Goal: Information Seeking & Learning: Learn about a topic

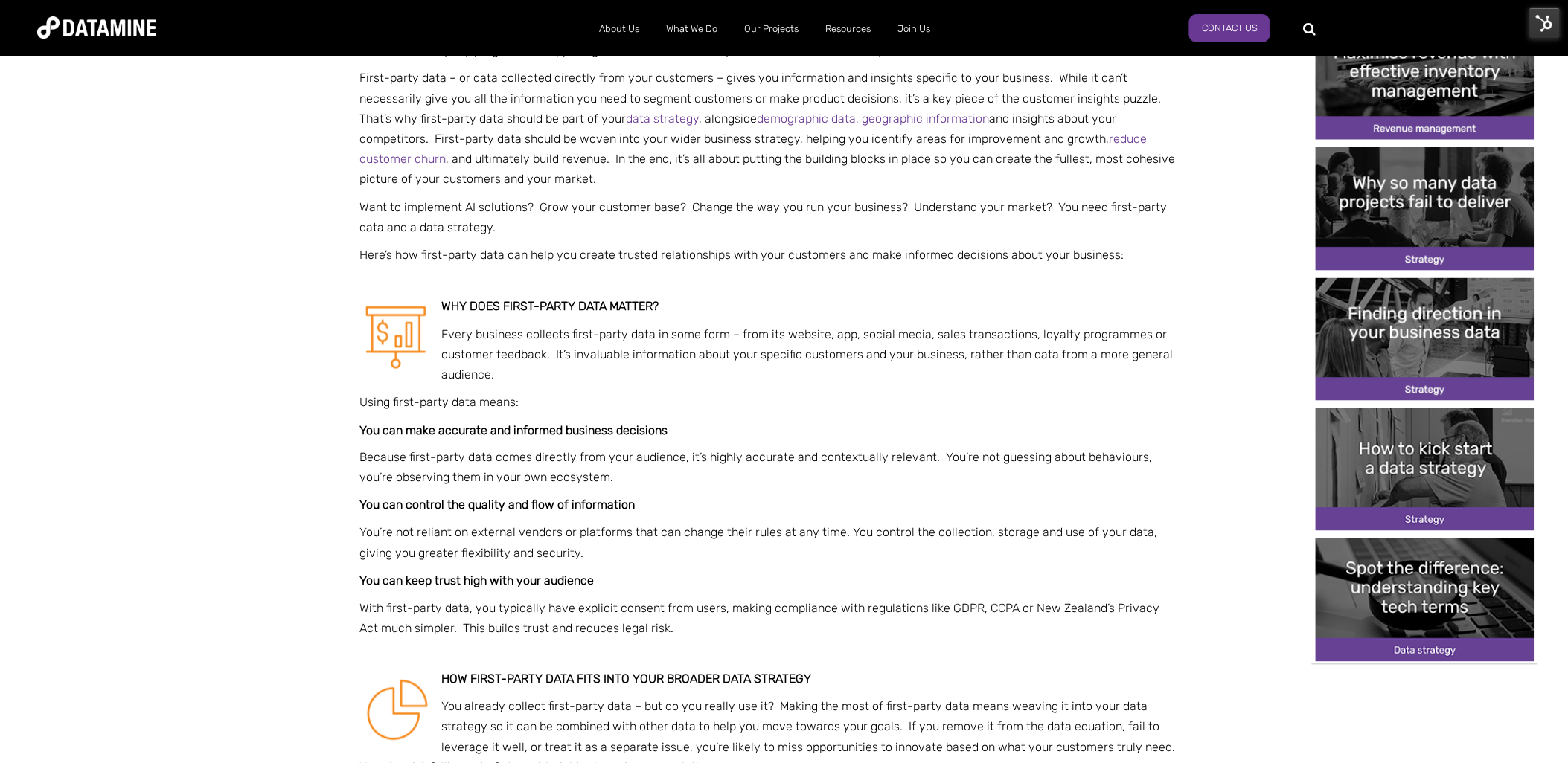
scroll to position [413, 0]
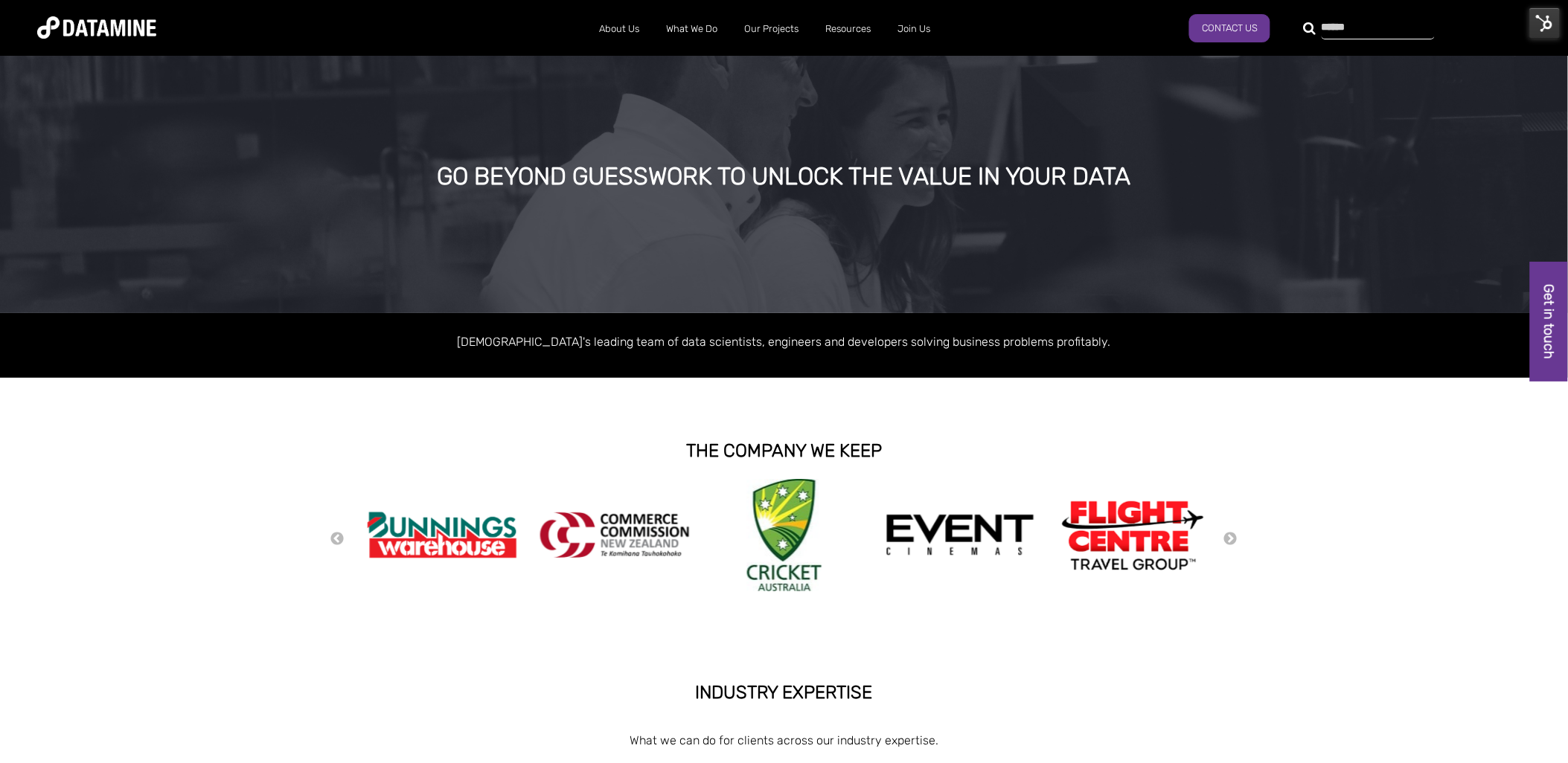
click at [1313, 32] on div at bounding box center [1370, 28] width 113 height 24
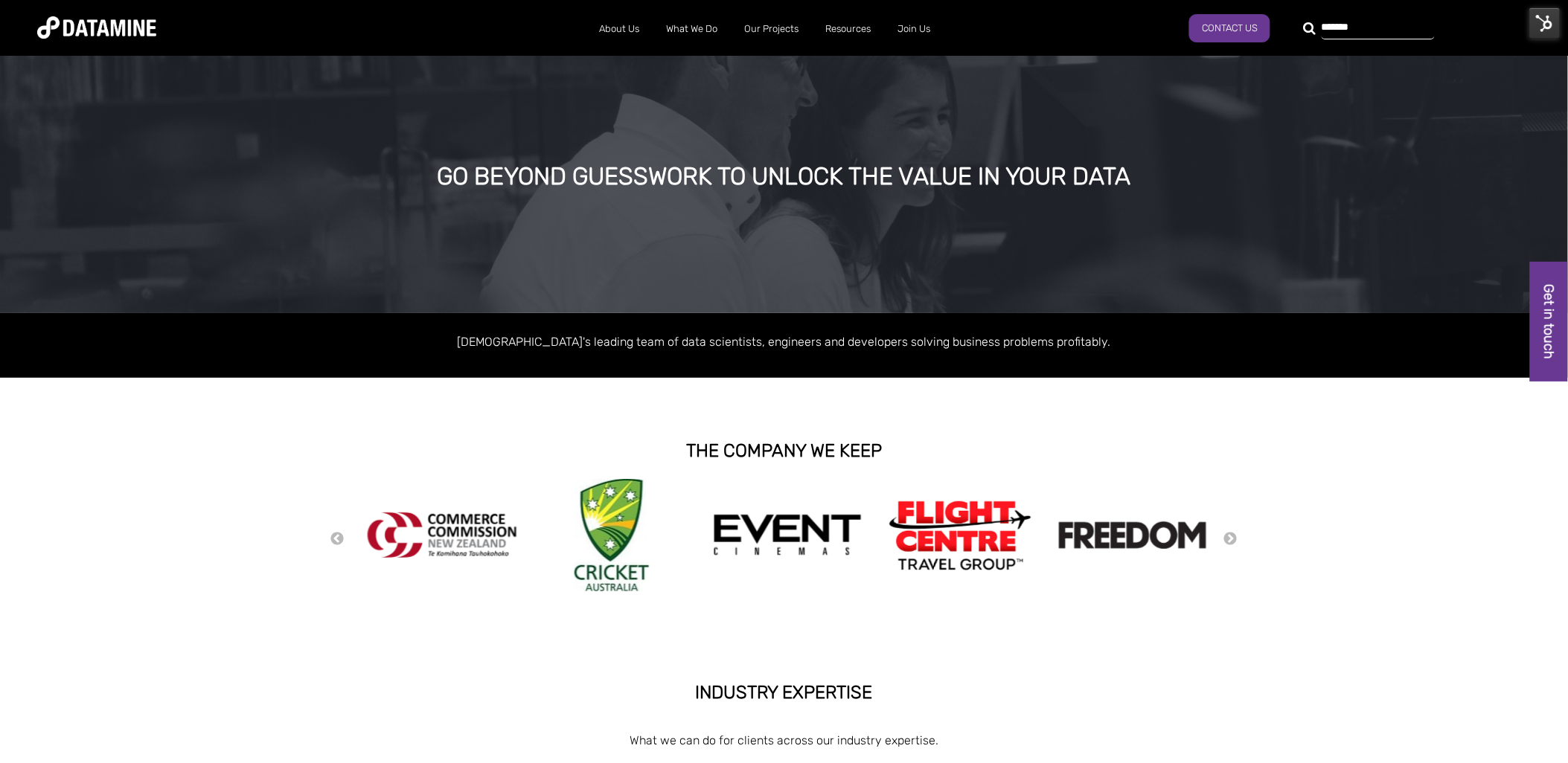
type input "*******"
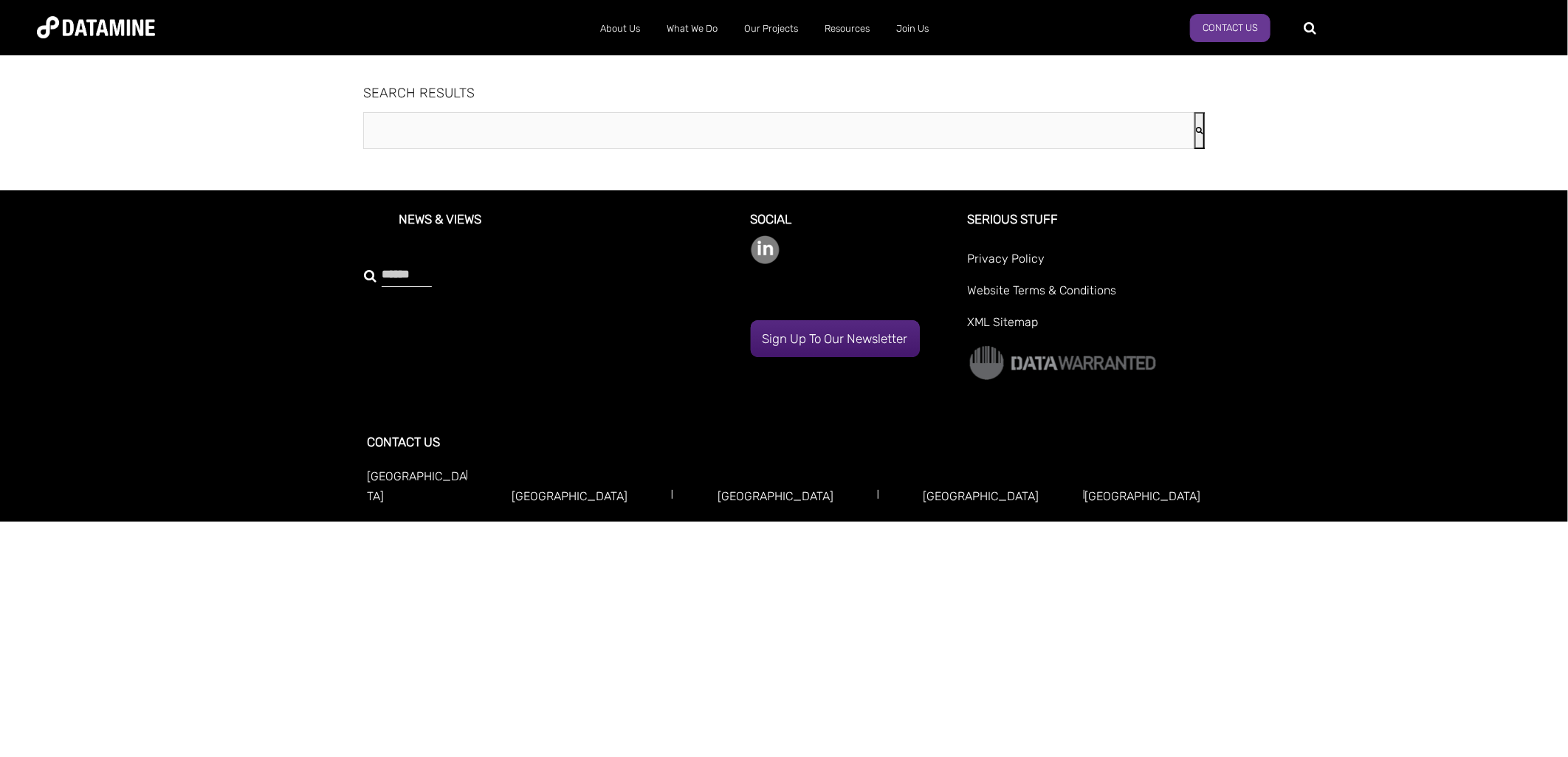
type input "*******"
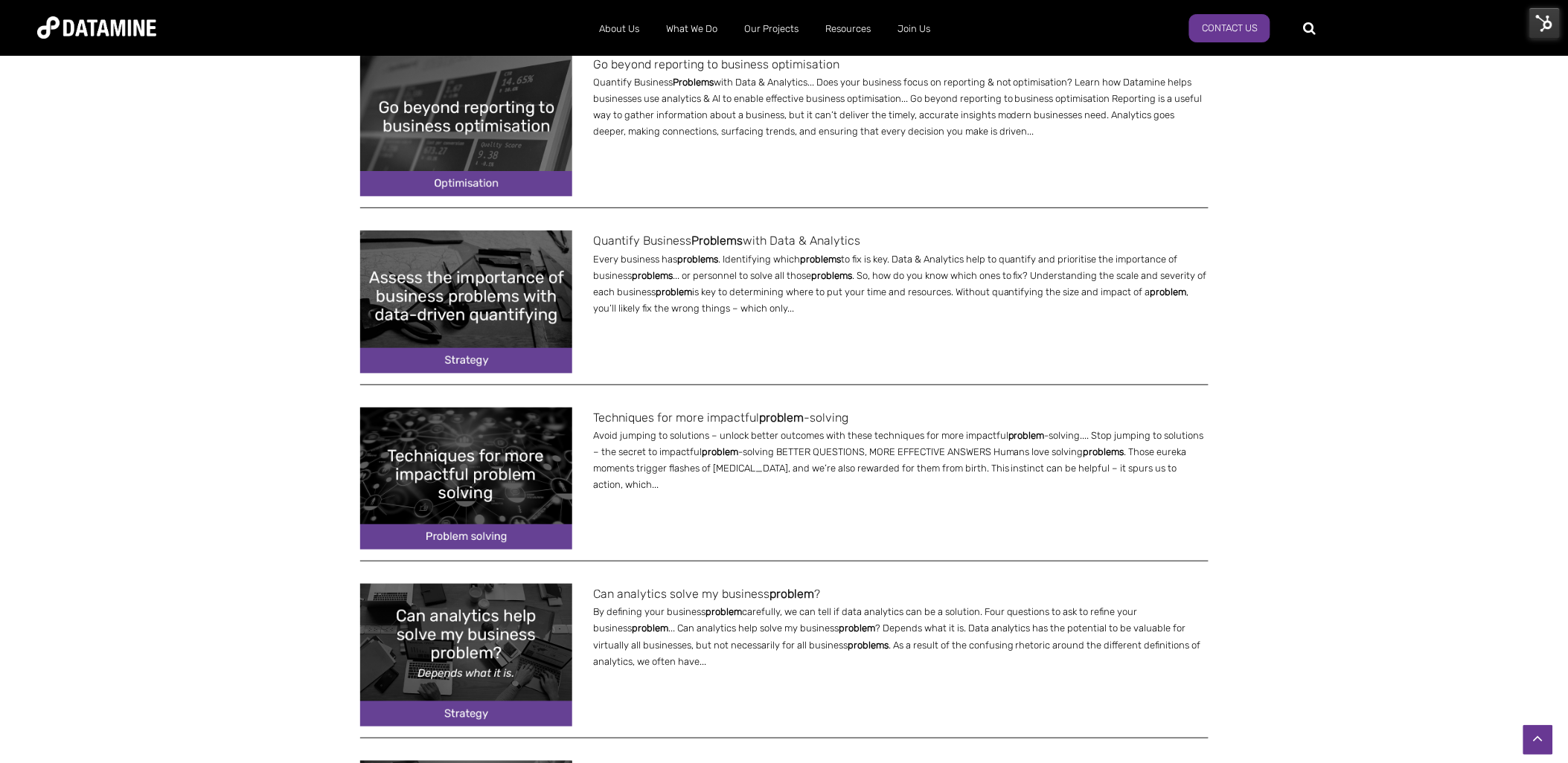
scroll to position [330, 0]
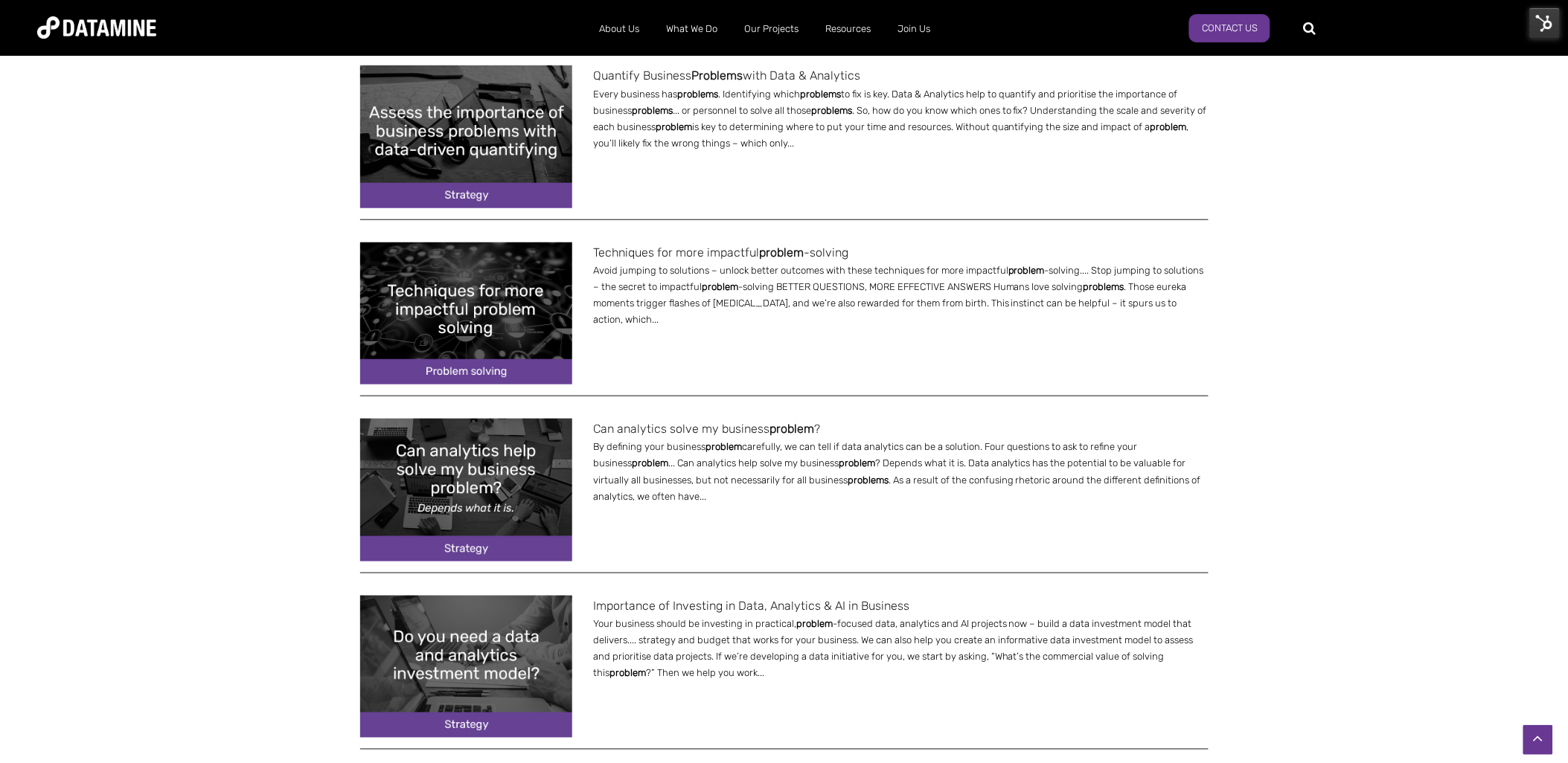
click at [499, 306] on img at bounding box center [466, 313] width 212 height 142
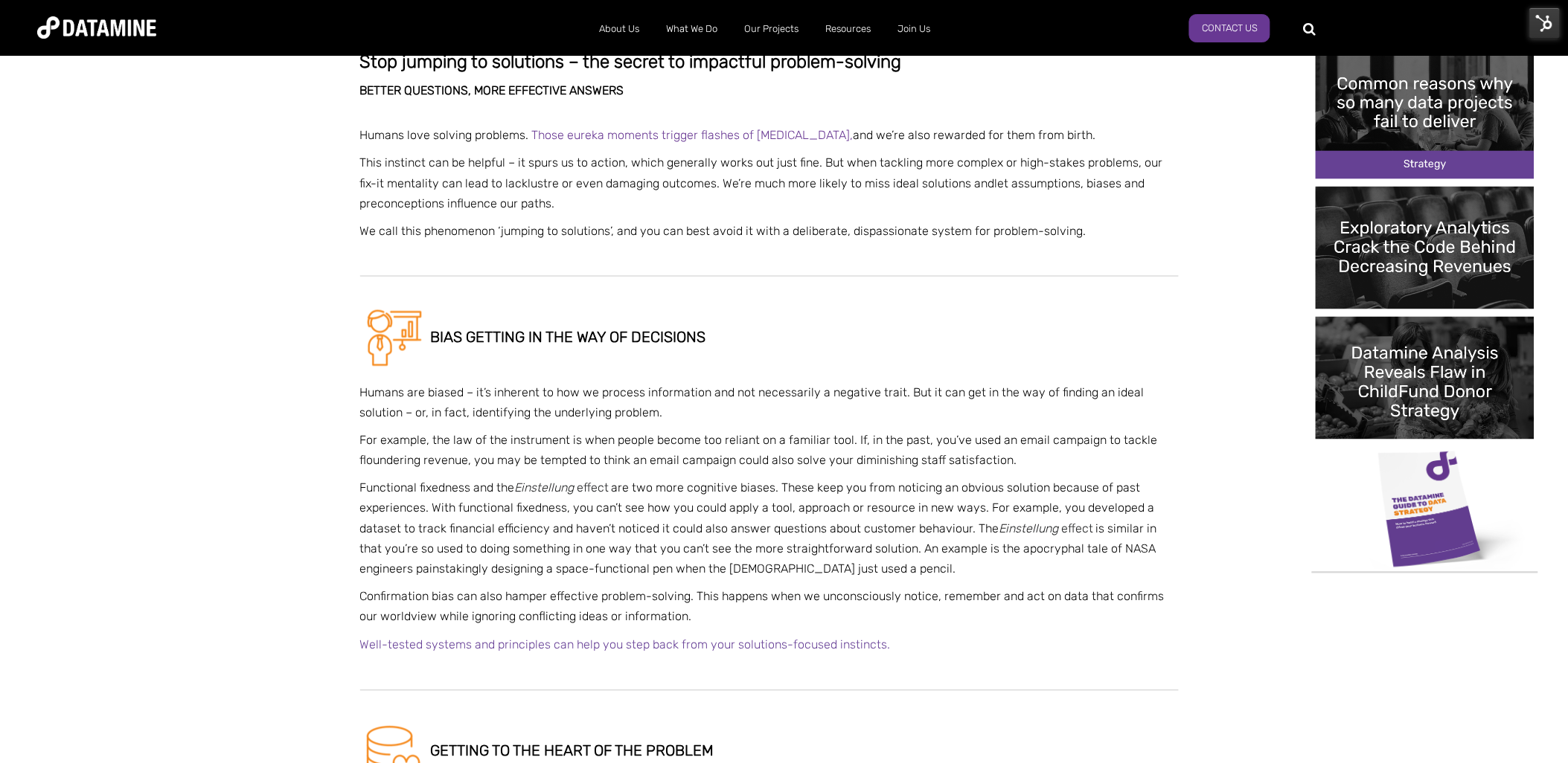
scroll to position [165, 0]
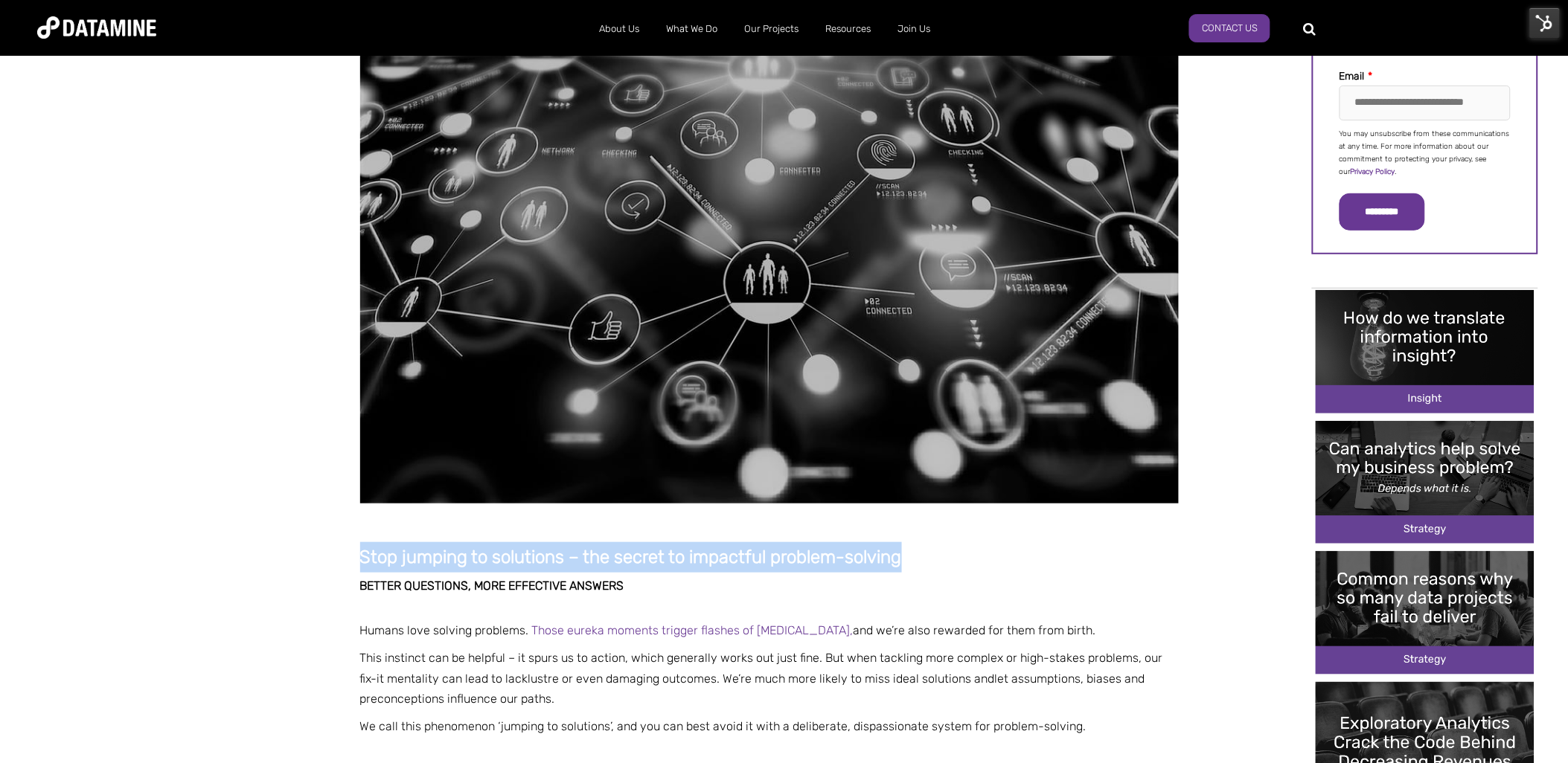
drag, startPoint x: 914, startPoint y: 555, endPoint x: 334, endPoint y: 556, distance: 580.0
copy strong "Stop jumping to solutions – the secret to impactful problem-solving"
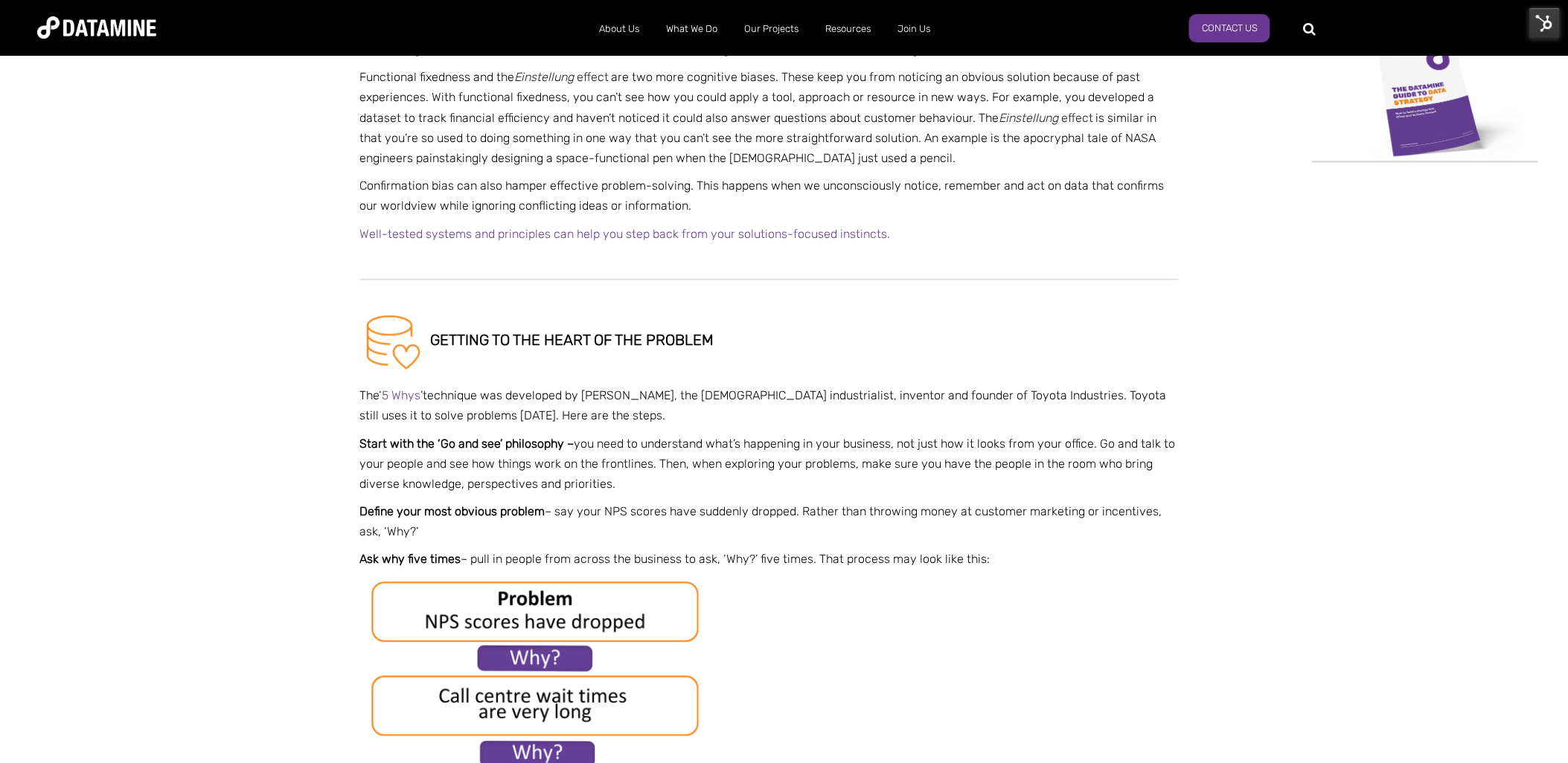
scroll to position [1075, 0]
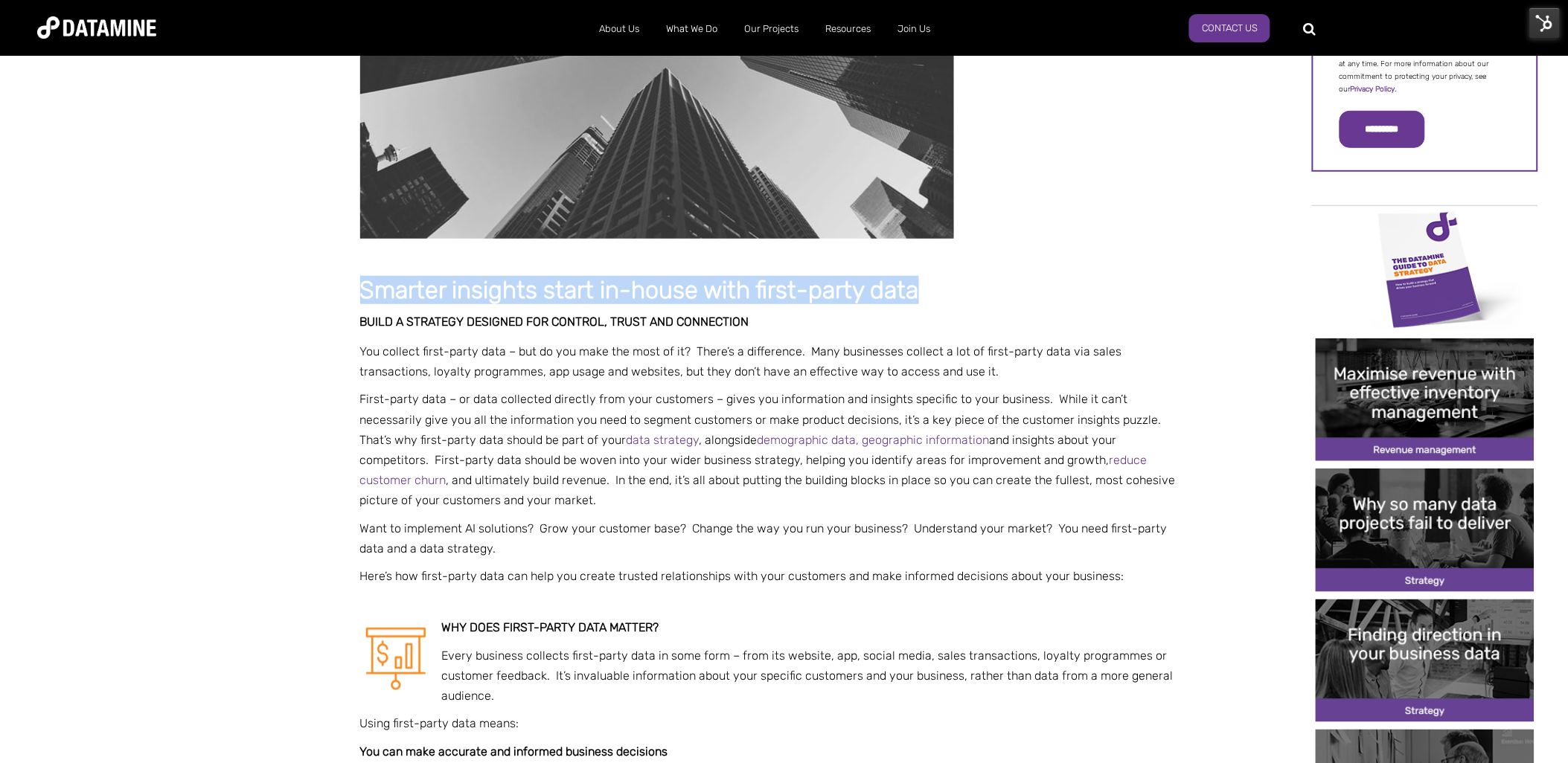
drag, startPoint x: 934, startPoint y: 300, endPoint x: 315, endPoint y: 288, distance: 619.1
copy span "Smarter insights start in-house with first-party data"
click at [1053, 293] on h1 "Smarter insights start in-house with first-party data" at bounding box center [769, 291] width 819 height 27
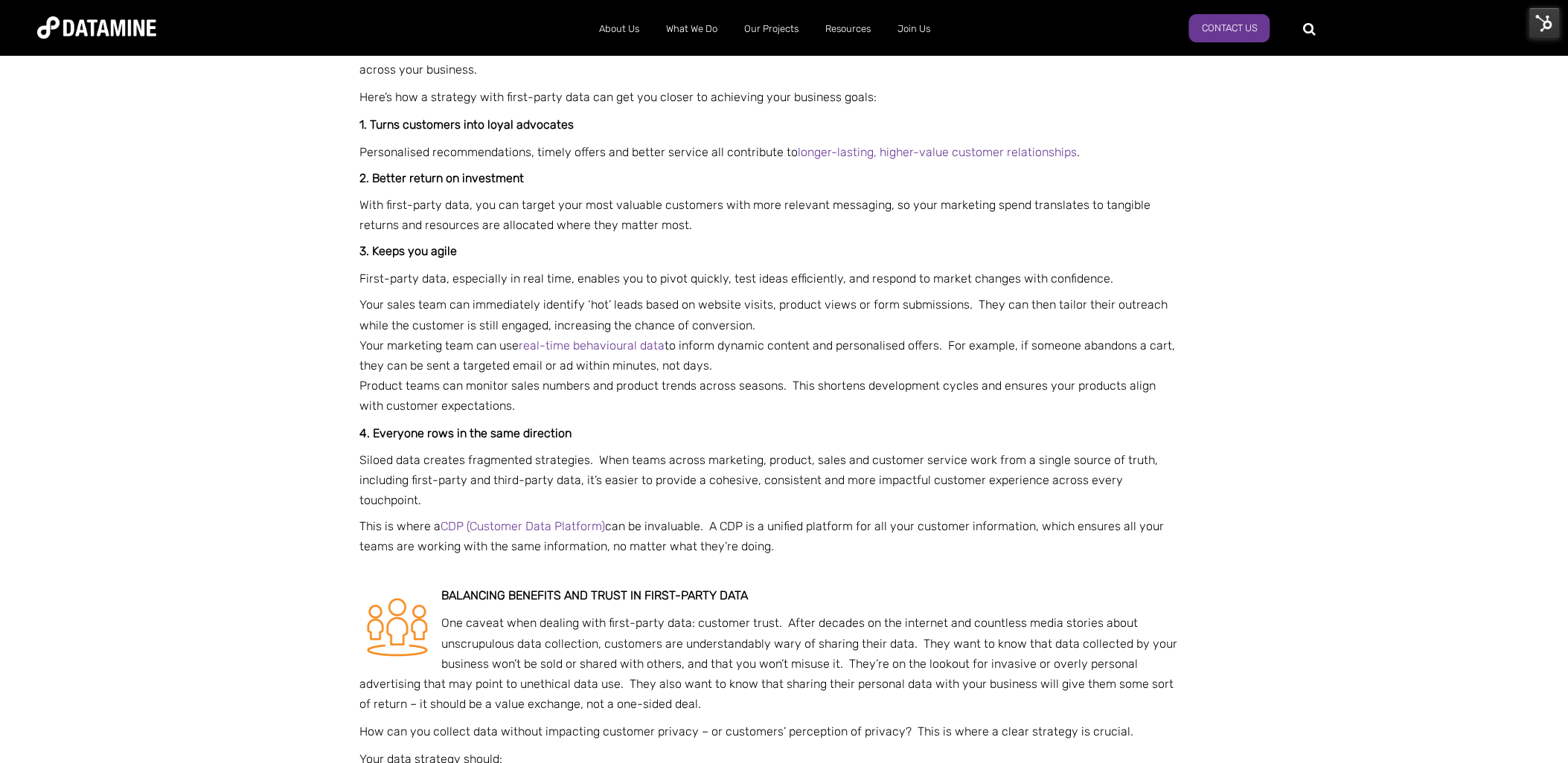
scroll to position [1404, 0]
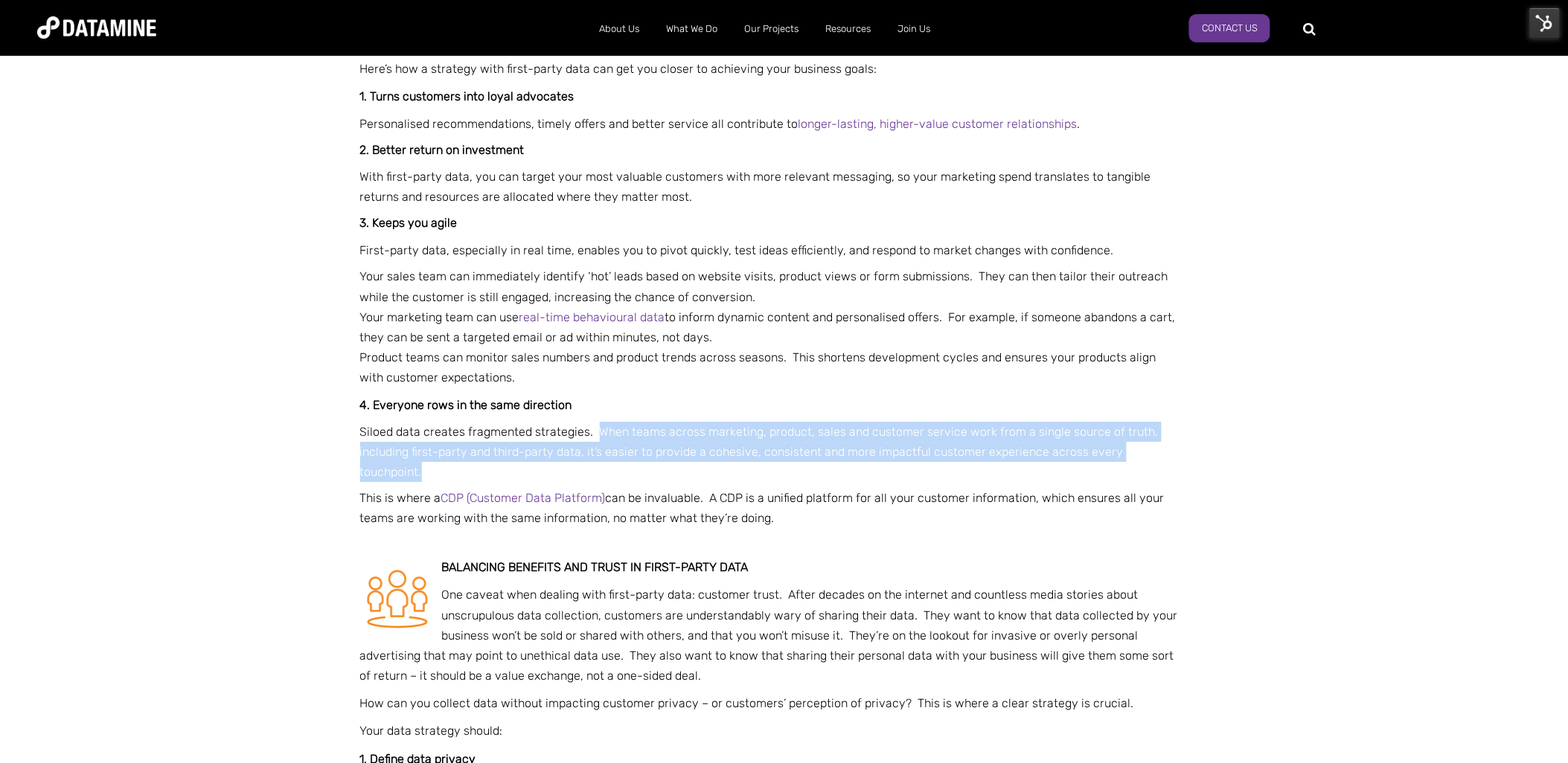
drag, startPoint x: 1177, startPoint y: 451, endPoint x: 594, endPoint y: 433, distance: 583.3
click at [594, 433] on p "Siloed data creates fragmented strategies. When teams across marketing, product…" at bounding box center [769, 452] width 819 height 61
copy p "When teams across marketing, product, sales and customer service work from a si…"
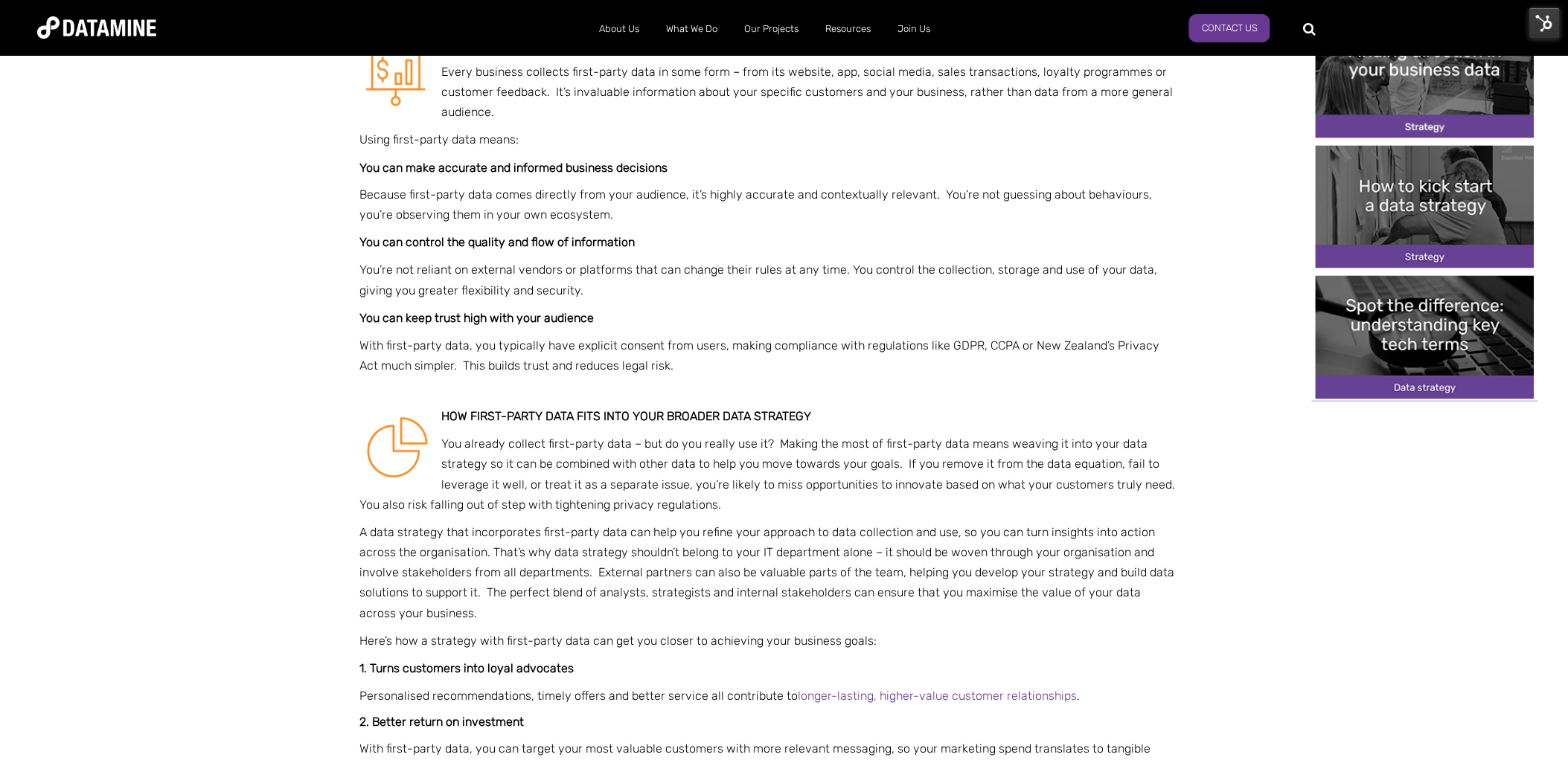
scroll to position [827, 0]
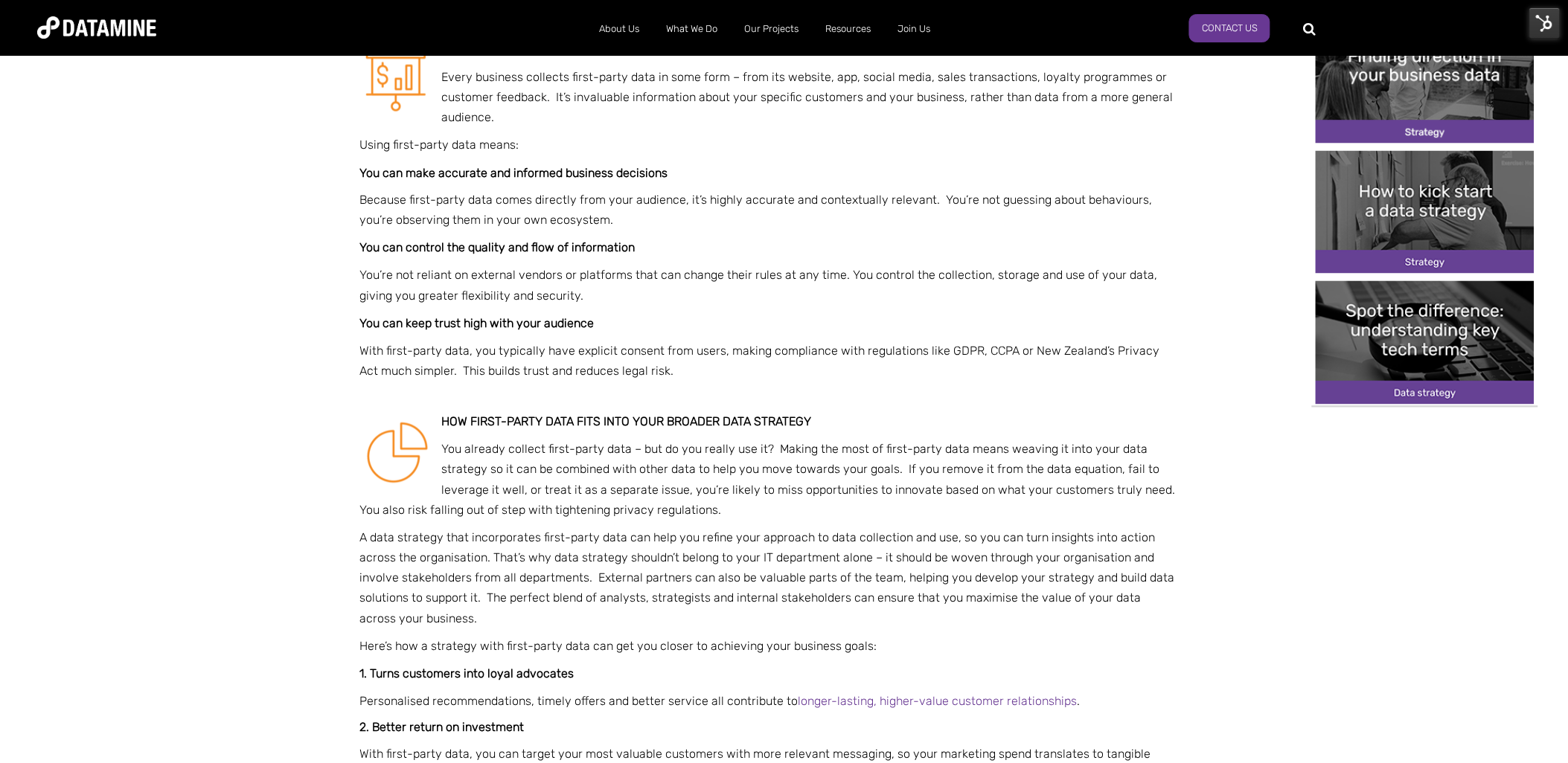
click at [904, 433] on div "Smarter insights start in-house with first-party data Build a strategy designed…" at bounding box center [769, 24] width 819 height 1521
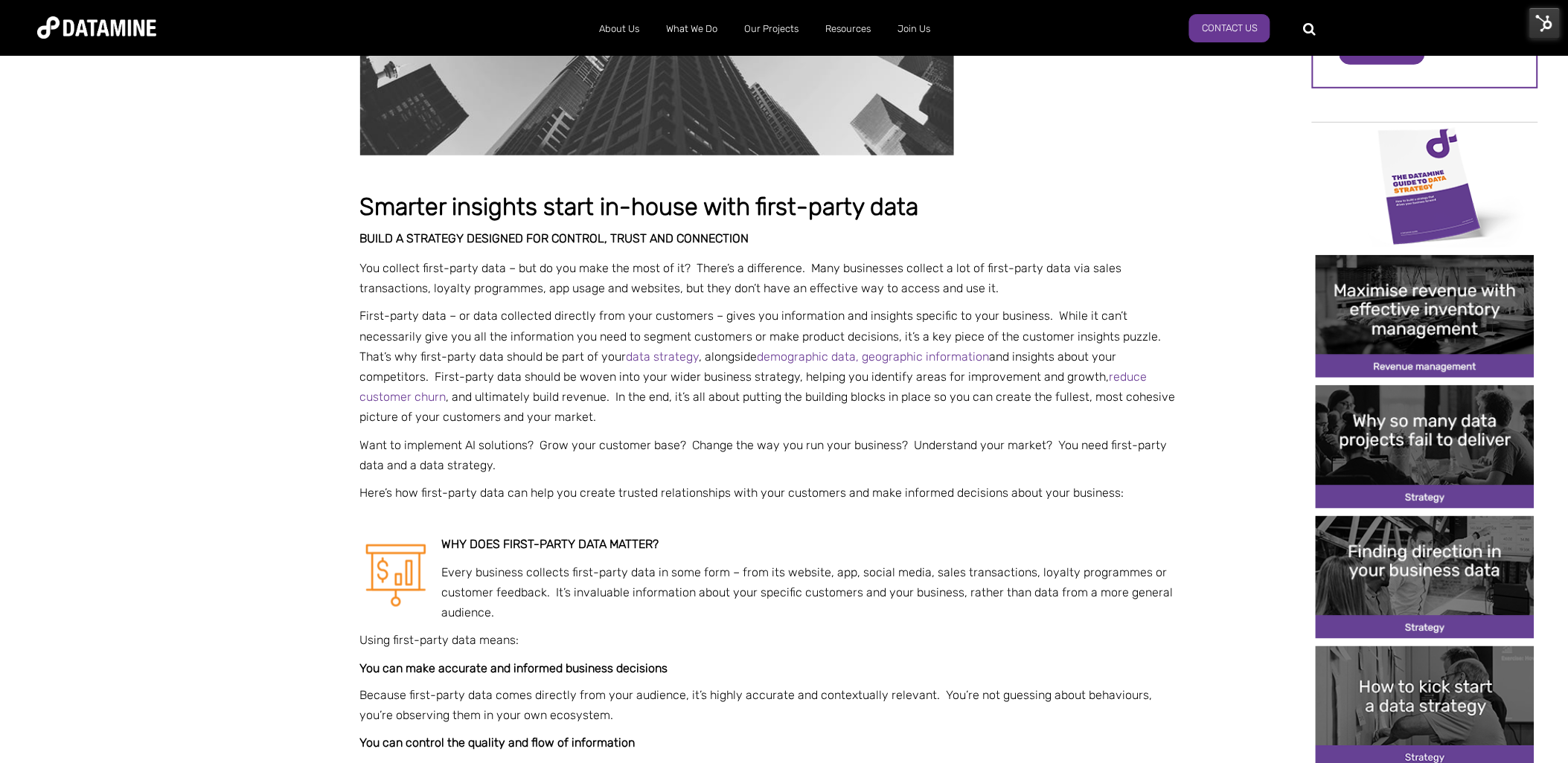
scroll to position [330, 0]
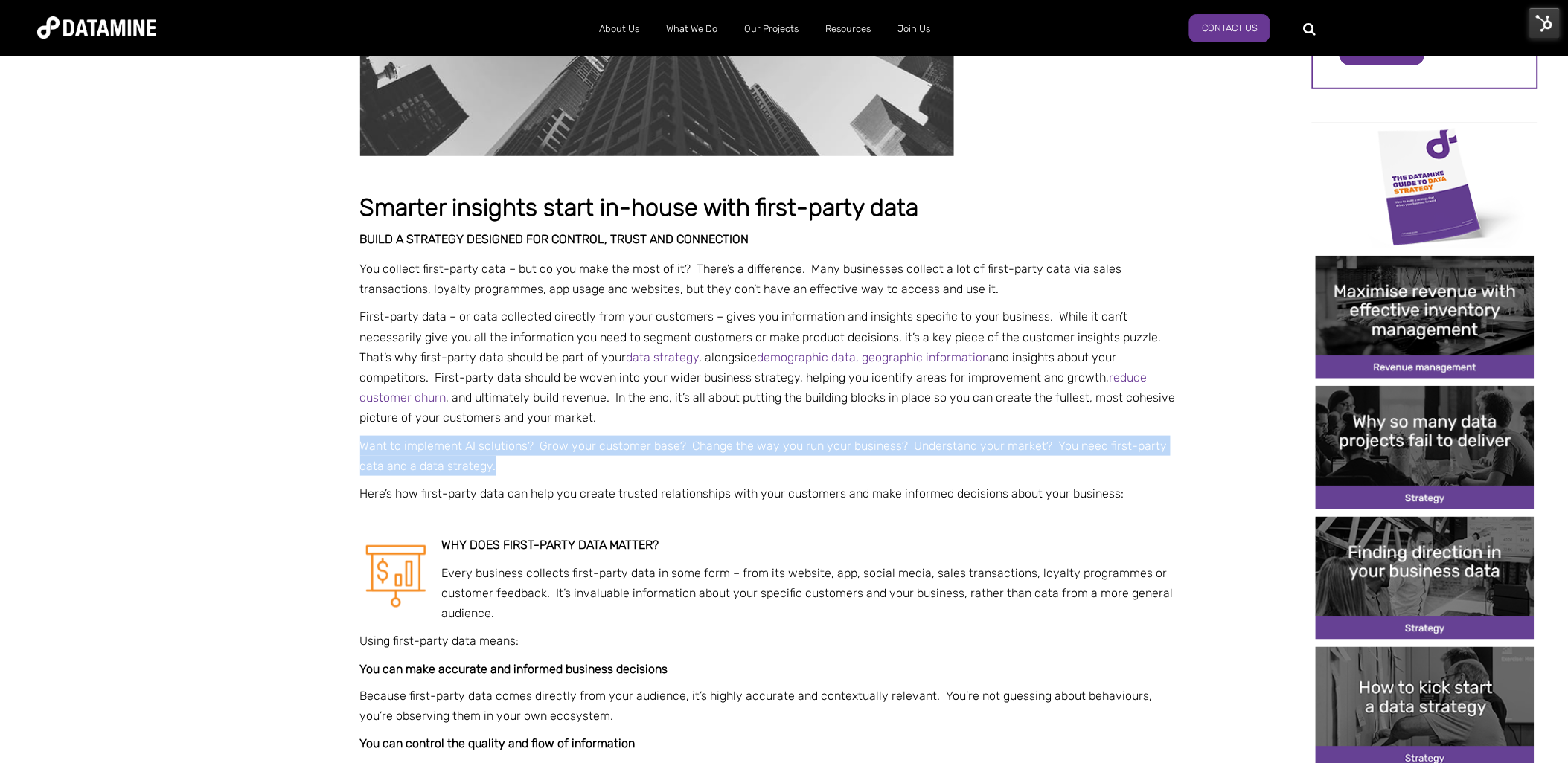
drag, startPoint x: 524, startPoint y: 463, endPoint x: 338, endPoint y: 451, distance: 186.4
copy p "Want to implement AI solutions? Grow your customer base? Change the way you run…"
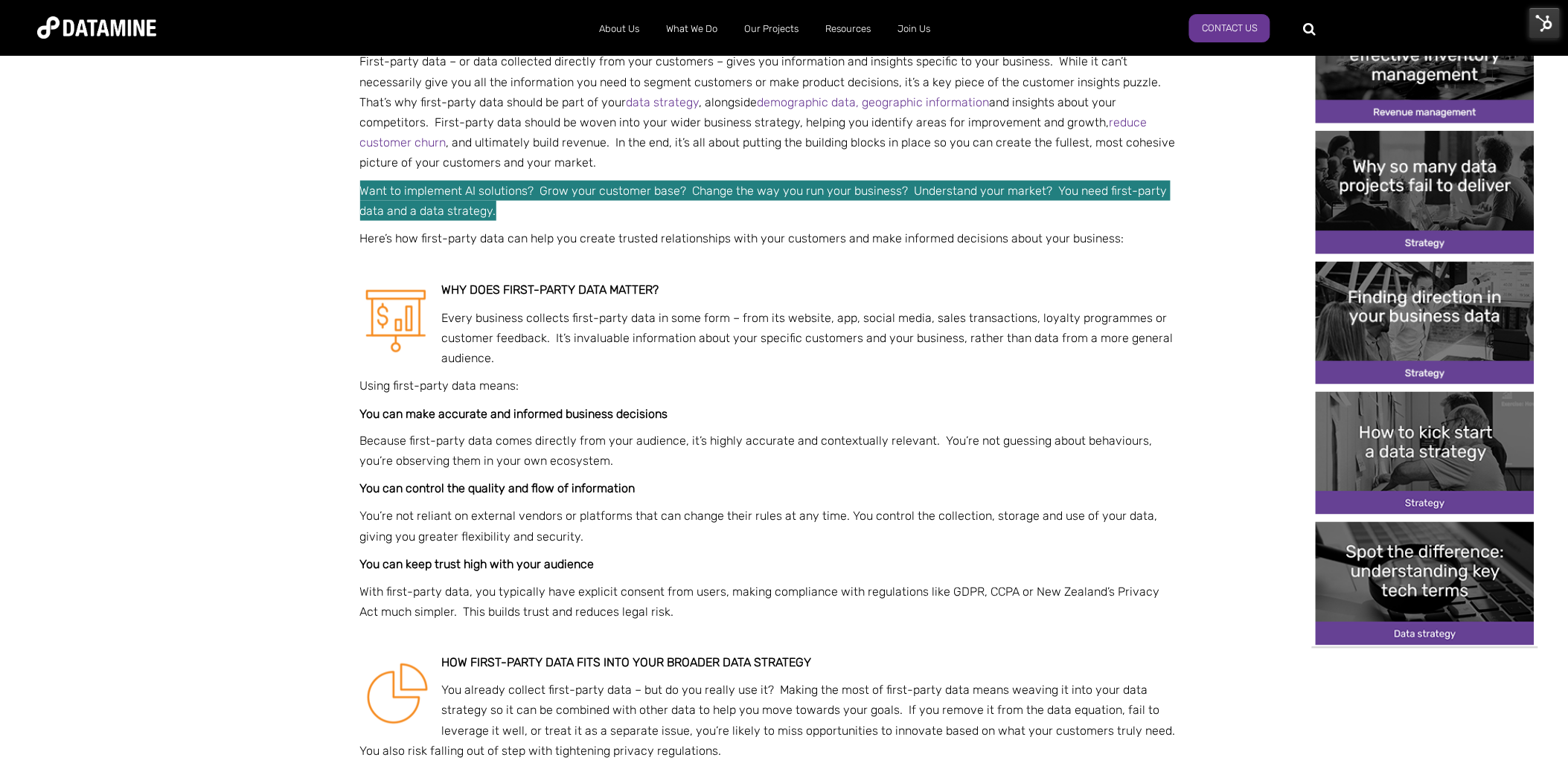
scroll to position [413, 0]
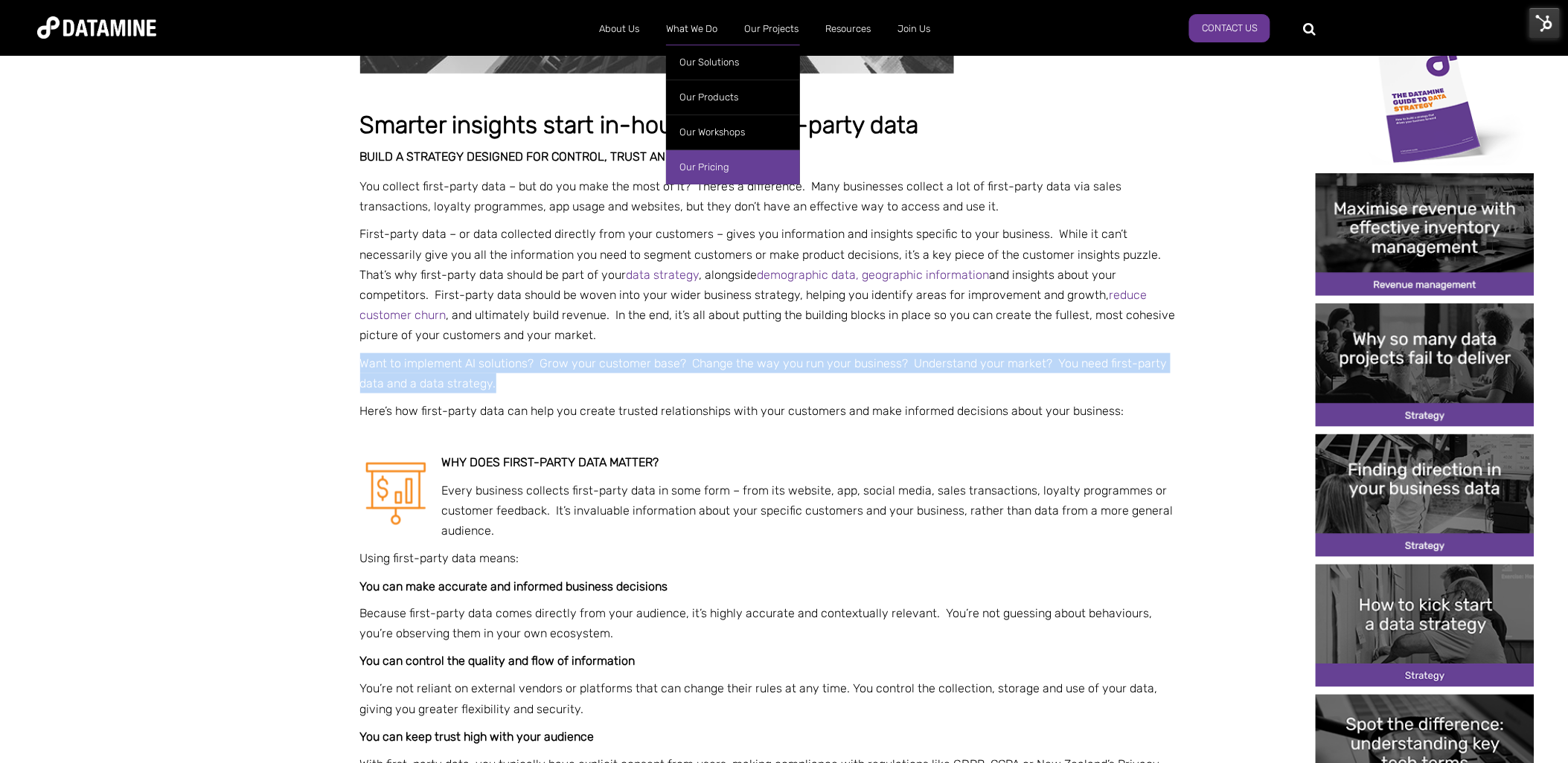
click at [711, 170] on link "Our Pricing" at bounding box center [733, 167] width 134 height 35
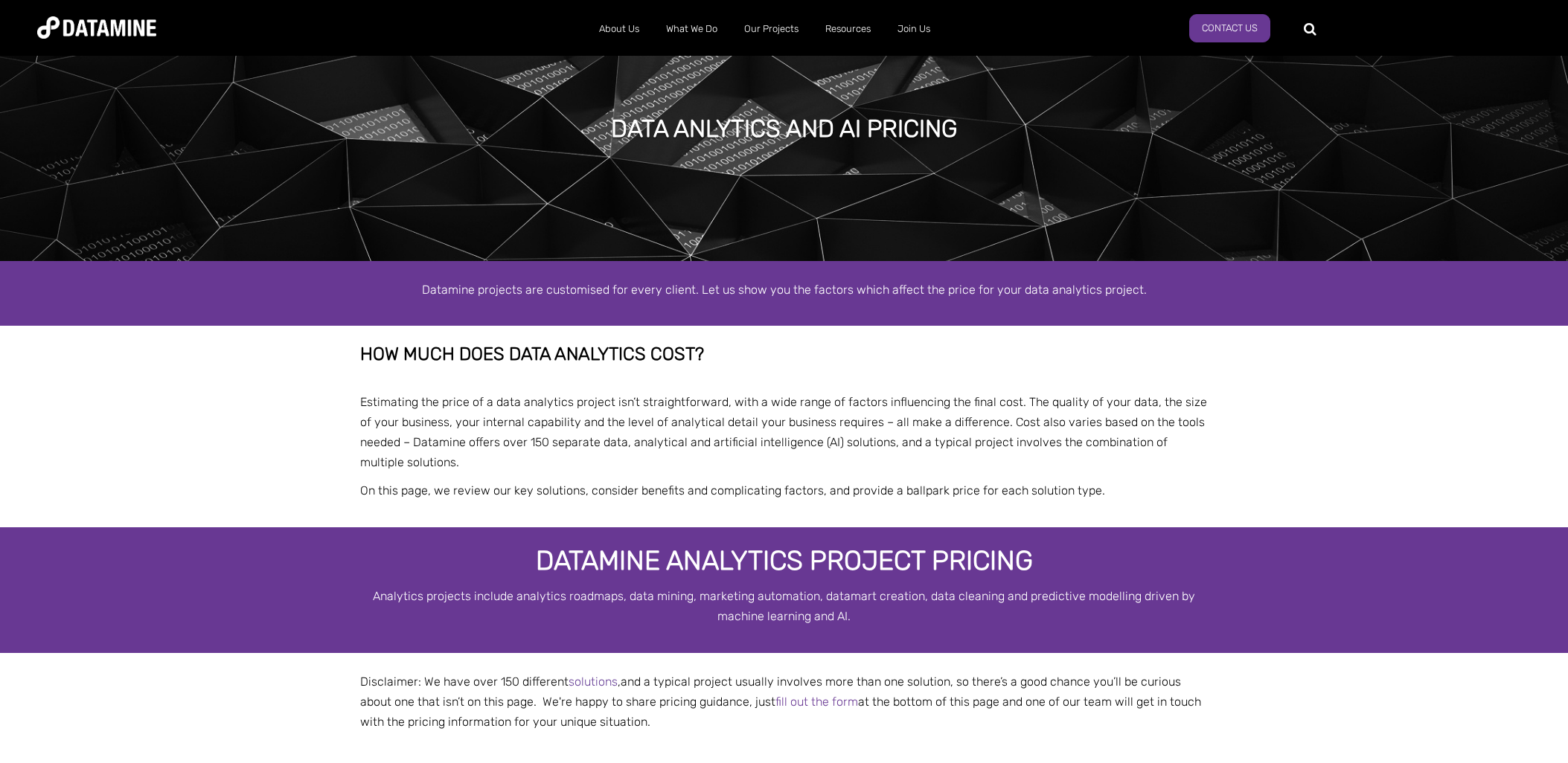
select select "**********"
click at [1316, 32] on div at bounding box center [1314, 28] width 2 height 23
click at [1322, 26] on input "text" at bounding box center [1378, 29] width 113 height 21
type input "********"
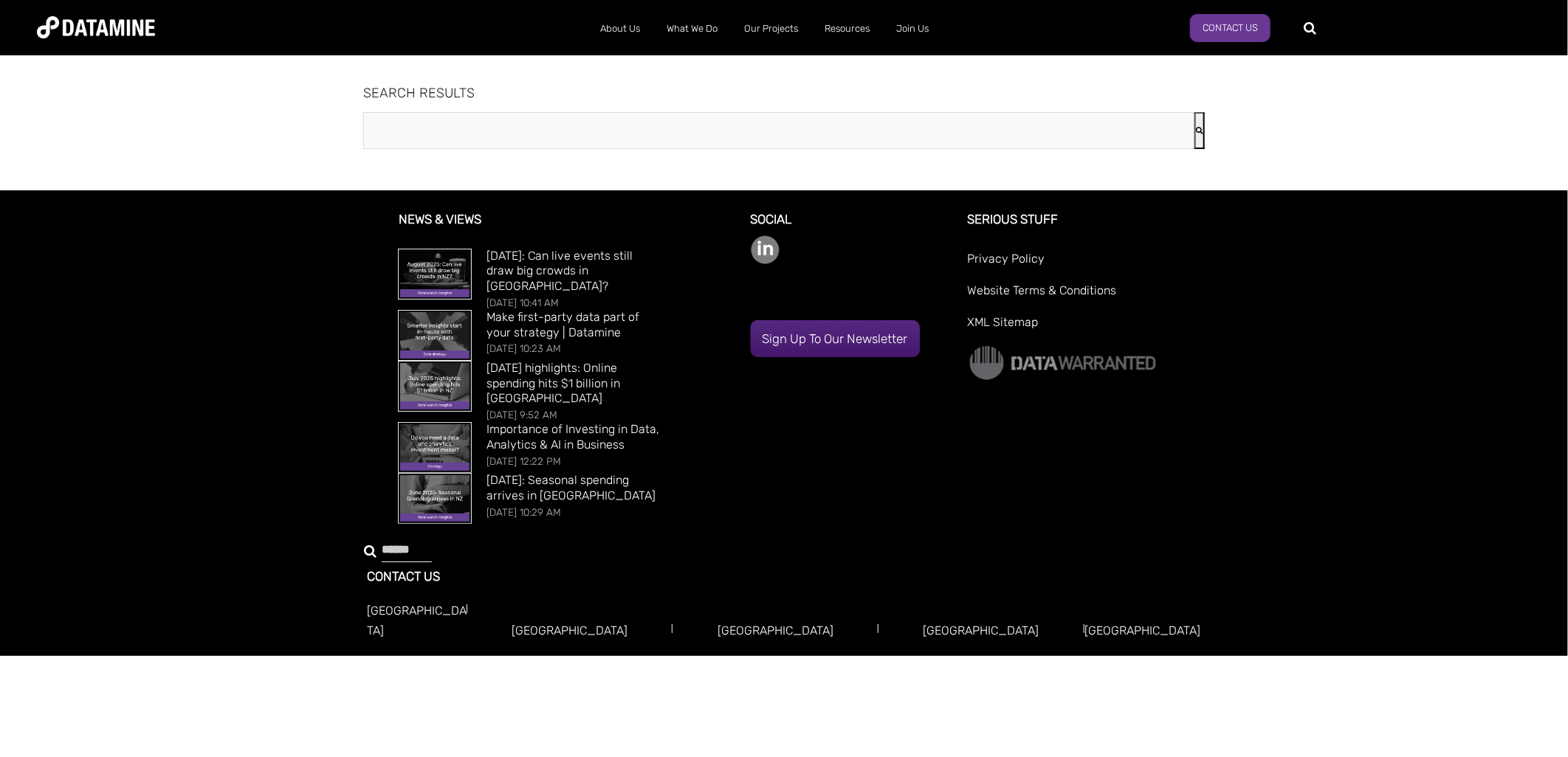
type input "********"
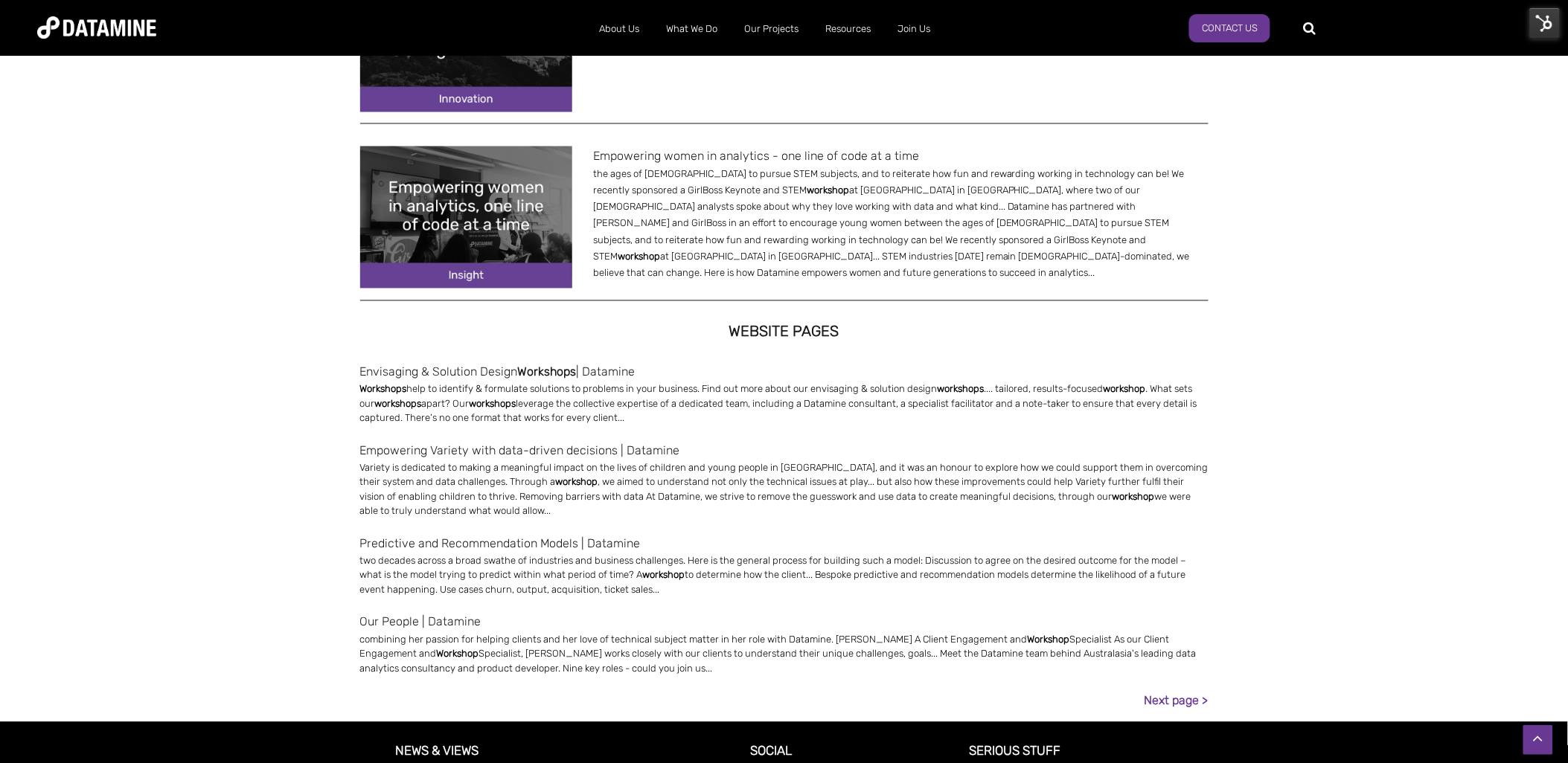
scroll to position [992, 0]
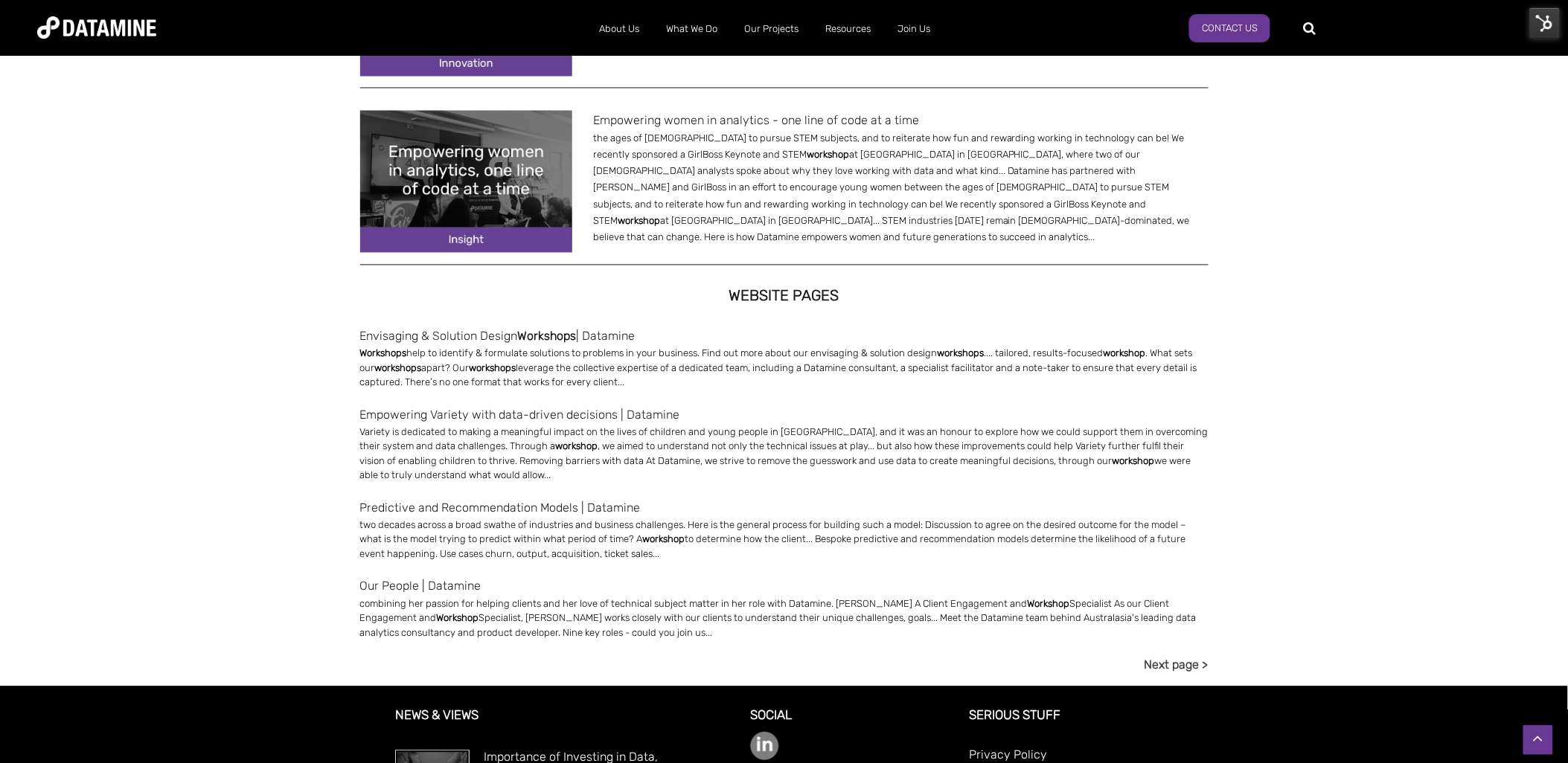
click at [1181, 659] on link "Next page >" at bounding box center [1177, 665] width 64 height 20
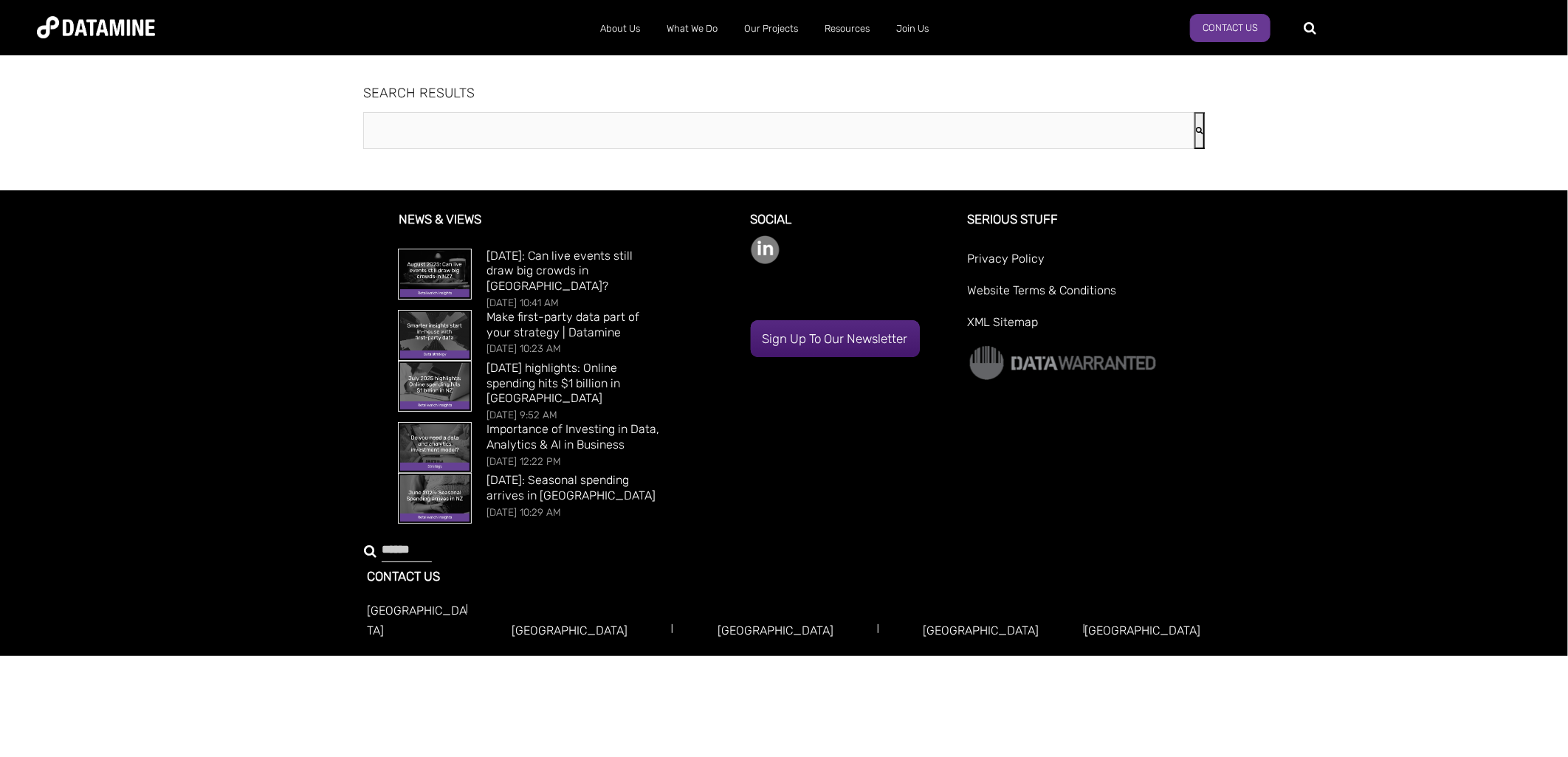
type input "********"
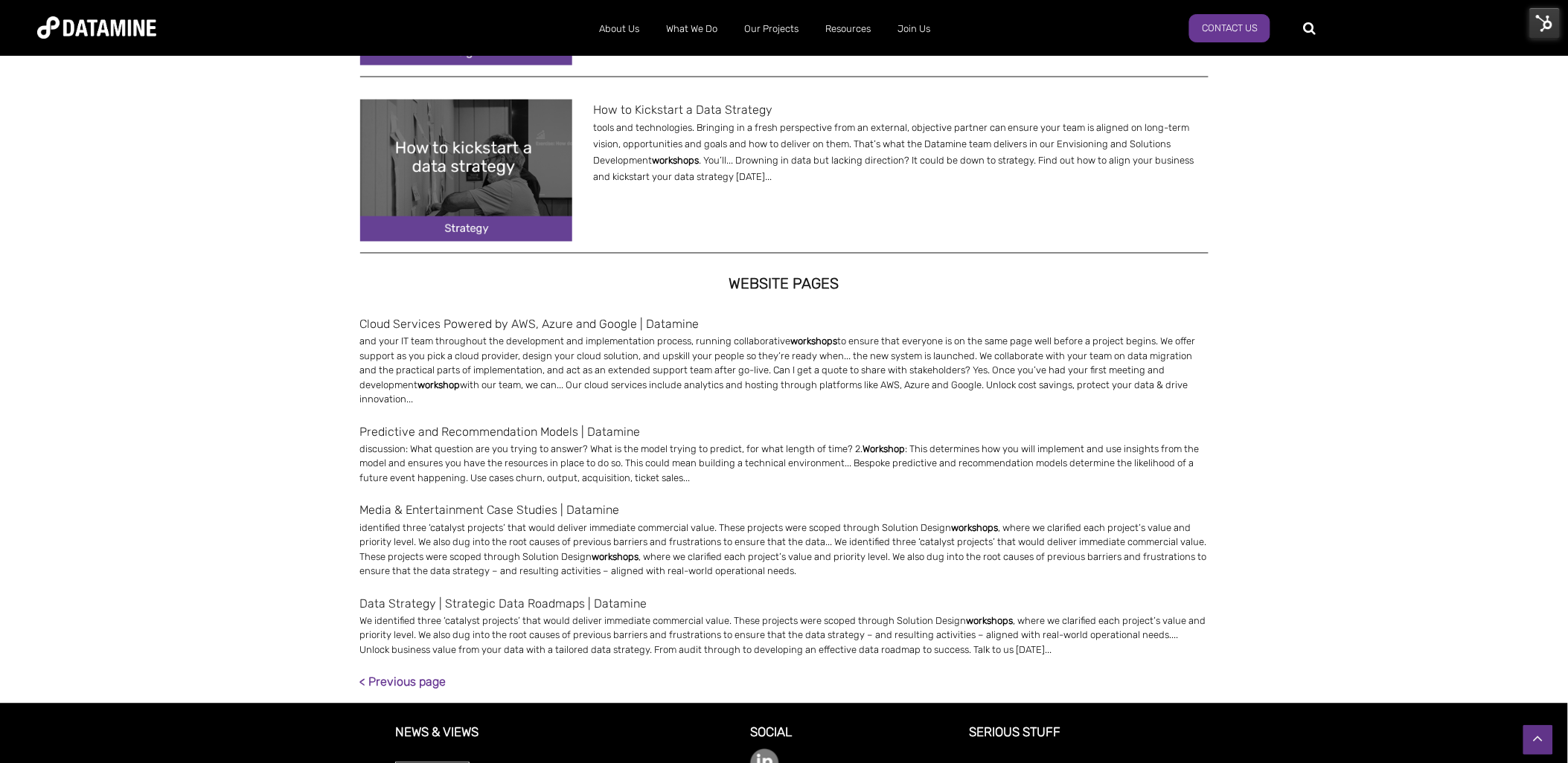
scroll to position [843, 0]
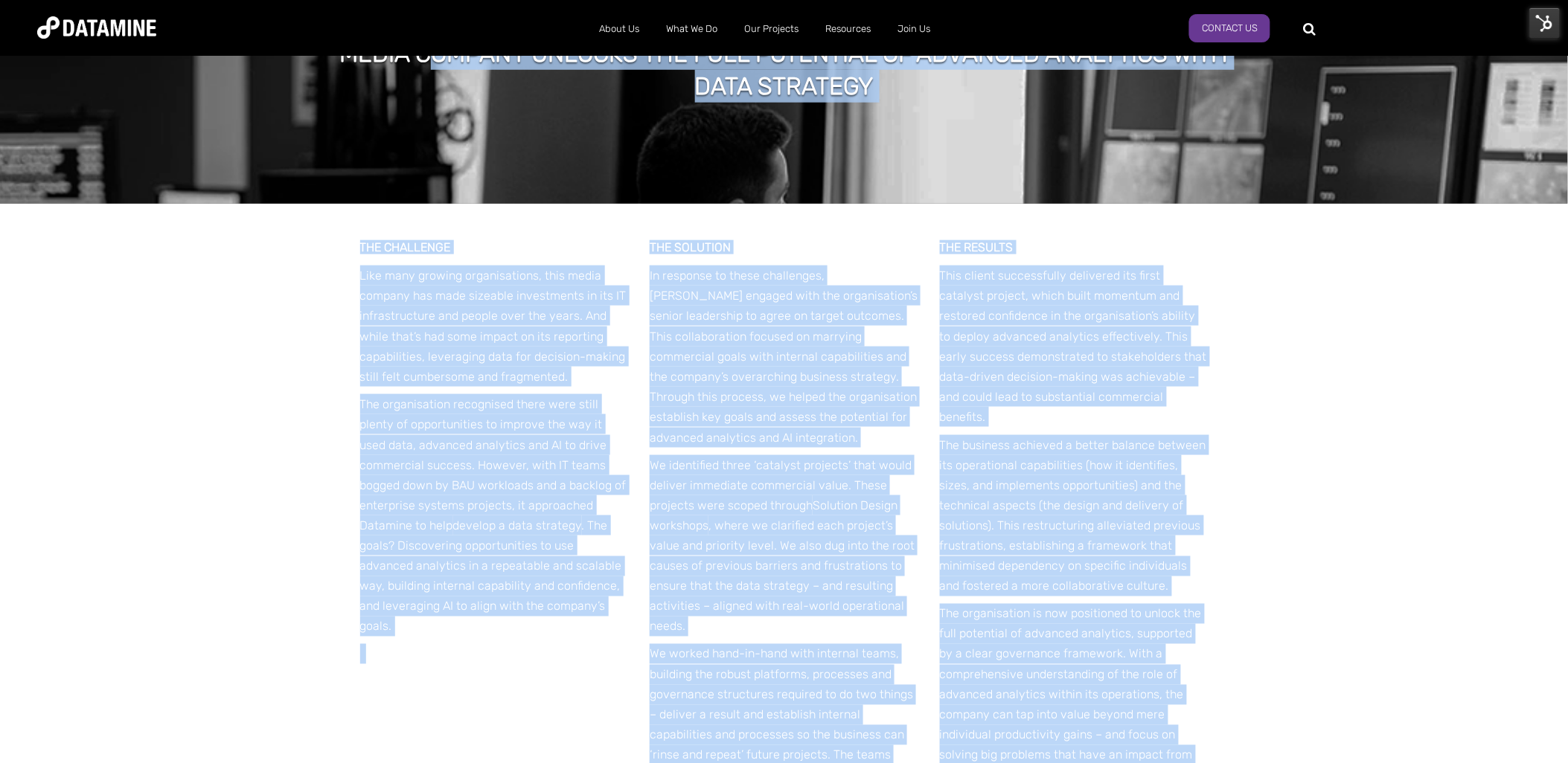
scroll to position [372, 0]
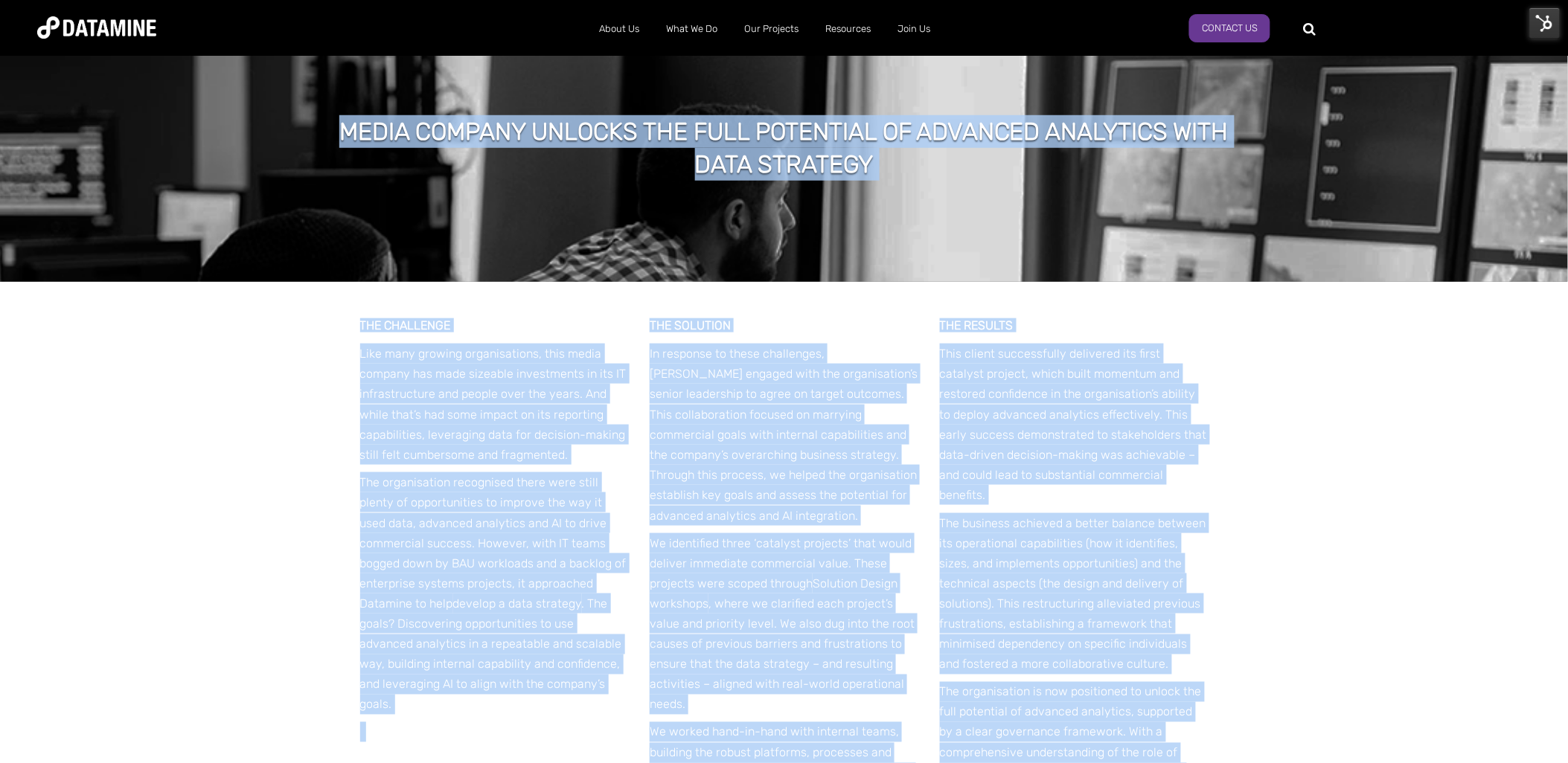
drag, startPoint x: 968, startPoint y: 469, endPoint x: 338, endPoint y: 126, distance: 717.3
copy span "Media company unlocks the full potential of advanced analytics with data strate…"
click at [841, 210] on div "Media company unlocks the full potential of advanced analytics with data strate…" at bounding box center [784, 155] width 1568 height 257
click at [896, 155] on h1 "Media company unlocks the full potential of advanced analytics with data strate…" at bounding box center [784, 149] width 908 height 66
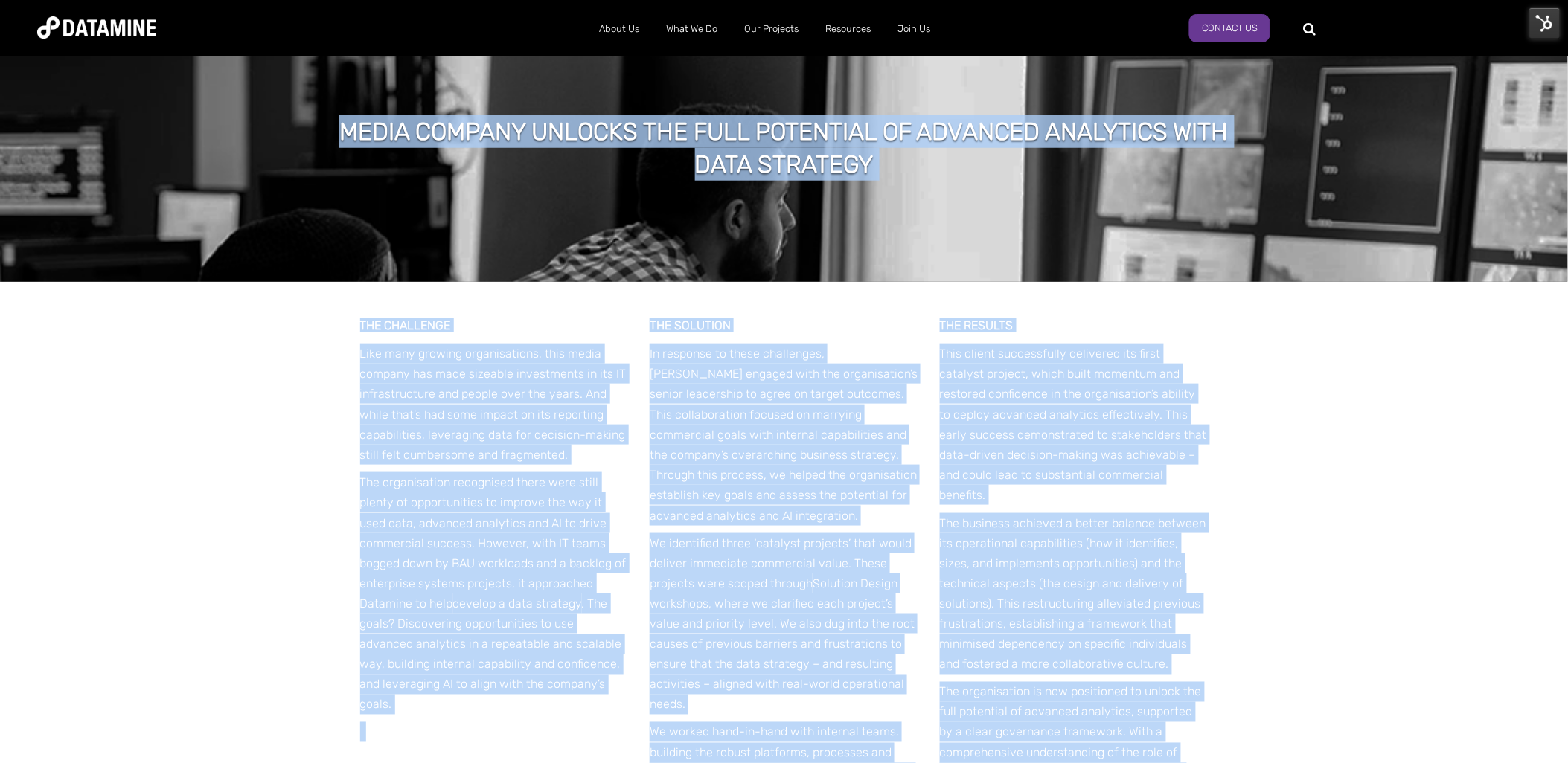
click at [875, 156] on h1 "Media company unlocks the full potential of advanced analytics with data strate…" at bounding box center [784, 149] width 908 height 66
click at [760, 154] on h1 "Media company unlocks the full potential of advanced analytics with data strate…" at bounding box center [784, 149] width 908 height 66
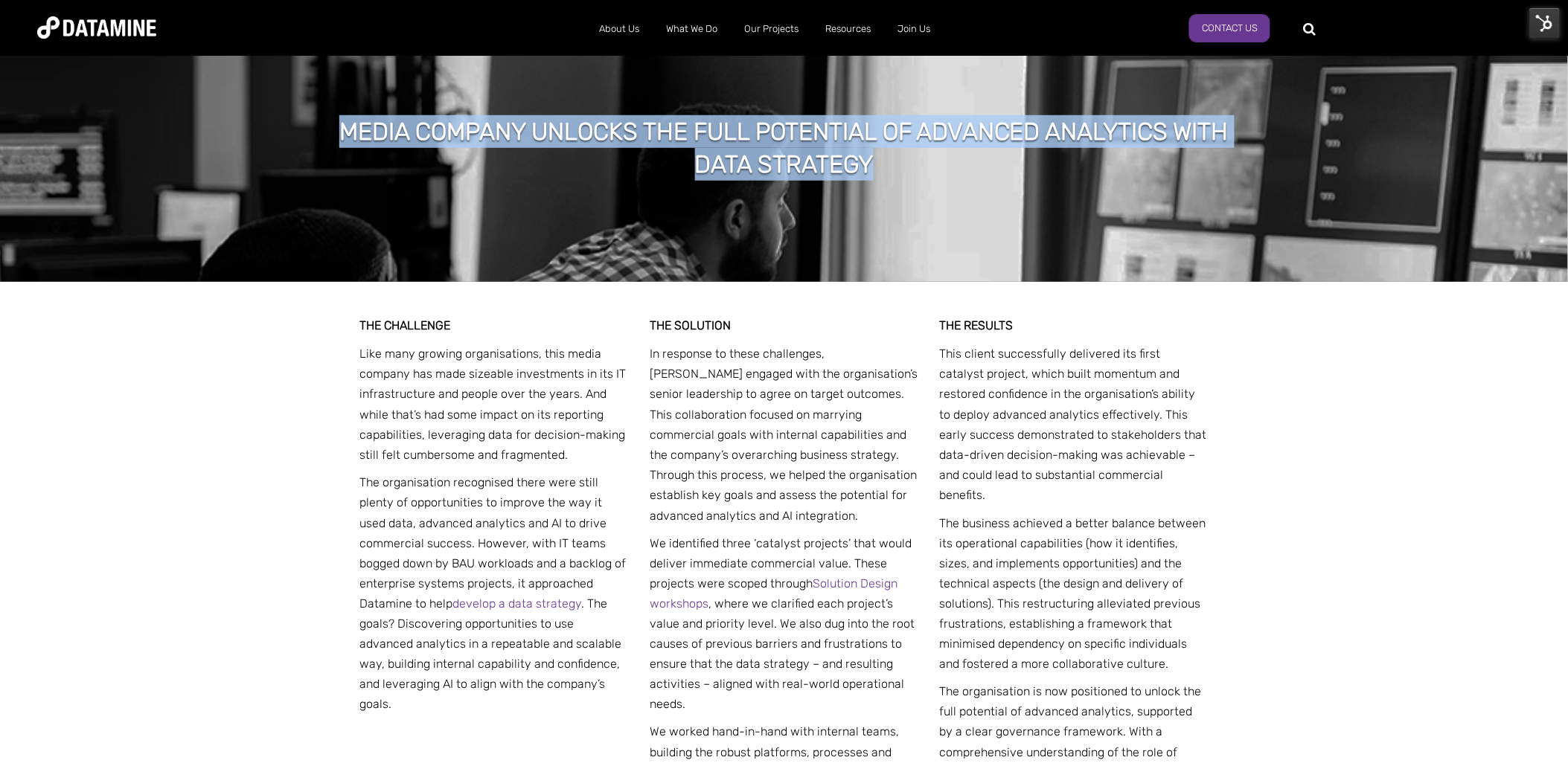
drag, startPoint x: 879, startPoint y: 166, endPoint x: 337, endPoint y: 119, distance: 544.0
click at [337, 119] on h1 "Media company unlocks the full potential of advanced analytics with data strate…" at bounding box center [784, 149] width 908 height 66
drag, startPoint x: 337, startPoint y: 119, endPoint x: 467, endPoint y: 137, distance: 131.2
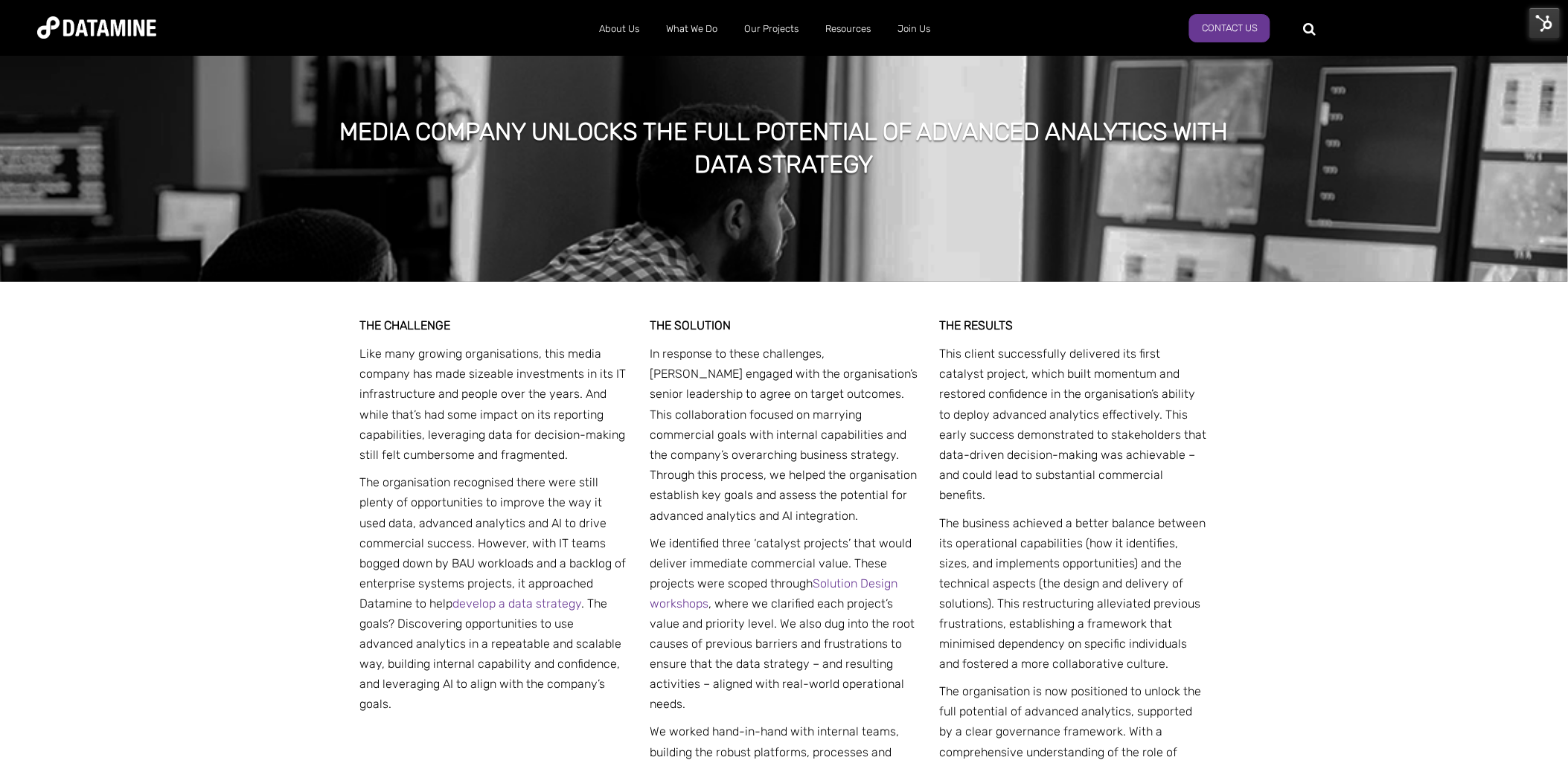
click at [1313, 31] on div at bounding box center [1314, 28] width 2 height 23
click at [1322, 31] on input "text" at bounding box center [1378, 29] width 113 height 21
type input "**********"
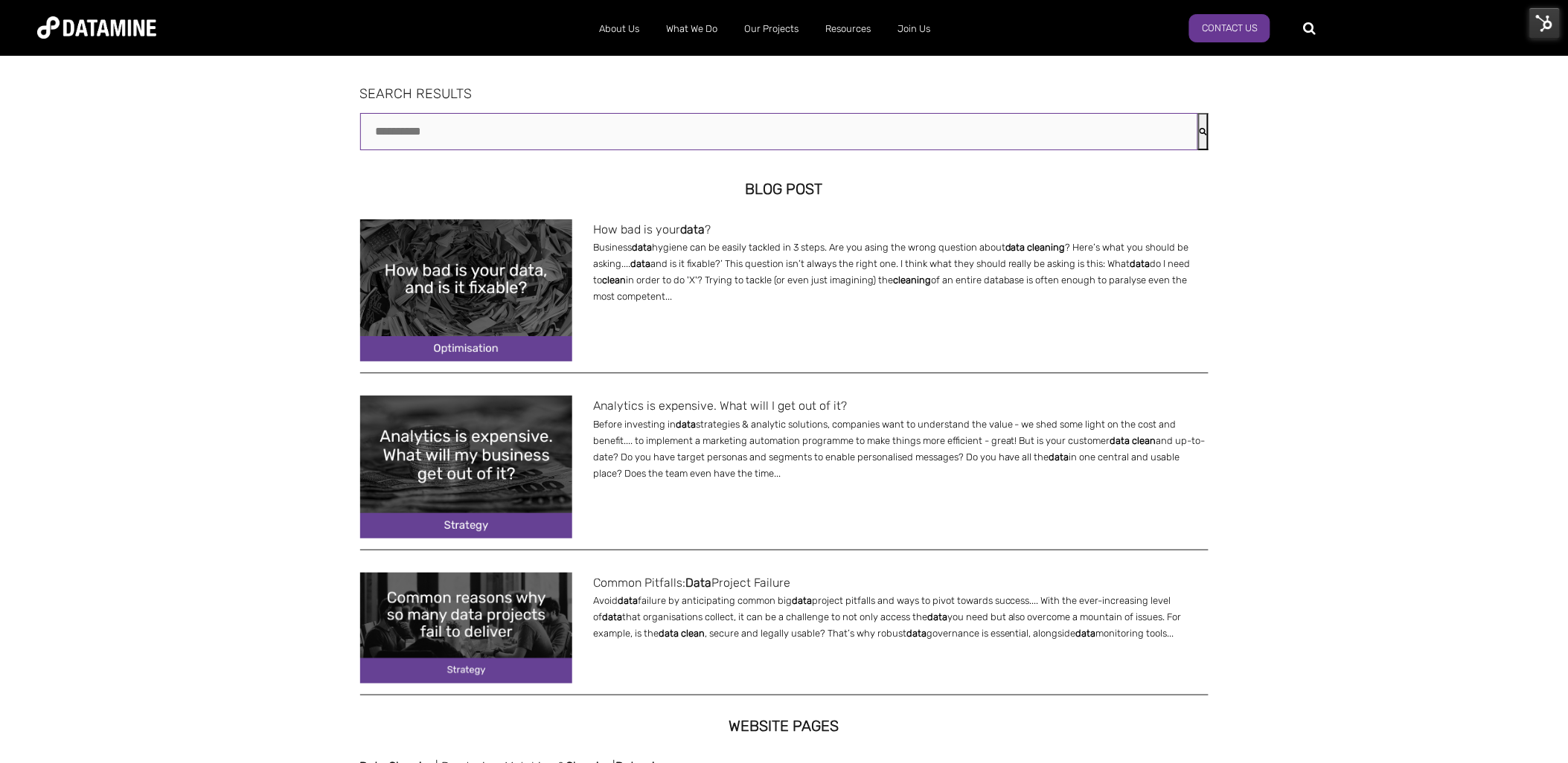
drag, startPoint x: 400, startPoint y: 127, endPoint x: 332, endPoint y: 122, distance: 68.2
click at [330, 124] on div "**********" at bounding box center [784, 695] width 1568 height 1286
type input "*****"
click at [1198, 113] on button "Search" at bounding box center [1204, 132] width 11 height 38
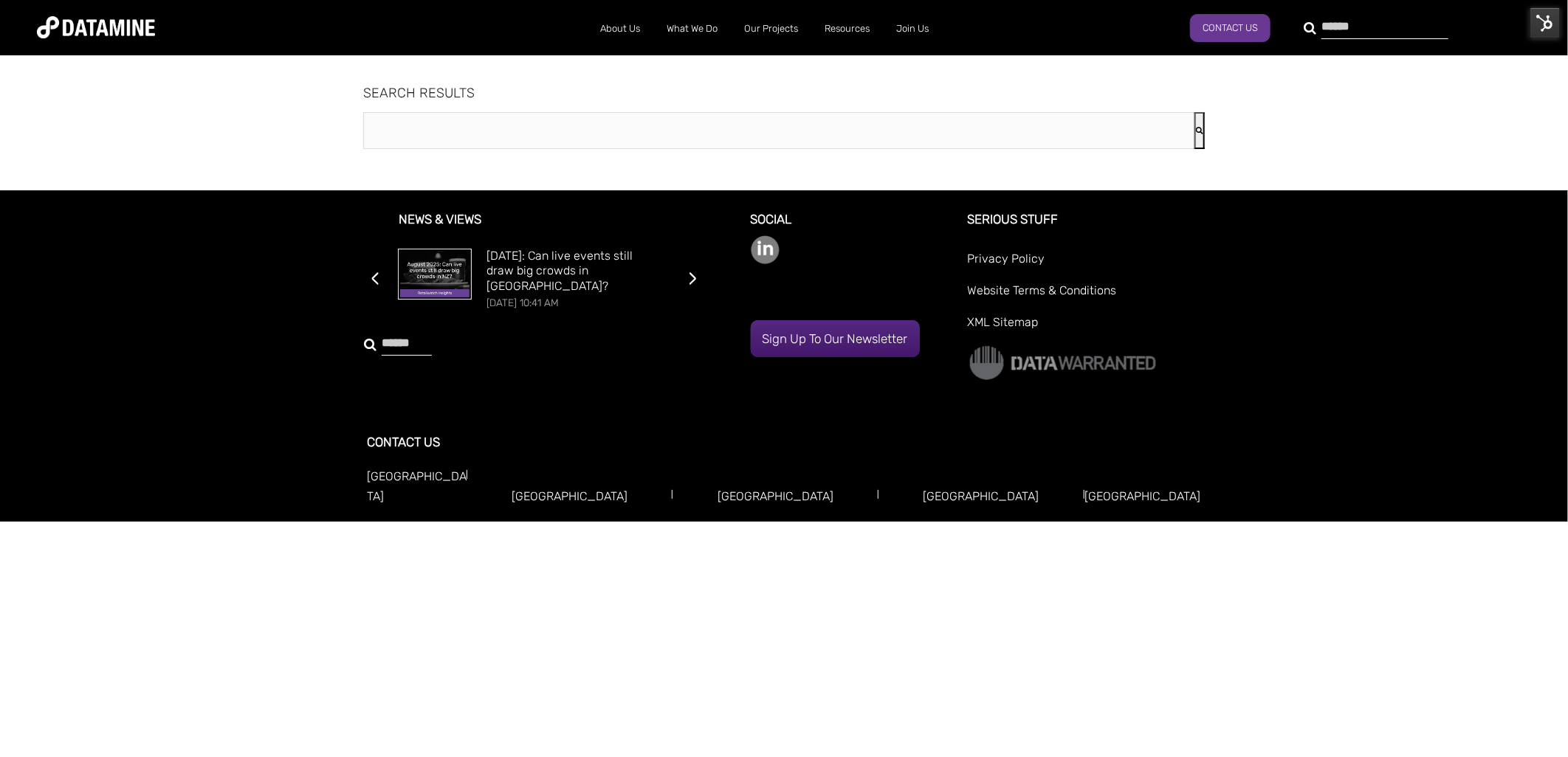
click at [1312, 25] on div at bounding box center [1376, 28] width 127 height 24
type input "*****"
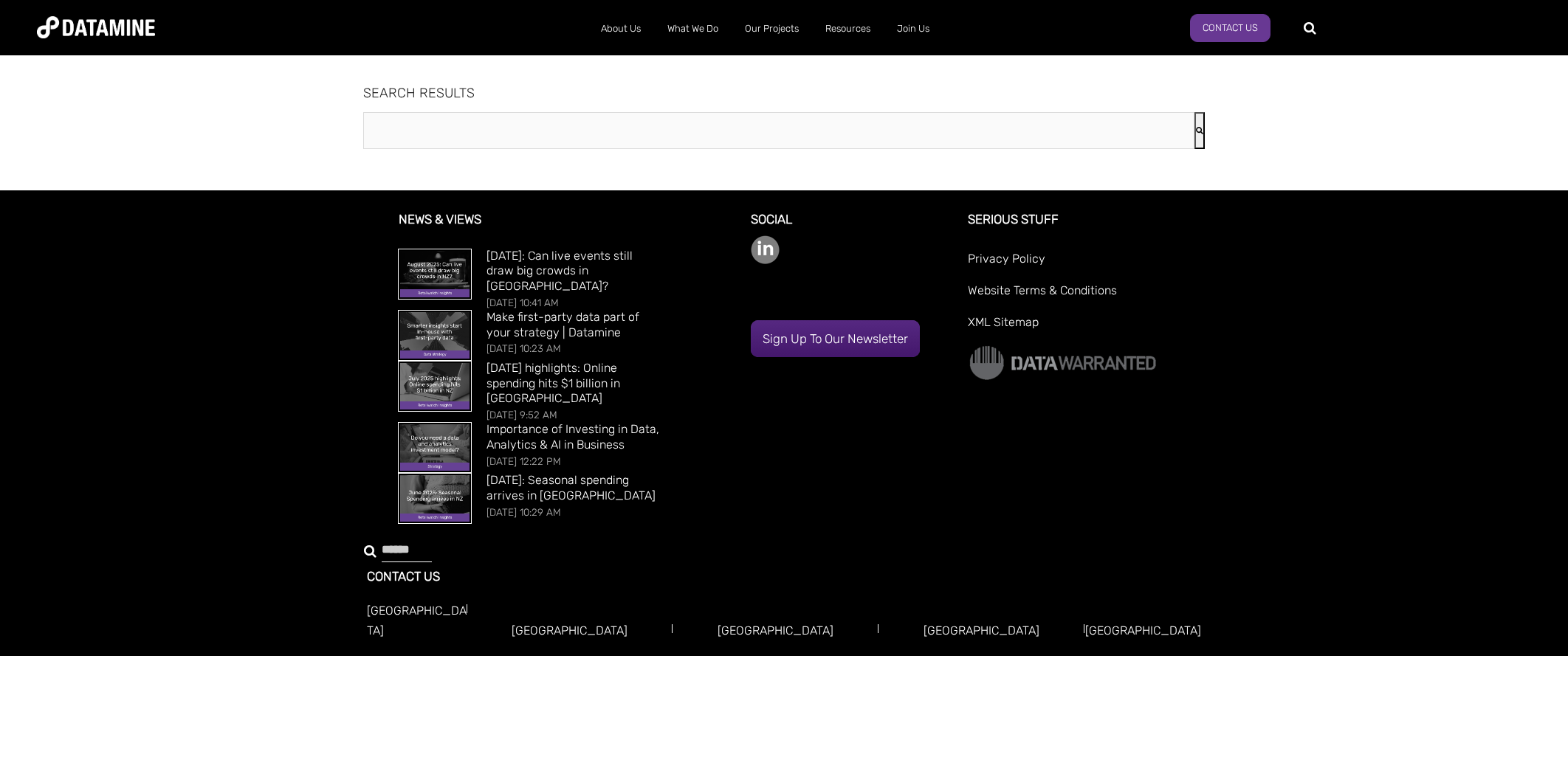
type input "*****"
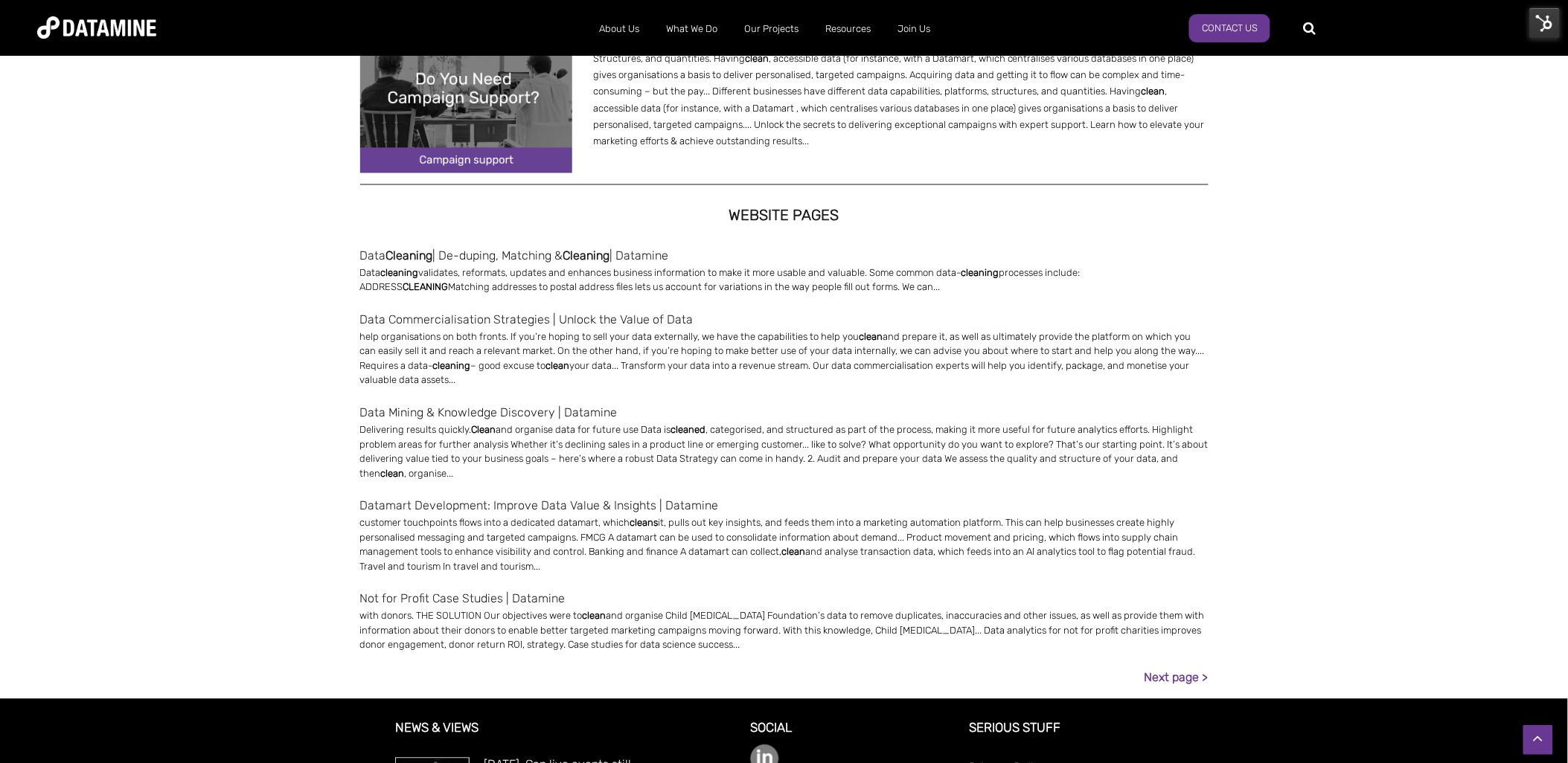
scroll to position [909, 0]
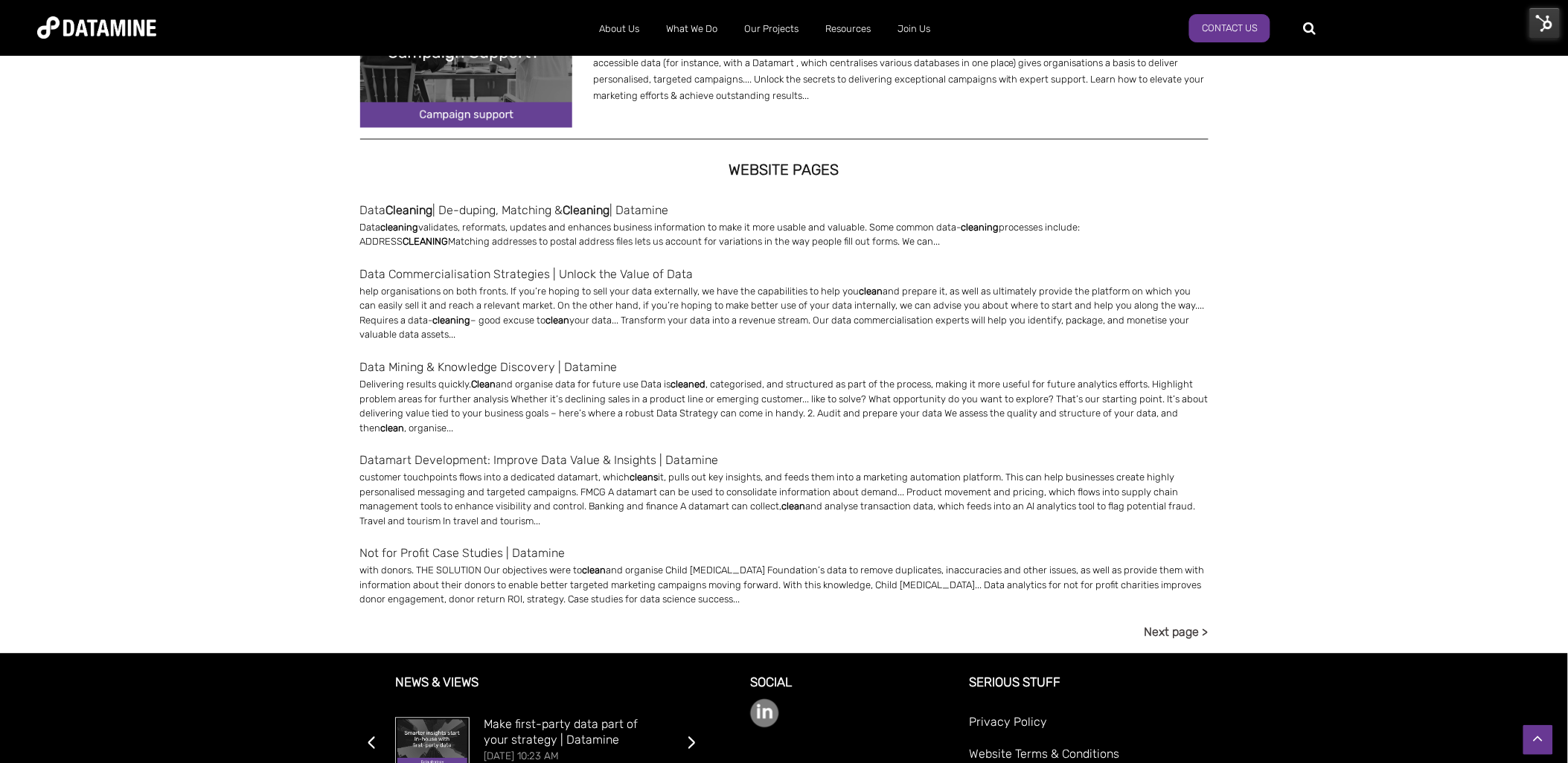
click at [1161, 633] on link "Next page >" at bounding box center [1177, 632] width 64 height 20
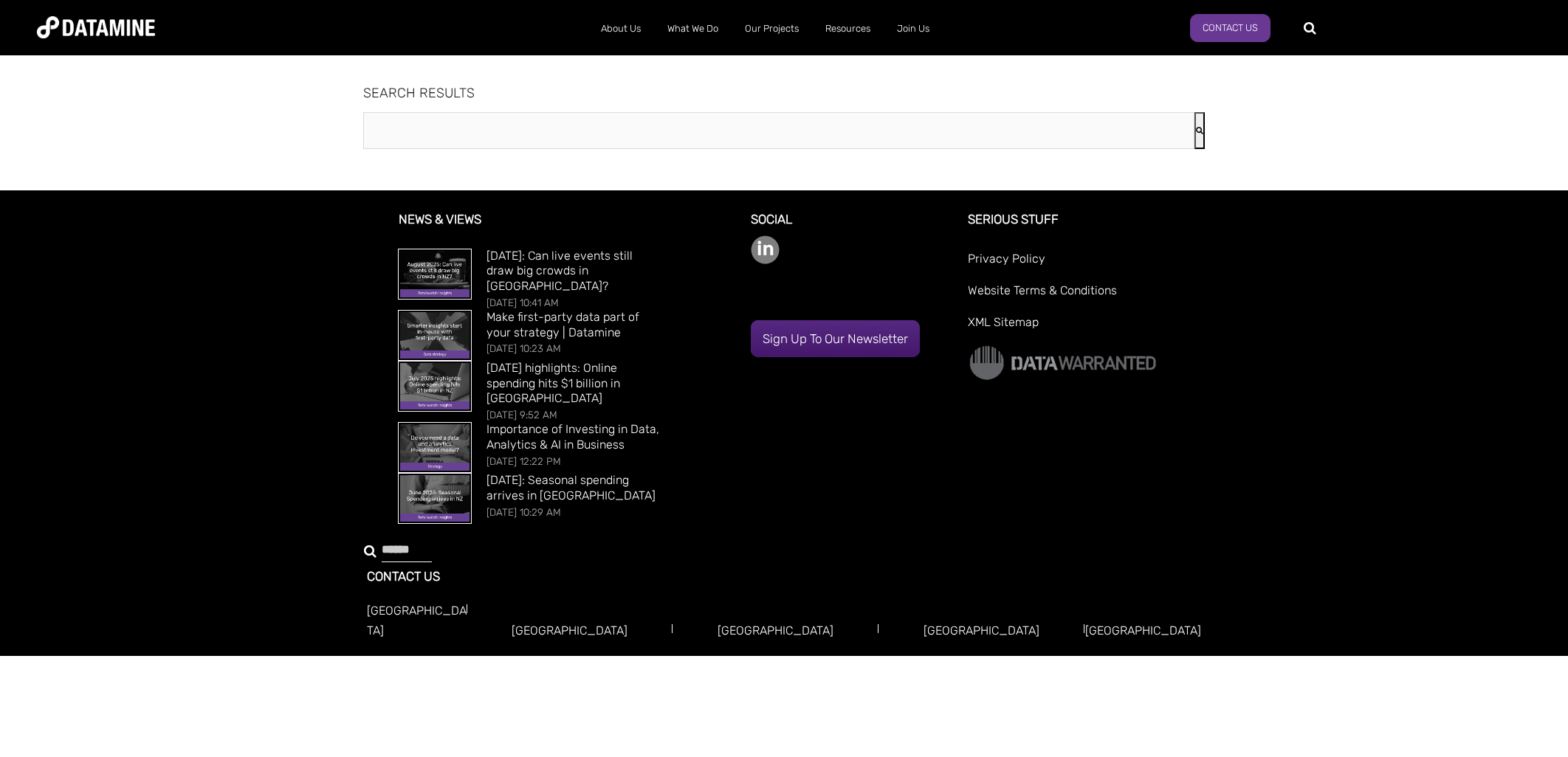
type input "*****"
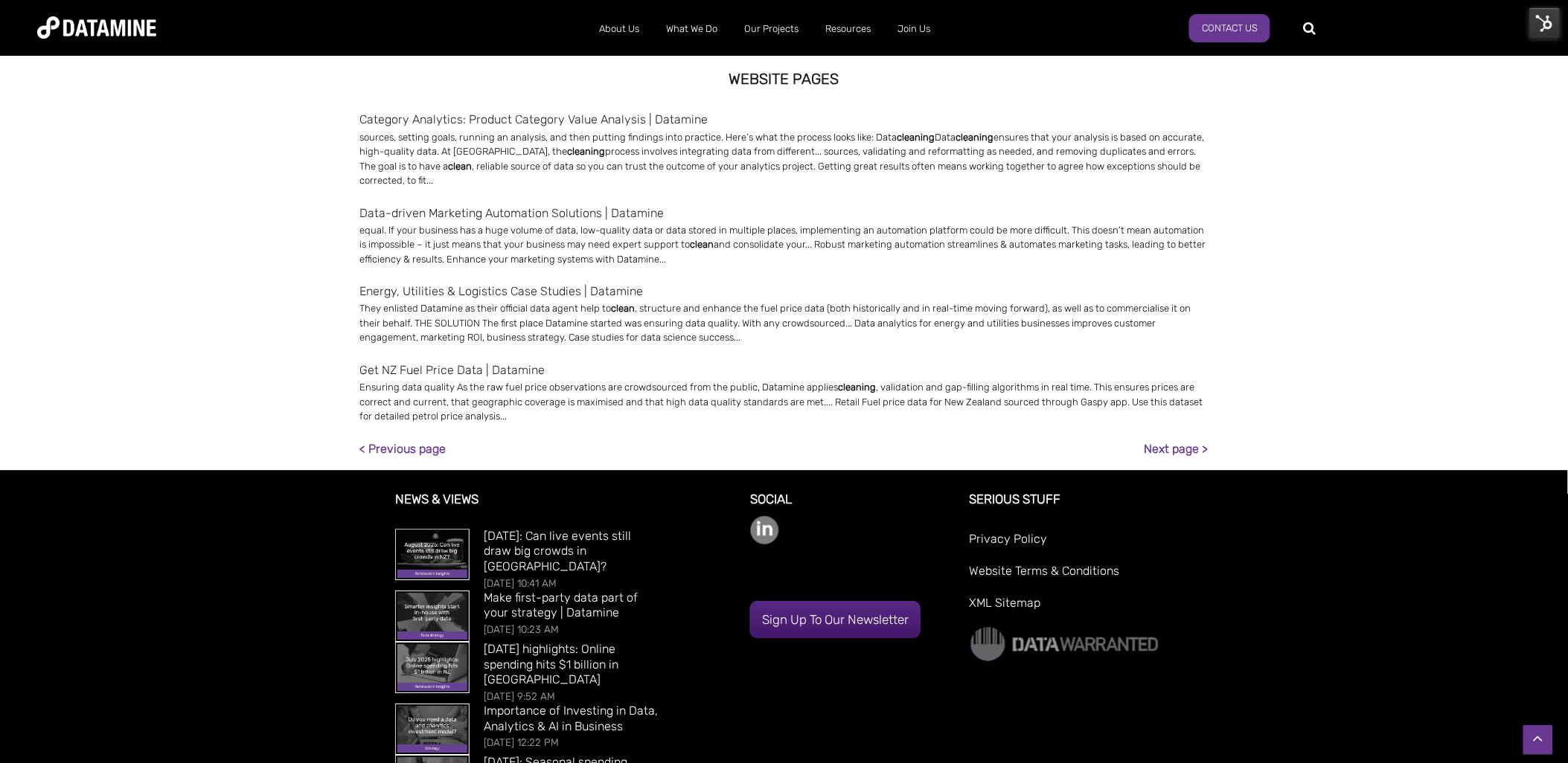
scroll to position [1075, 0]
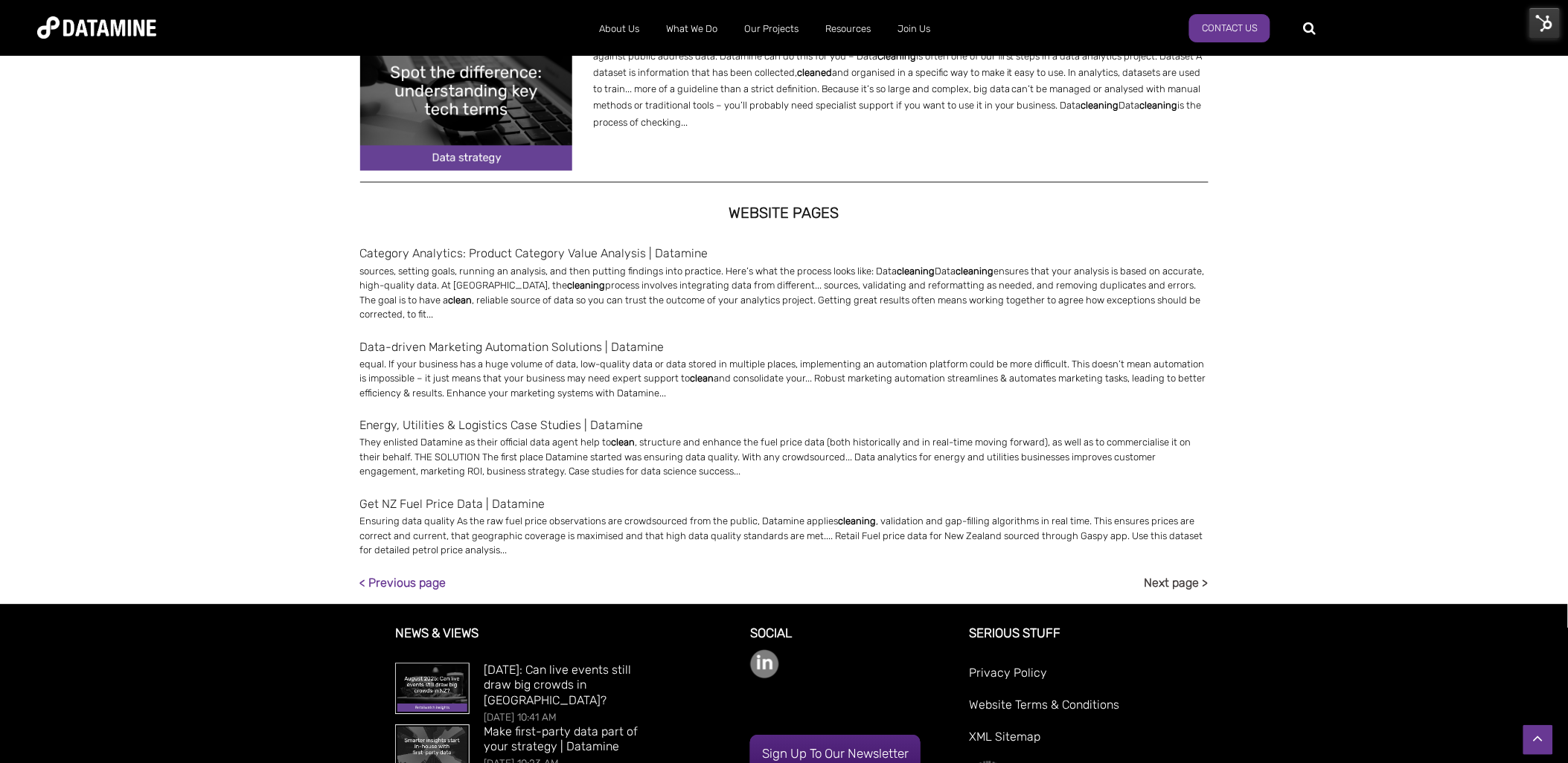
click at [1155, 582] on link "Next page >" at bounding box center [1177, 583] width 64 height 20
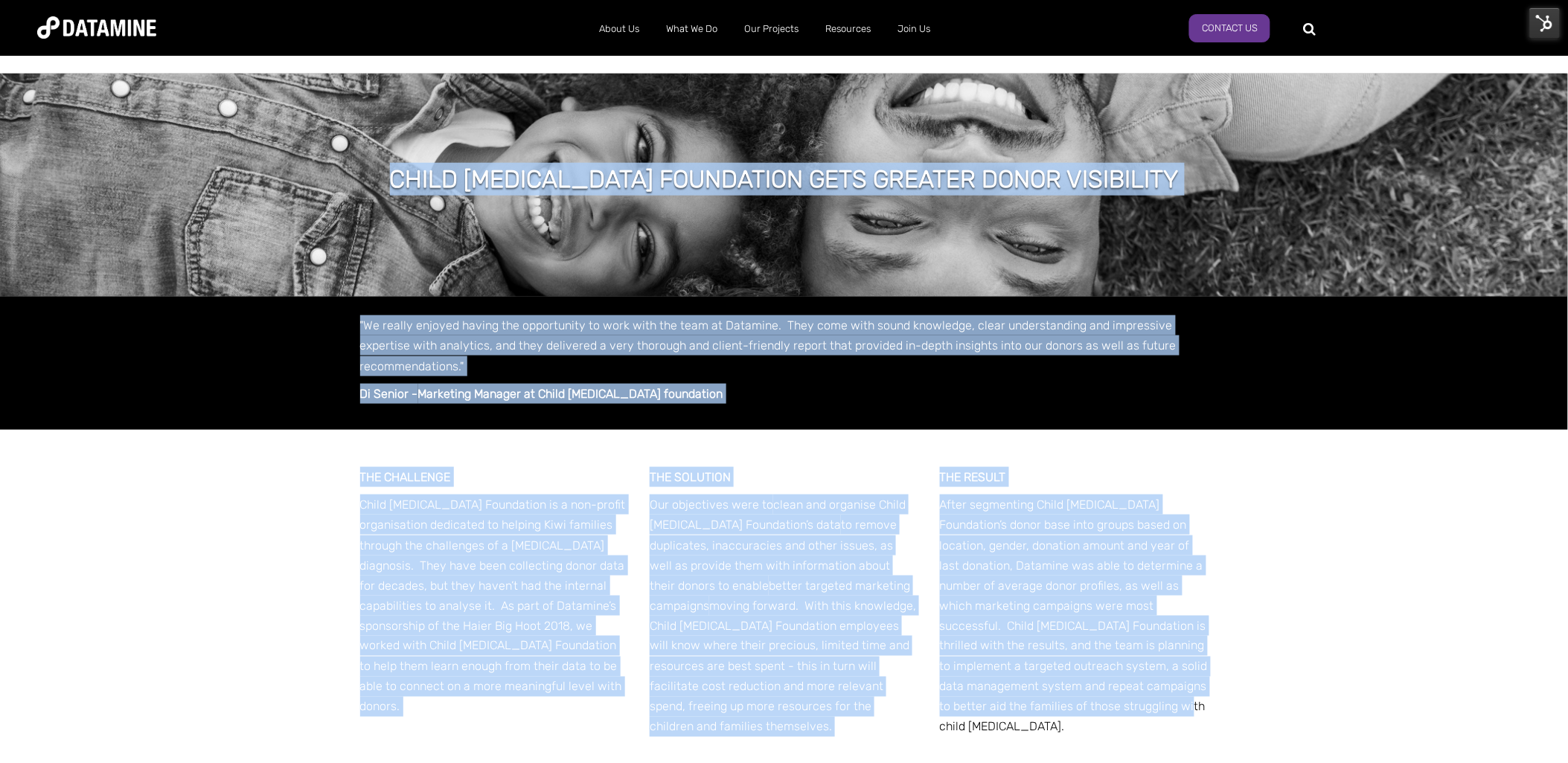
scroll to position [347, 0]
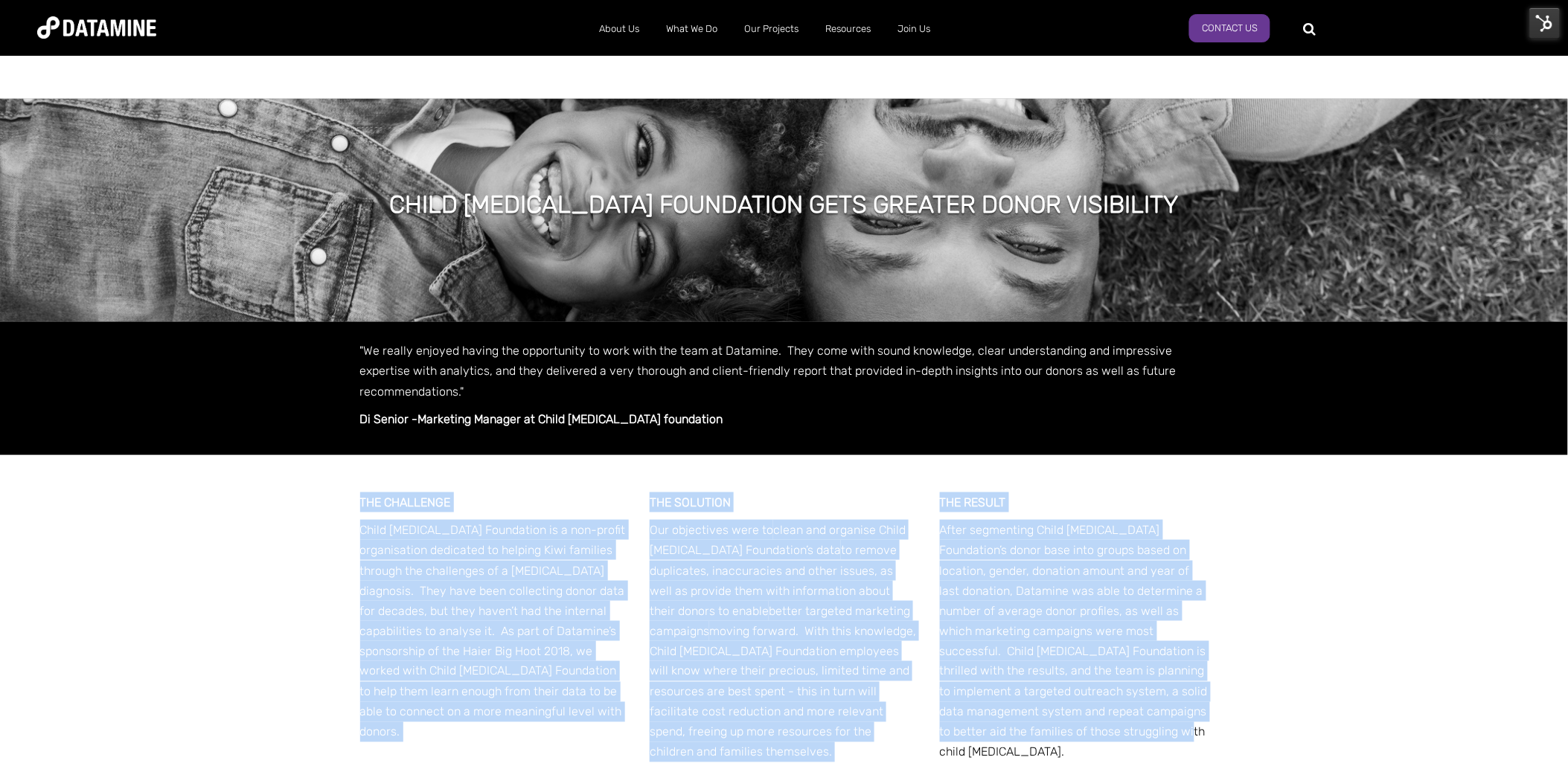
drag, startPoint x: 1241, startPoint y: 592, endPoint x: 303, endPoint y: 477, distance: 945.0
click at [303, 477] on div "THE CHALLENGE Child Cancer Foundation is a non-profit organisation dedicated to…" at bounding box center [784, 643] width 1568 height 375
copy div "THE CHALLENGE Child Cancer Foundation is a non-profit organisation dedicated to…"
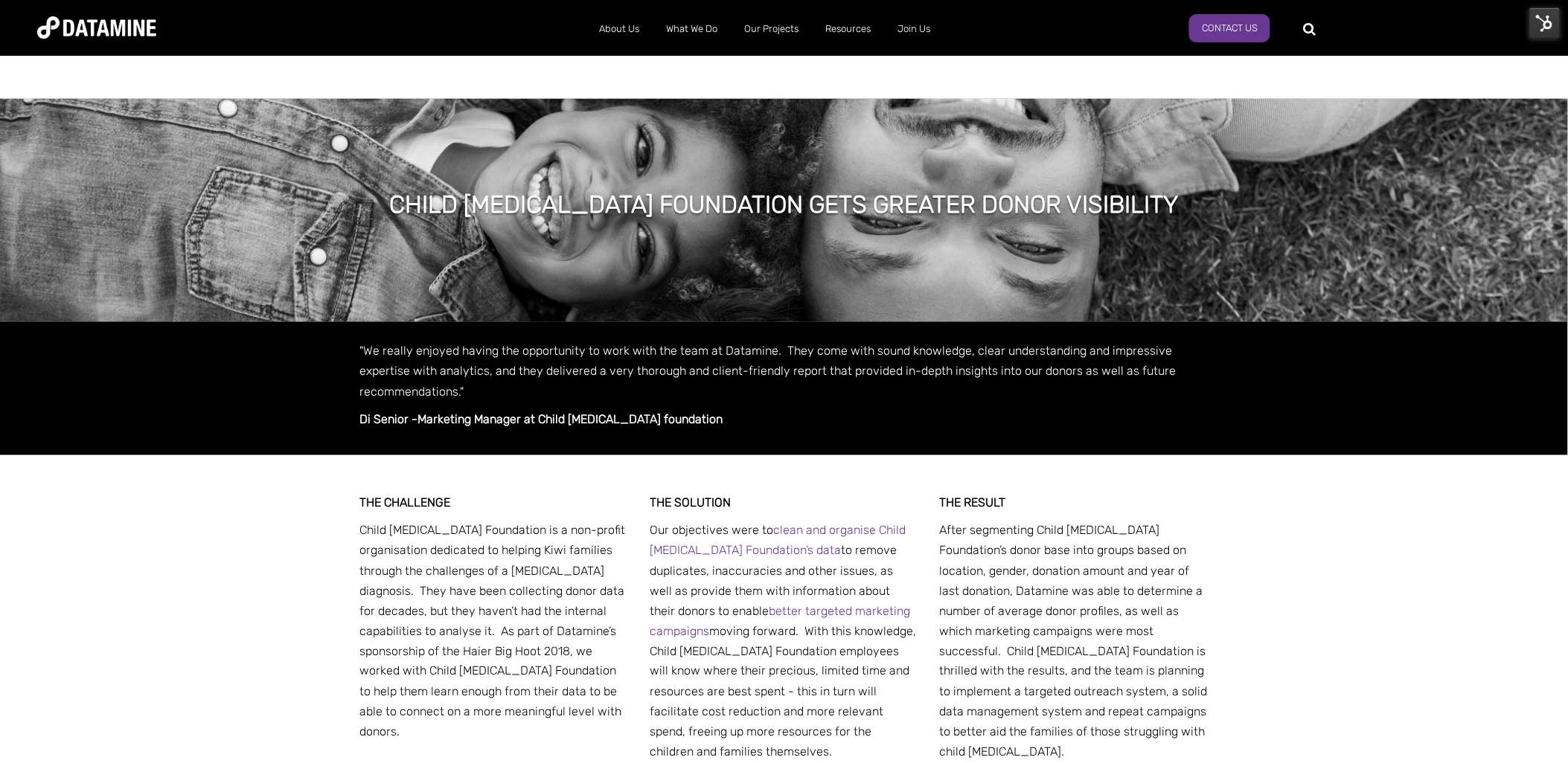
drag, startPoint x: 1299, startPoint y: 27, endPoint x: 1314, endPoint y: 35, distance: 17.0
click at [1299, 27] on div "About Us The Datamine Story Our People Our Values Our Process Our Partners What…" at bounding box center [784, 27] width 1494 height 41
click at [1313, 27] on div at bounding box center [1370, 28] width 113 height 24
type input "*****"
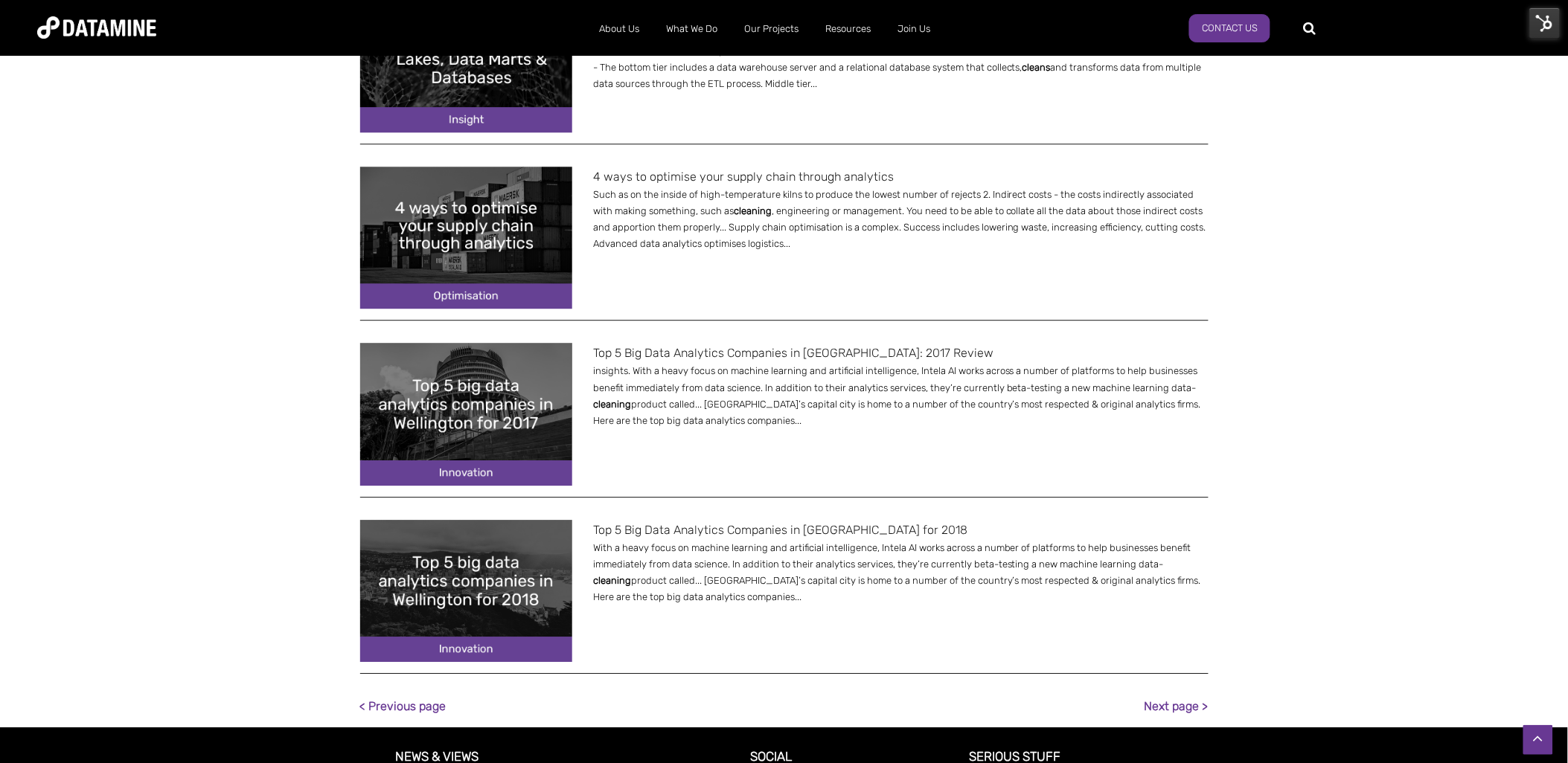
scroll to position [1106, 0]
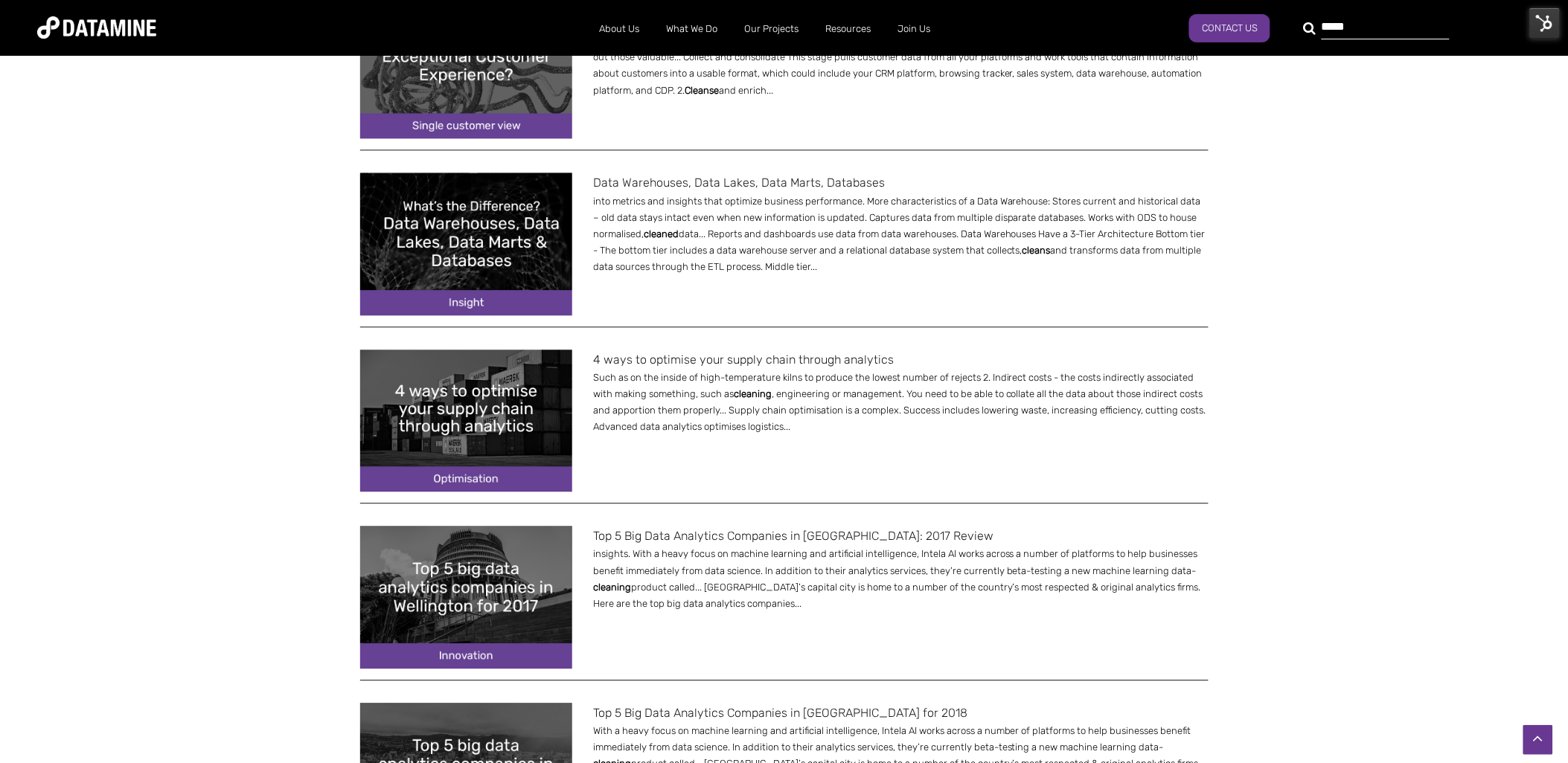
click at [1313, 28] on div "*****" at bounding box center [1377, 28] width 128 height 24
type input "*"
type input "**********"
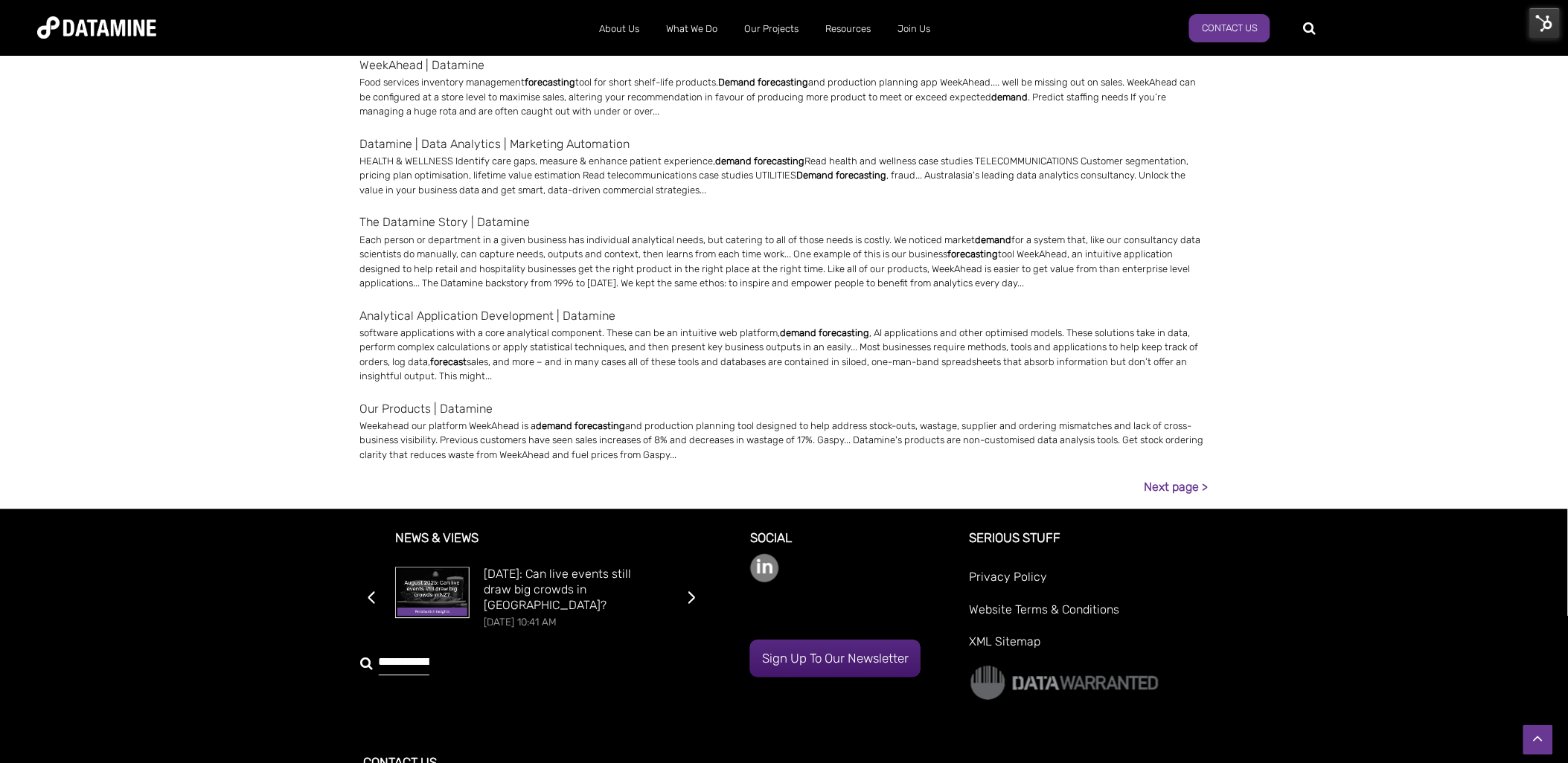
scroll to position [897, 0]
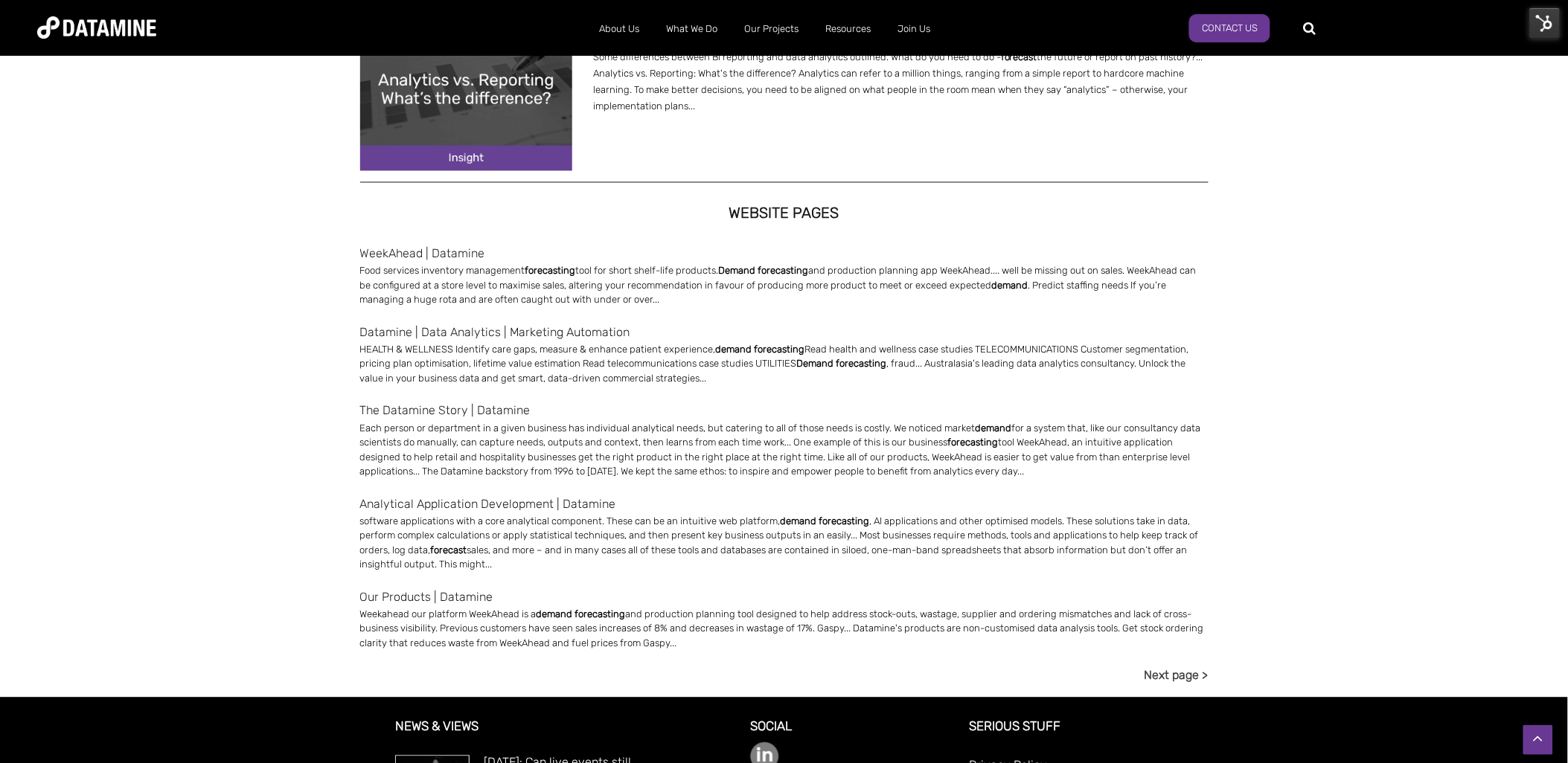
click at [1163, 667] on link "Next page >" at bounding box center [1177, 676] width 64 height 20
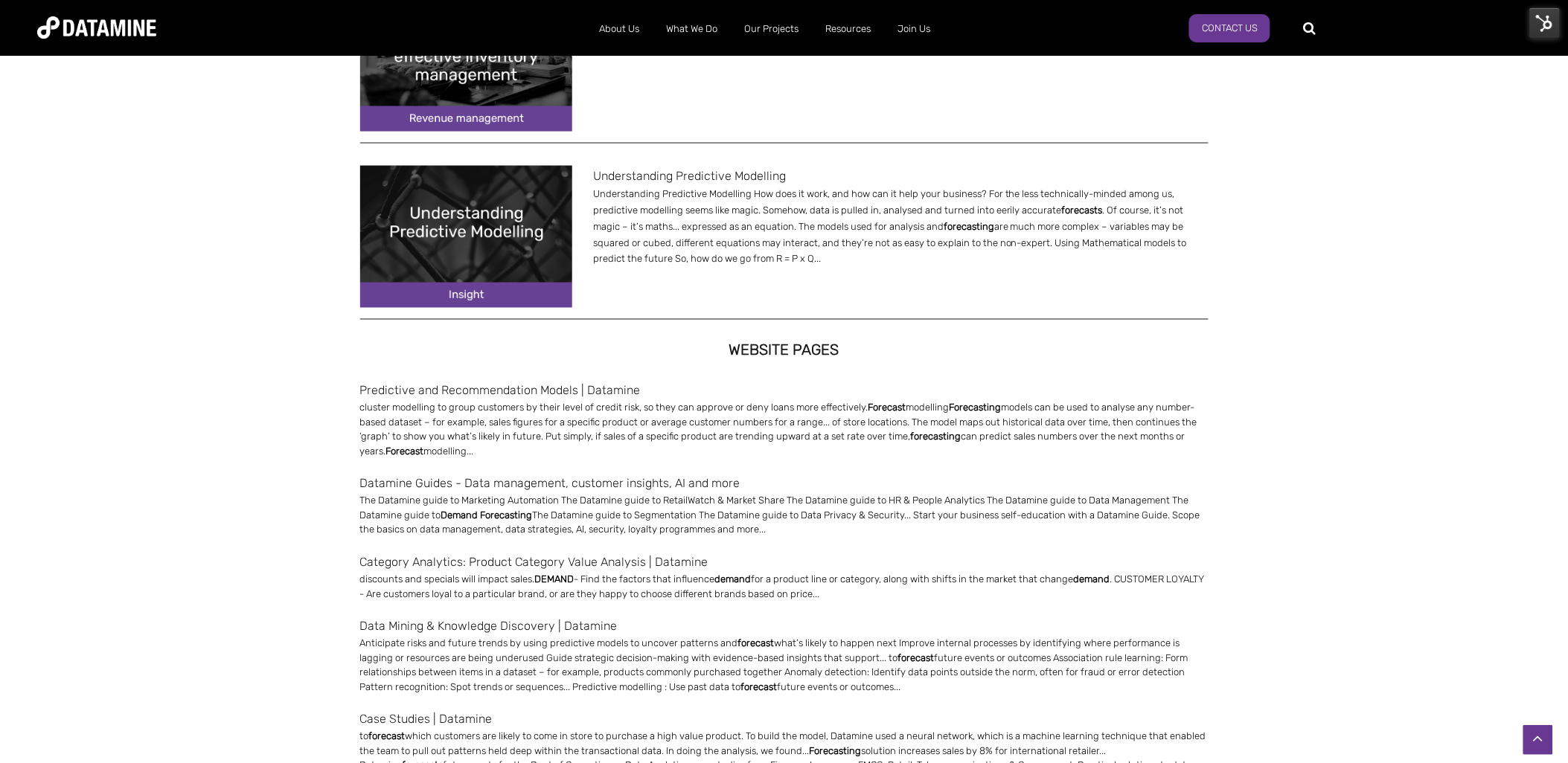
scroll to position [843, 0]
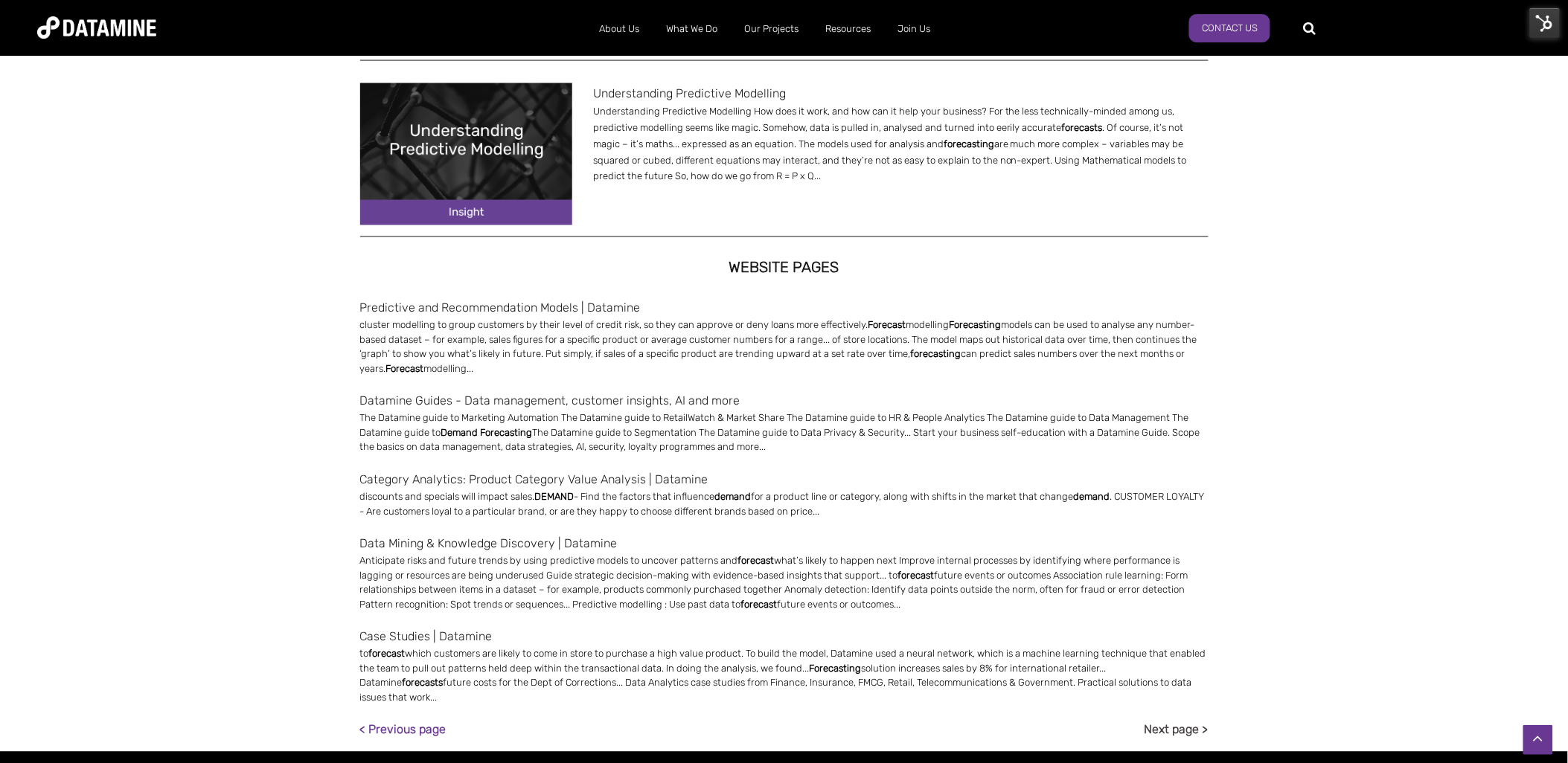
click at [1178, 720] on link "Next page >" at bounding box center [1177, 730] width 64 height 20
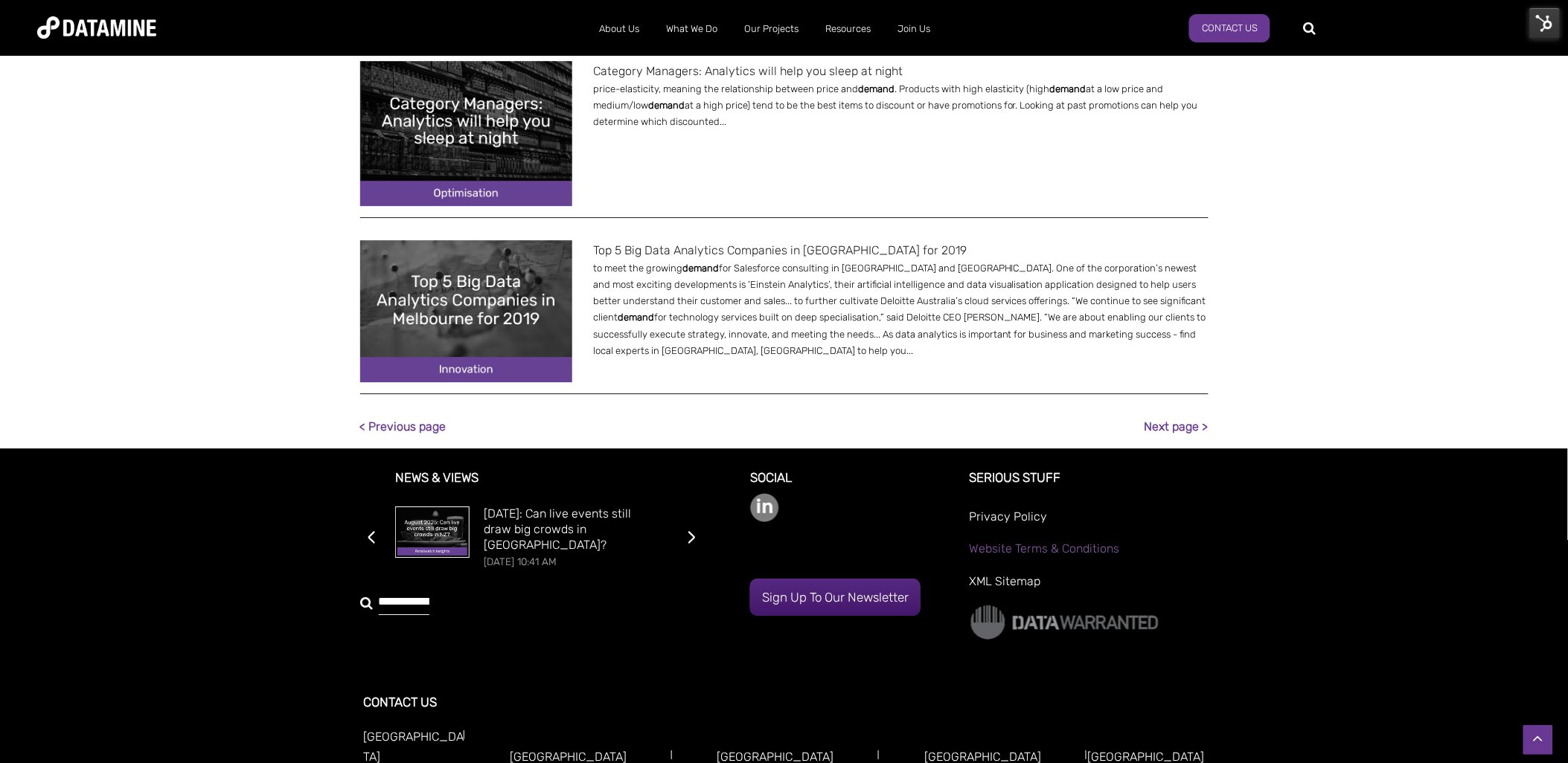
scroll to position [1292, 0]
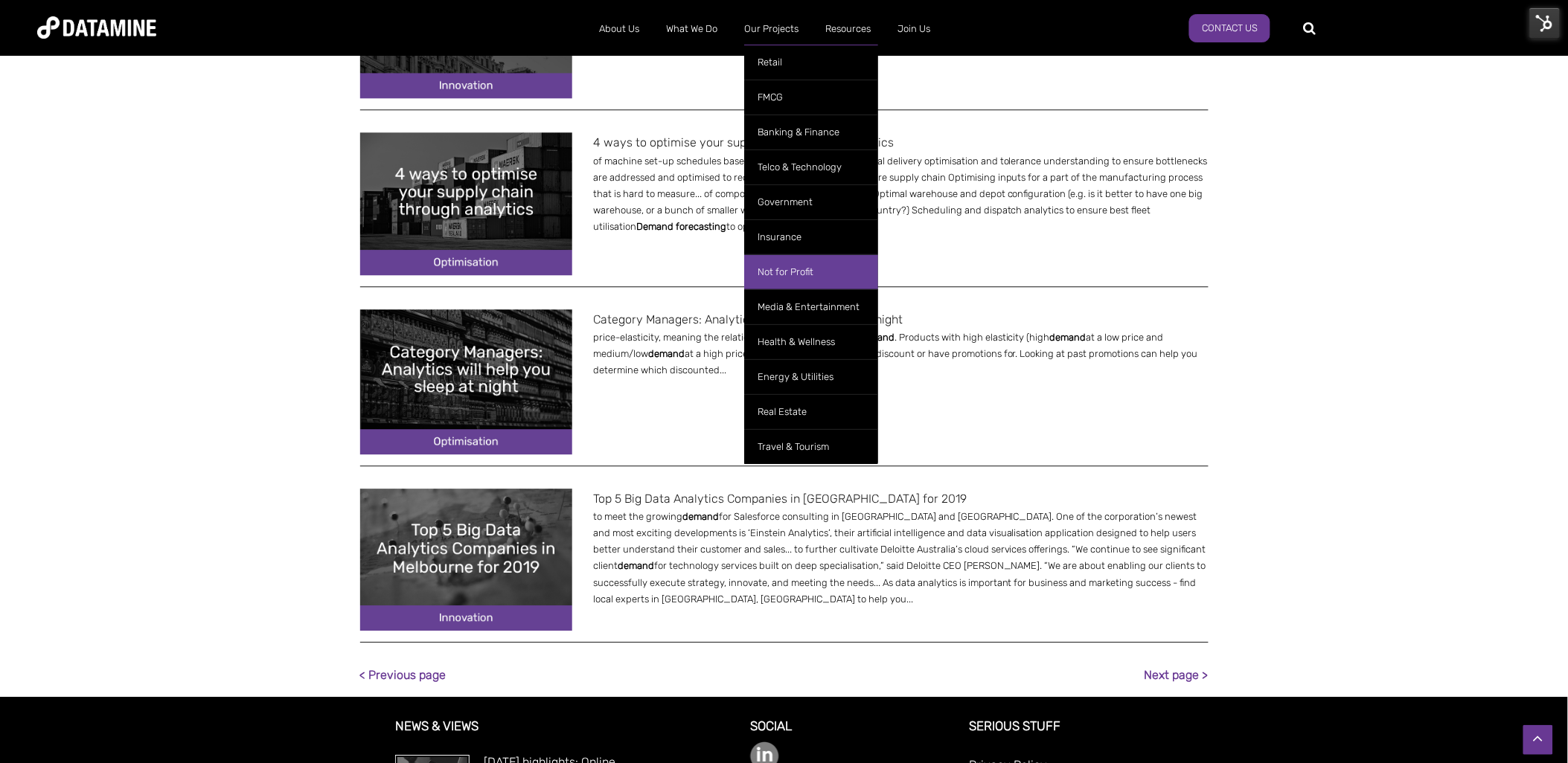
click at [796, 261] on link "Not for Profit" at bounding box center [811, 272] width 134 height 35
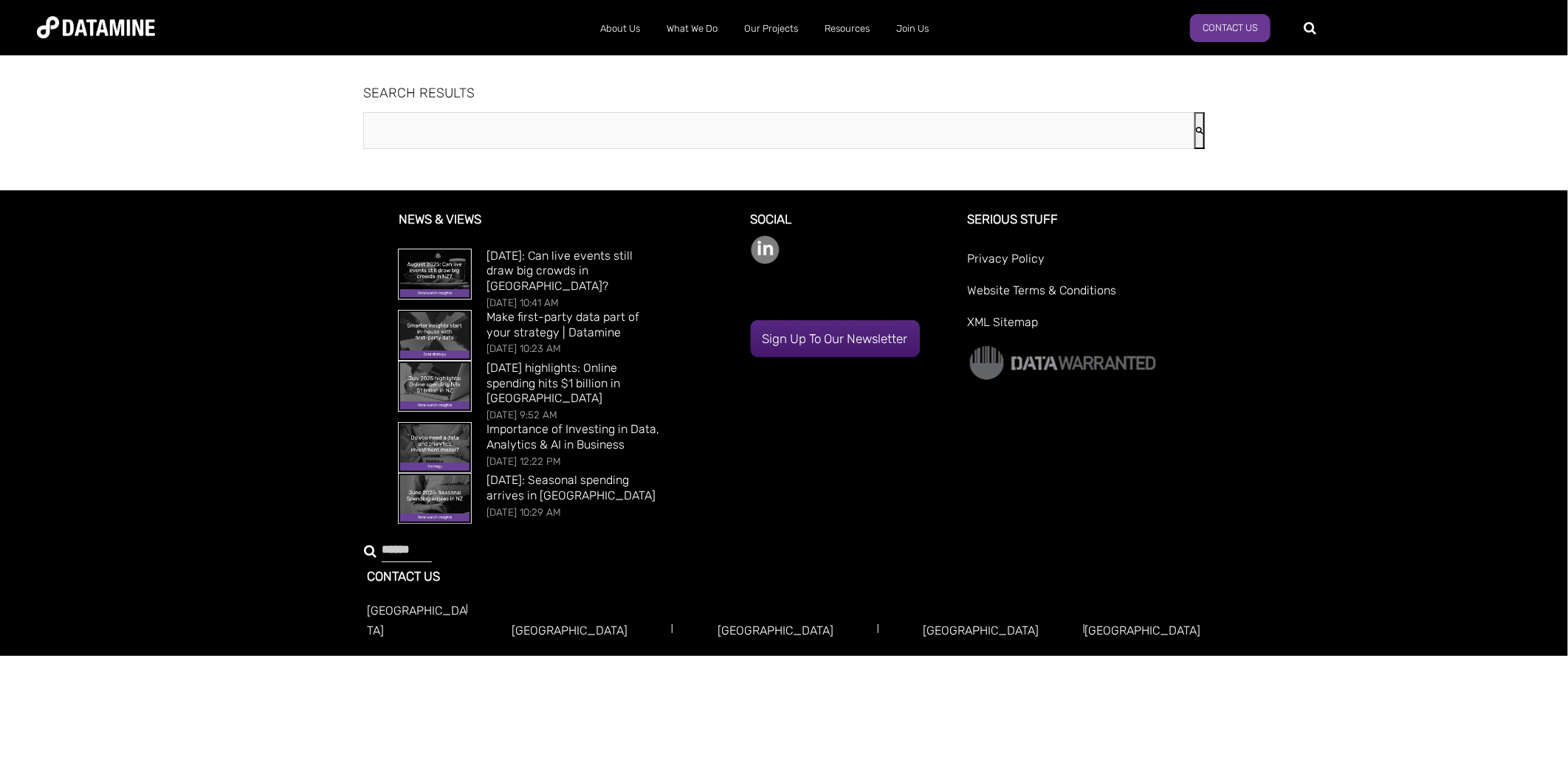
type input "*****"
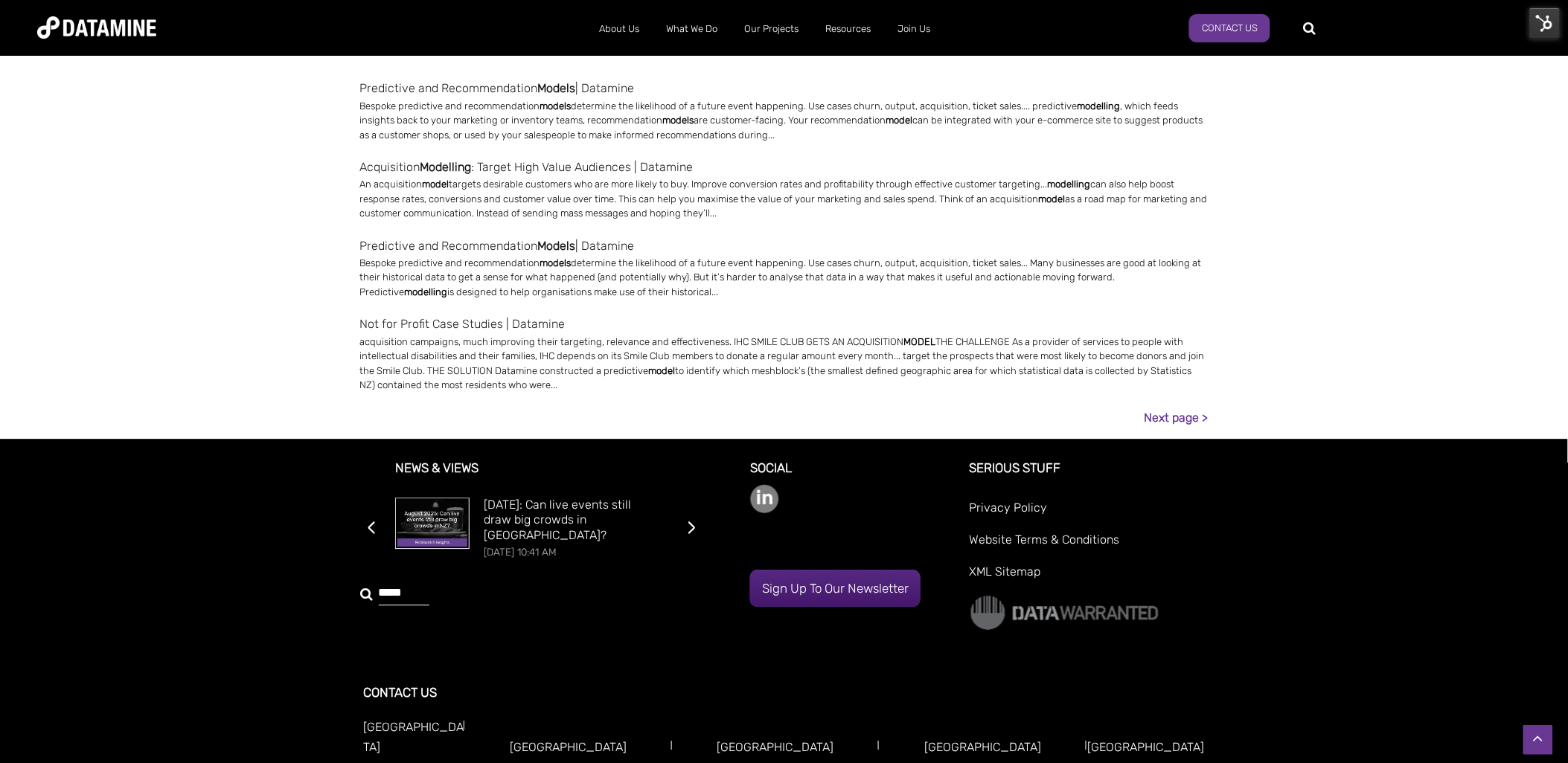
scroll to position [1229, 0]
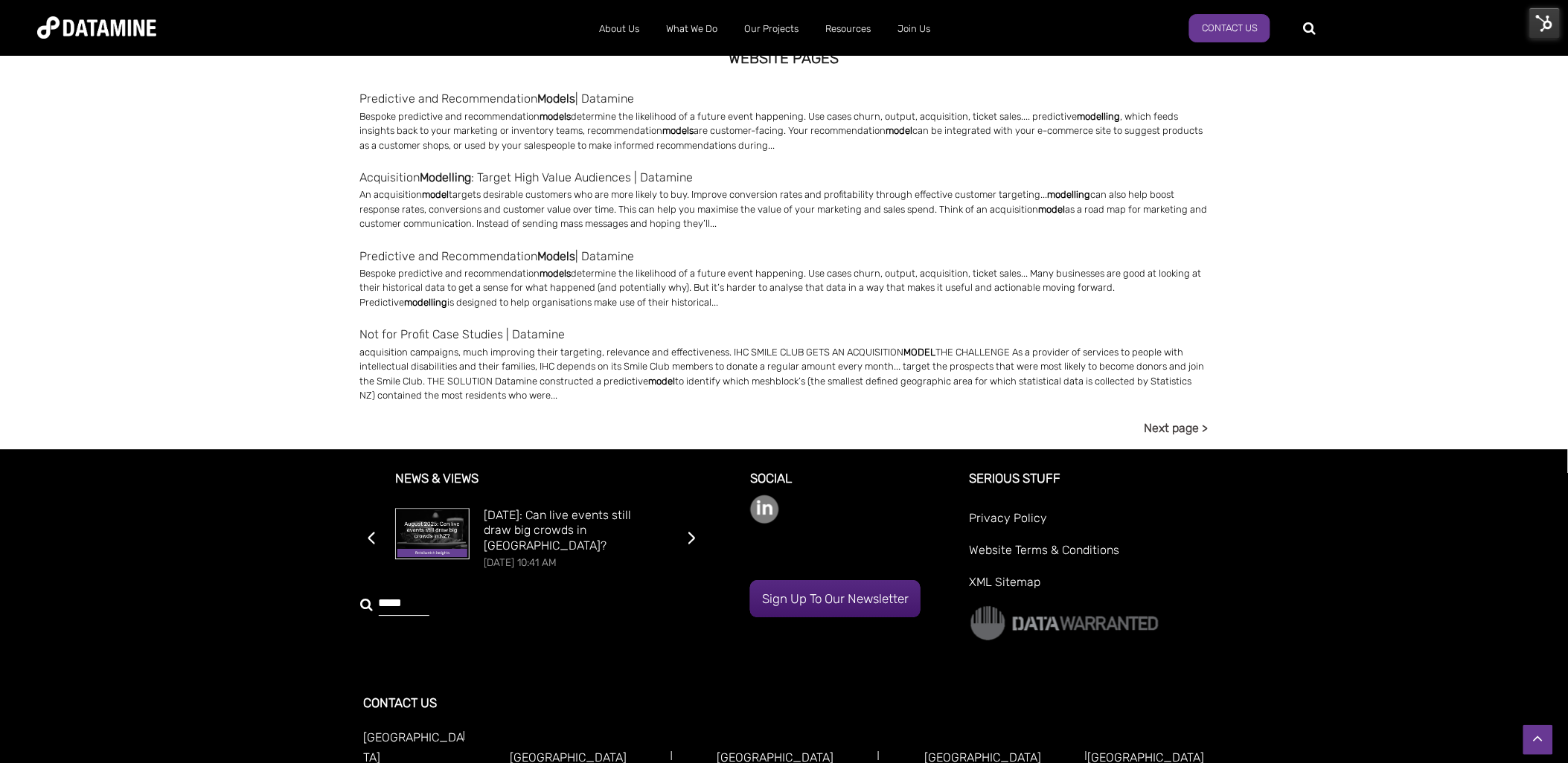
click at [1185, 424] on link "Next page >" at bounding box center [1177, 428] width 64 height 20
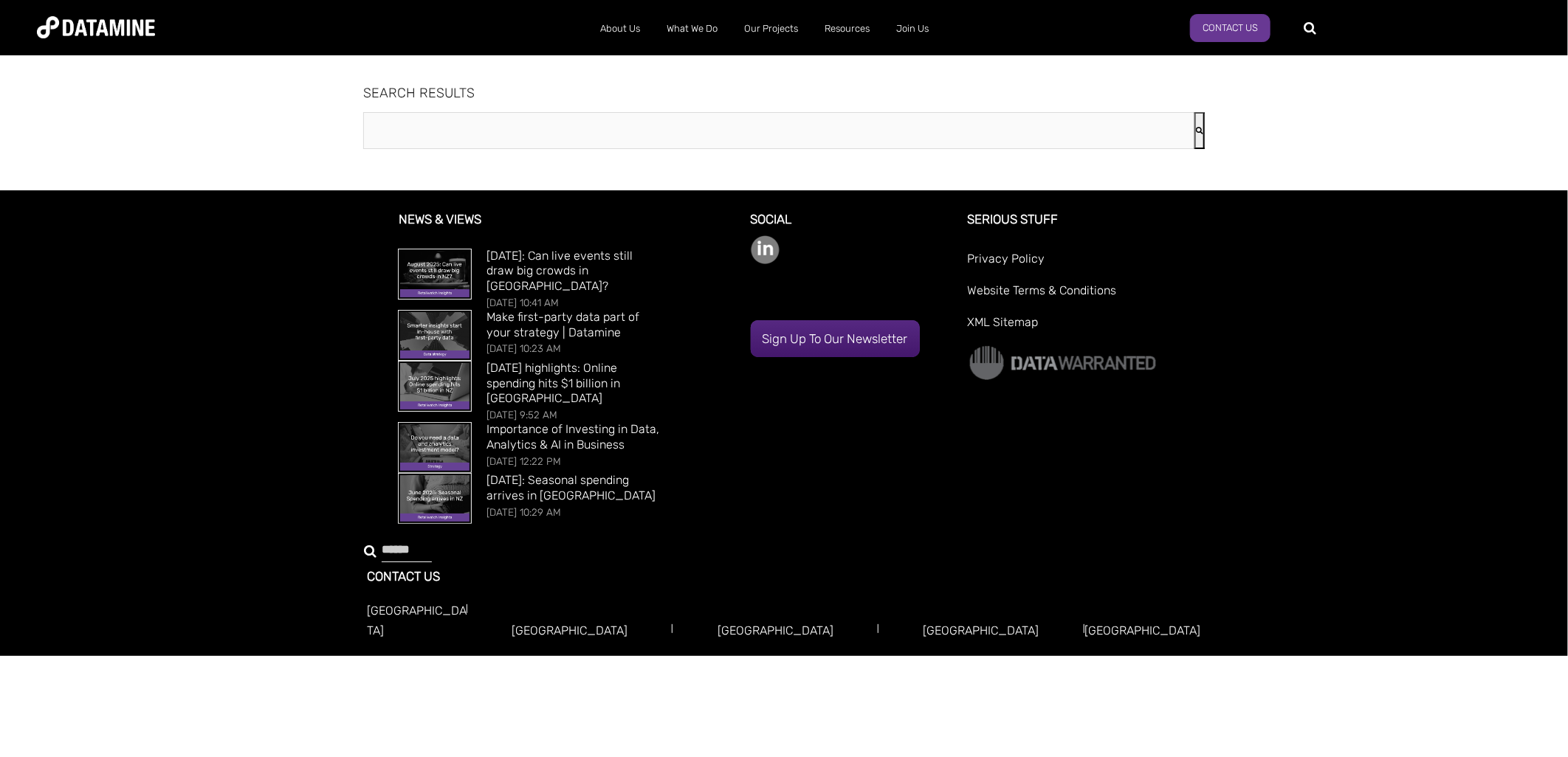
type input "*****"
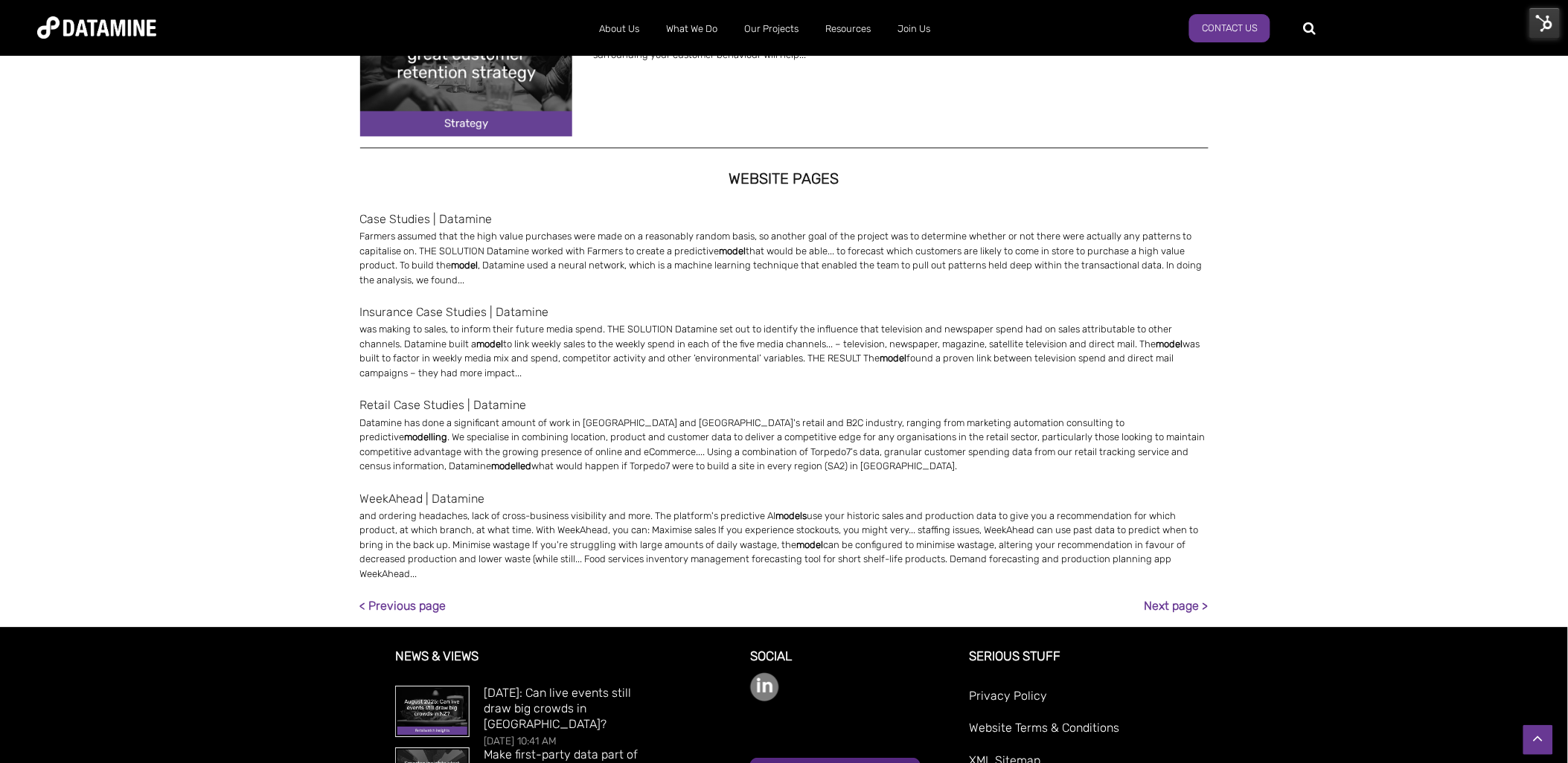
scroll to position [1139, 0]
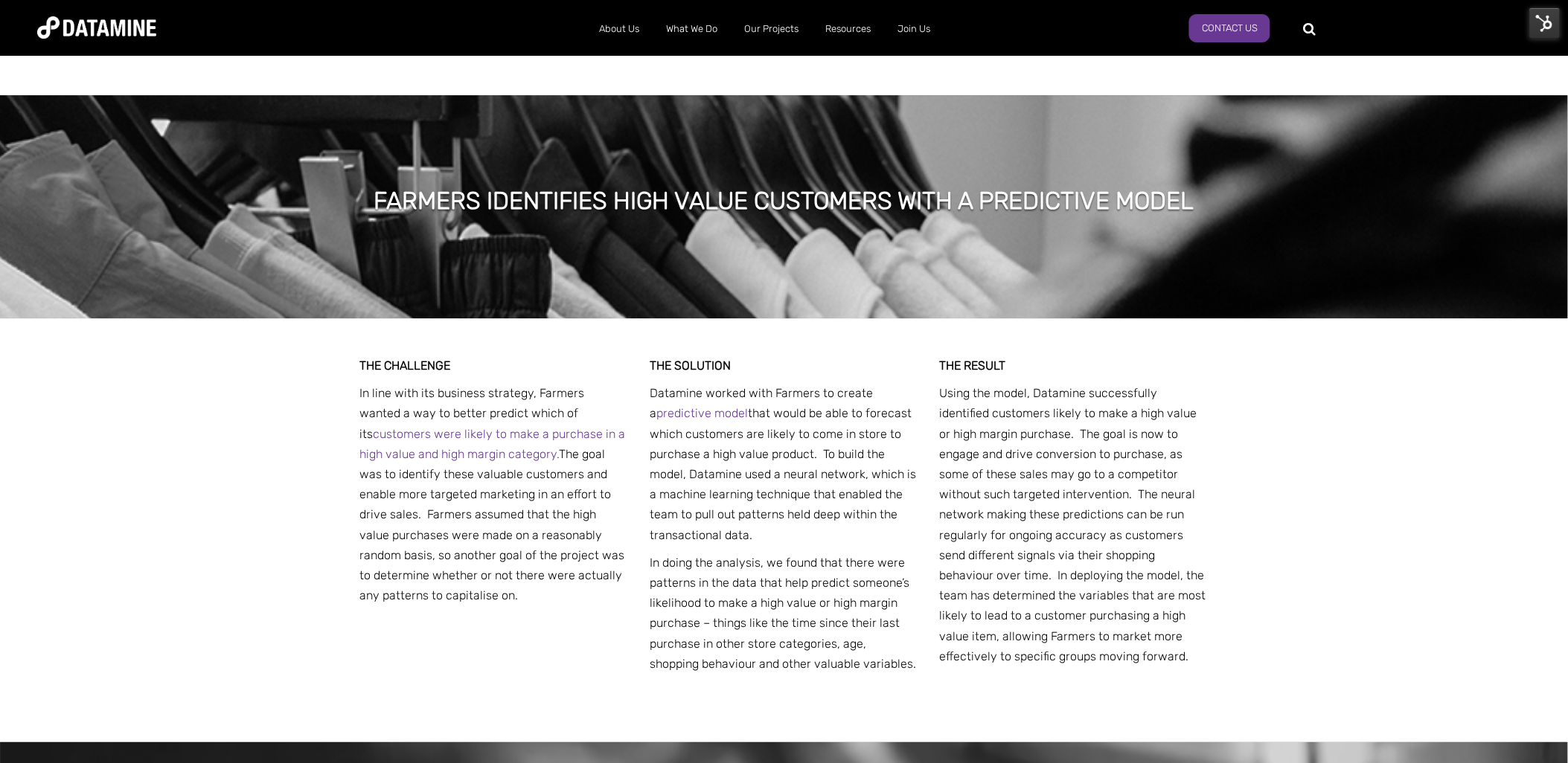
scroll to position [3594, 0]
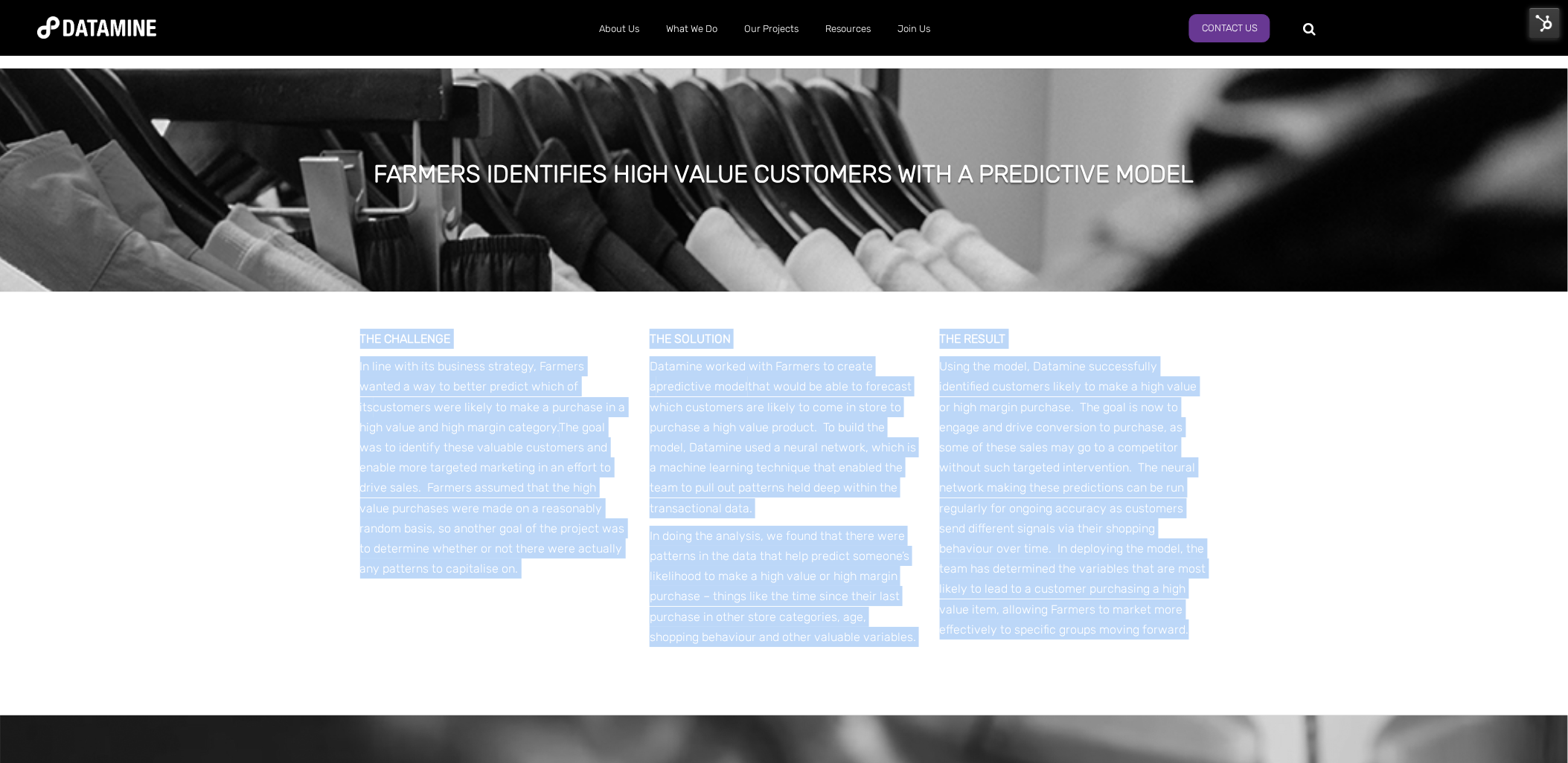
drag, startPoint x: 1029, startPoint y: 585, endPoint x: 251, endPoint y: 299, distance: 828.9
click at [251, 299] on div "THE CHALLENGE In line with its business strategy, Farmers wanted a way to bette…" at bounding box center [784, 503] width 1568 height 424
copy div "LOR IPSUMDOLO Si amet cons adi elitsedd eiusmodt, Incidid utlabo e dol ma aliqu…"
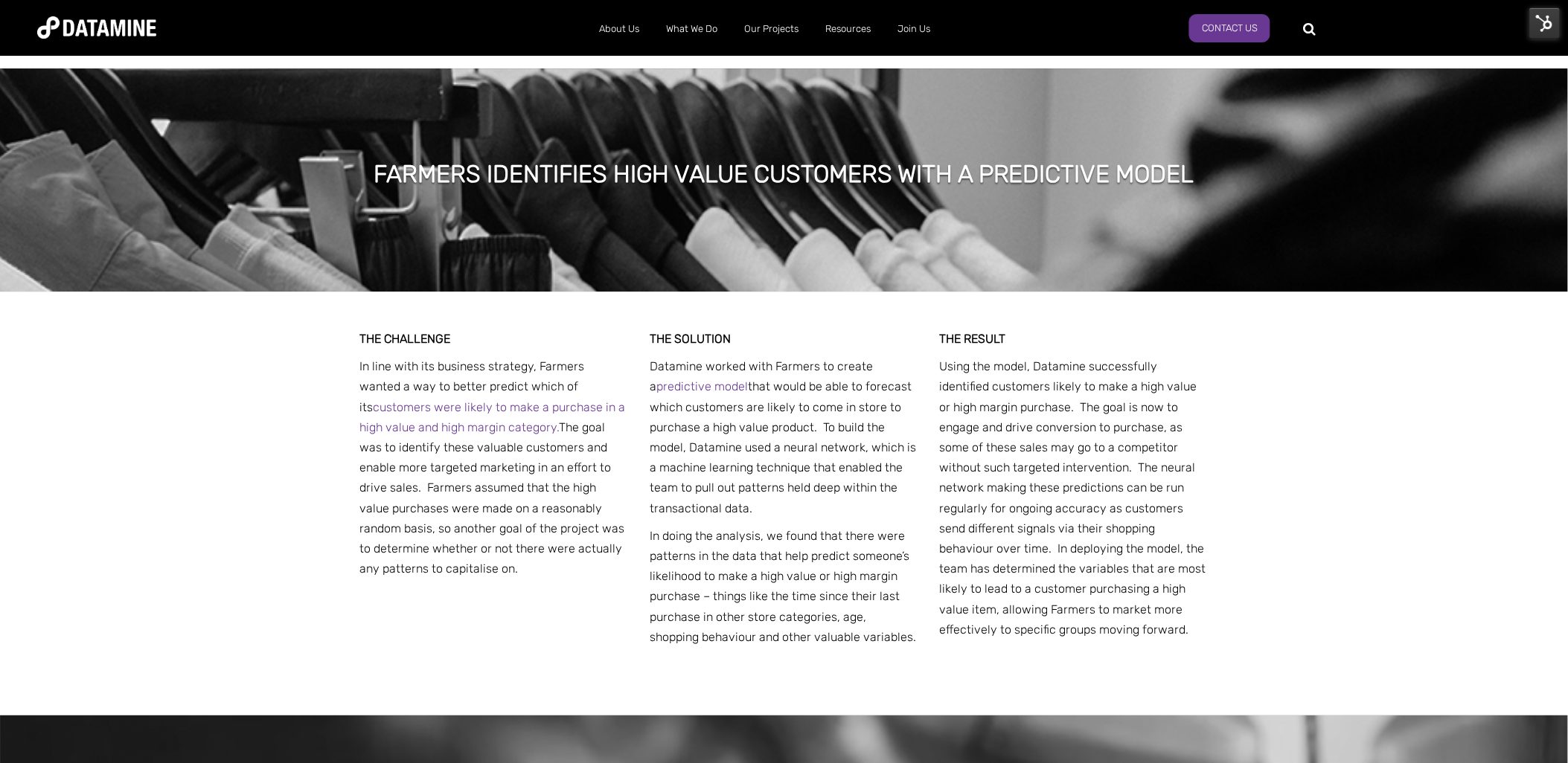
drag, startPoint x: 1248, startPoint y: 156, endPoint x: 1240, endPoint y: 151, distance: 9.4
click at [1248, 156] on div "FARMERS IDENTIFIES HIGH VALUE CUSTOMERS WITH A PREDICTIVE MODEL" at bounding box center [784, 179] width 1568 height 223
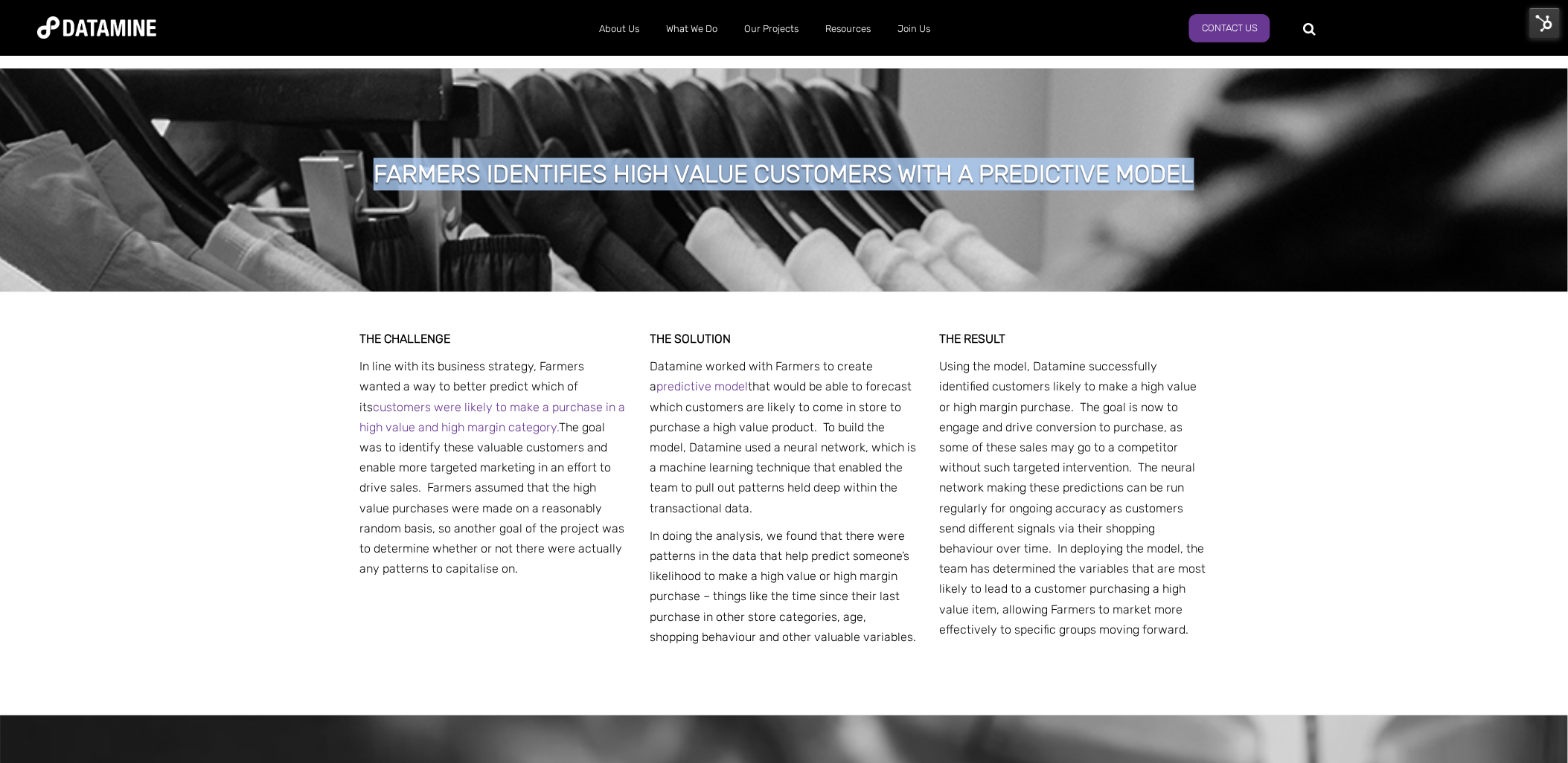
drag, startPoint x: 1210, startPoint y: 134, endPoint x: 231, endPoint y: 131, distance: 979.0
click at [231, 131] on div "FARMERS IDENTIFIES HIGH VALUE CUSTOMERS WITH A PREDICTIVE MODEL" at bounding box center [784, 179] width 1568 height 223
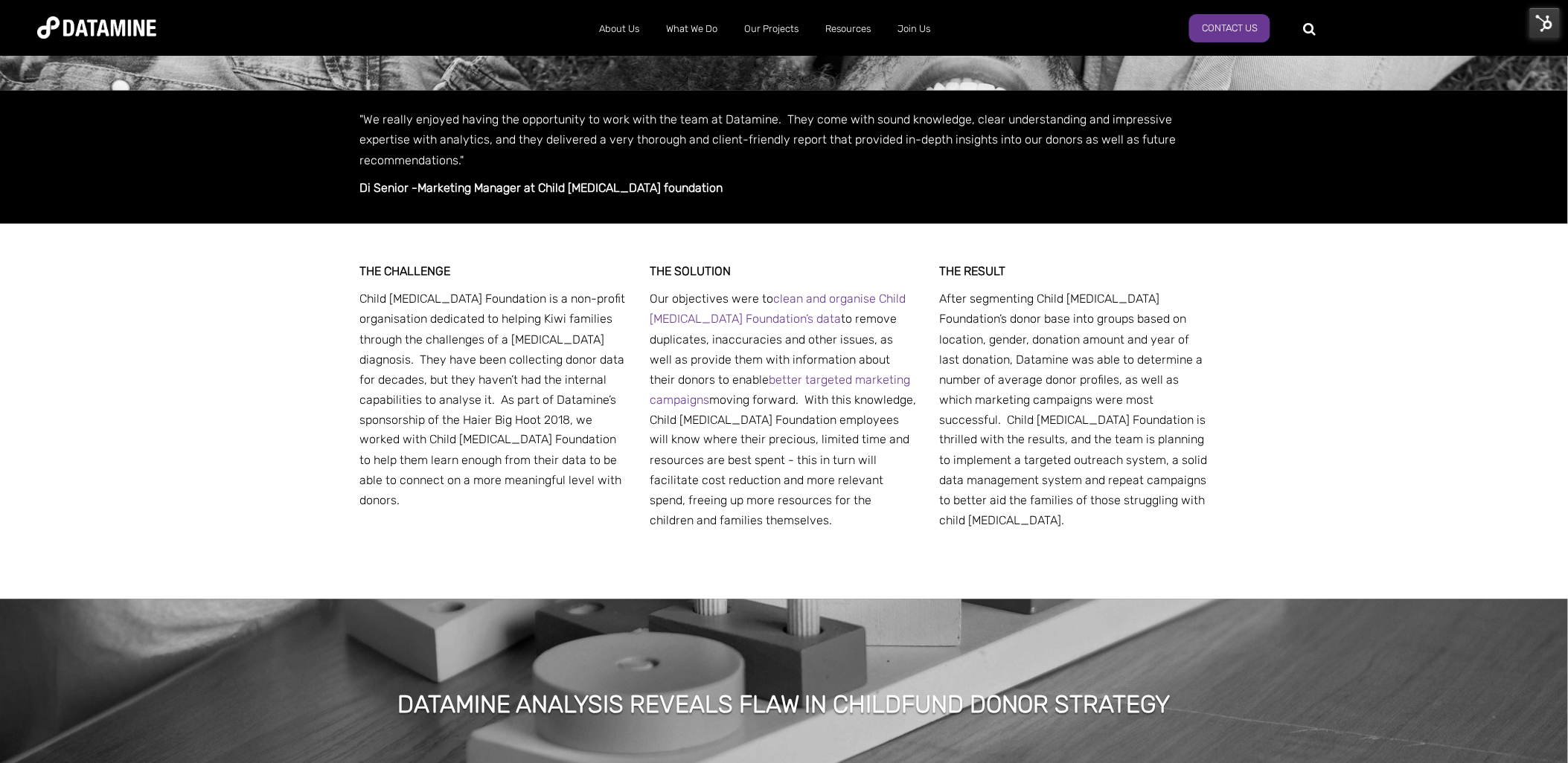
scroll to position [248, 0]
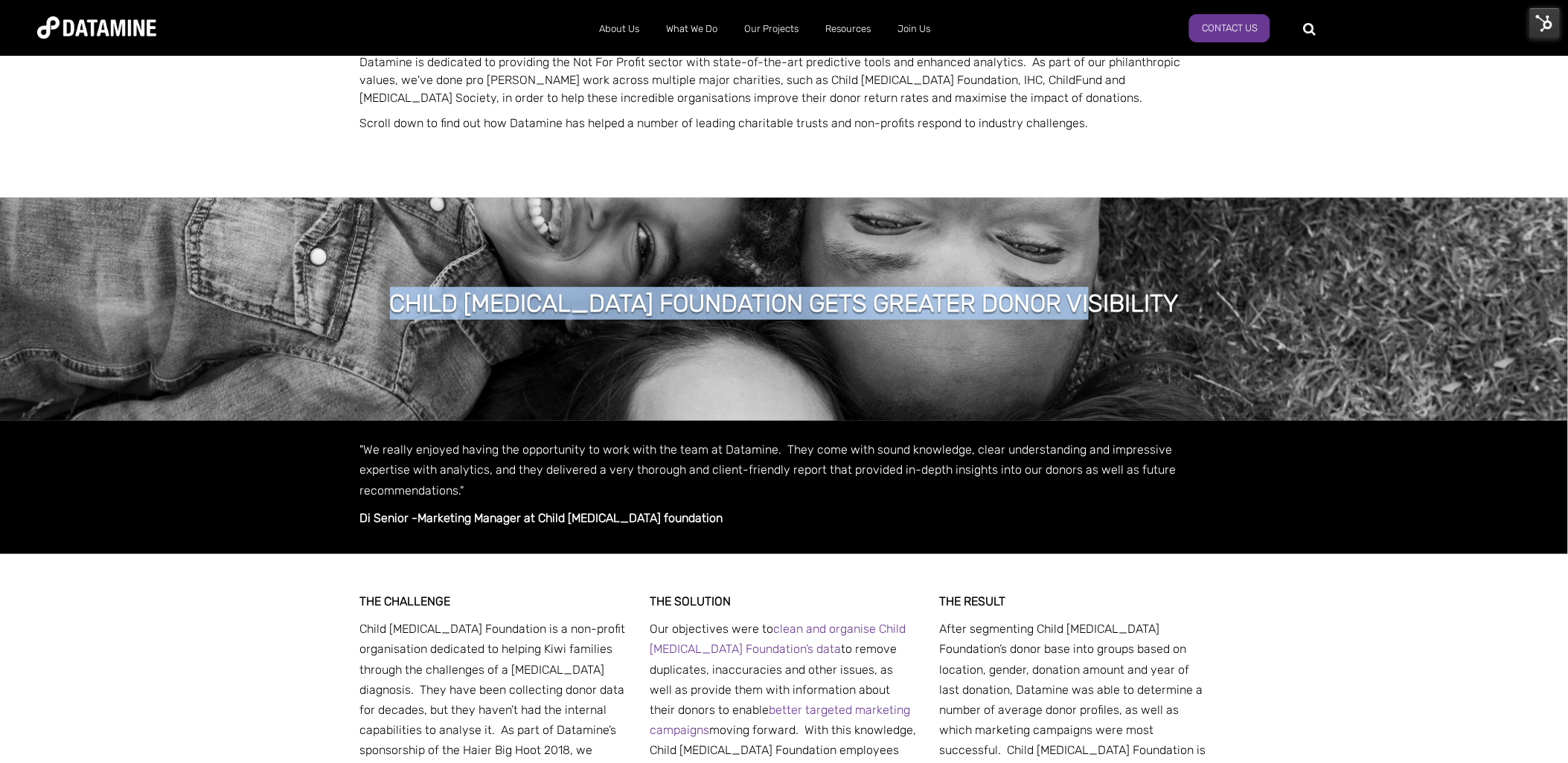
drag, startPoint x: 1125, startPoint y: 297, endPoint x: 390, endPoint y: 290, distance: 735.0
click at [390, 290] on div "CHILD [MEDICAL_DATA] FOUNDATION GETS GREATER DONOR VISIBILITY" at bounding box center [784, 309] width 1568 height 223
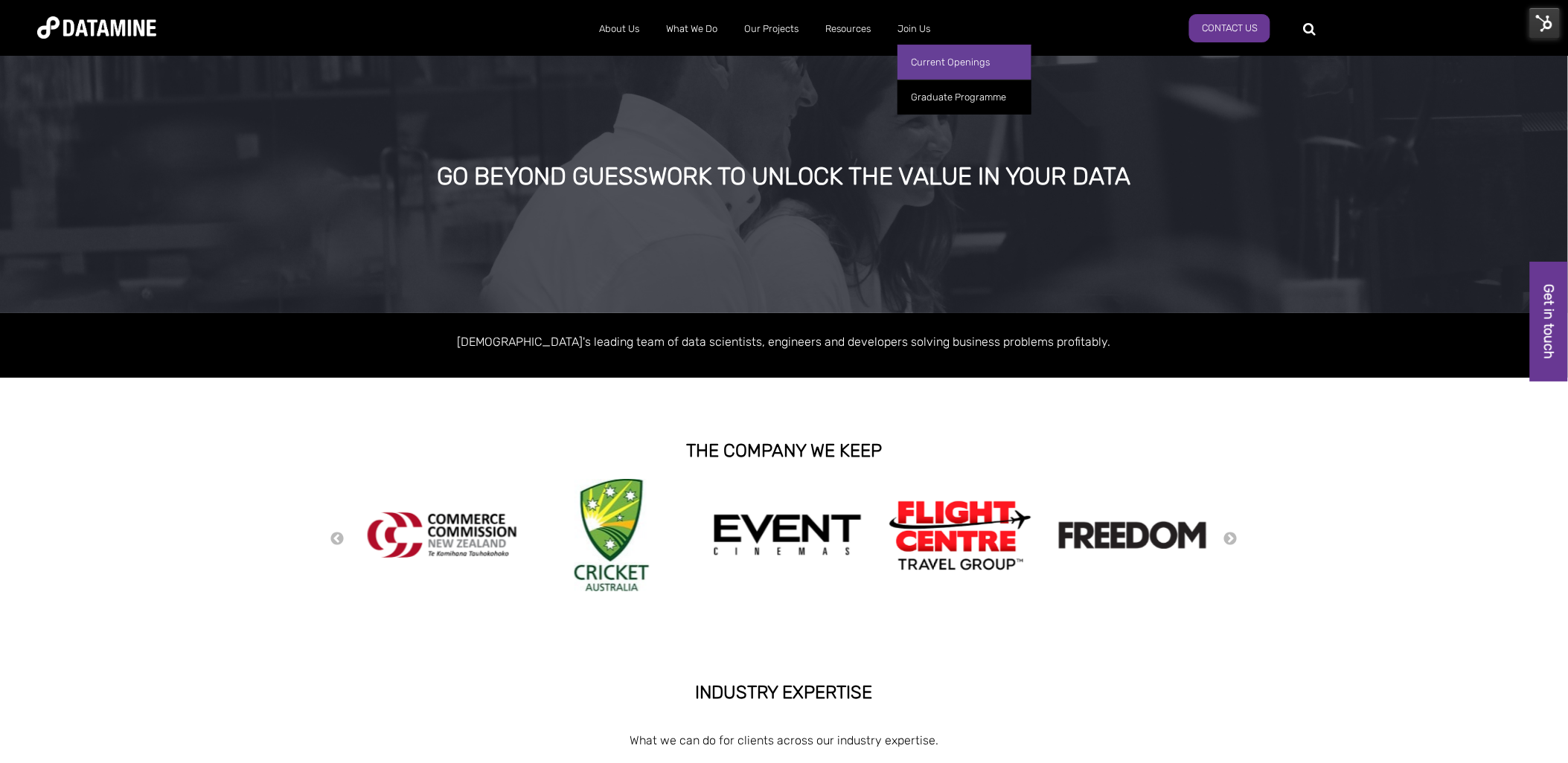
click at [936, 65] on link "Current Openings" at bounding box center [965, 62] width 134 height 35
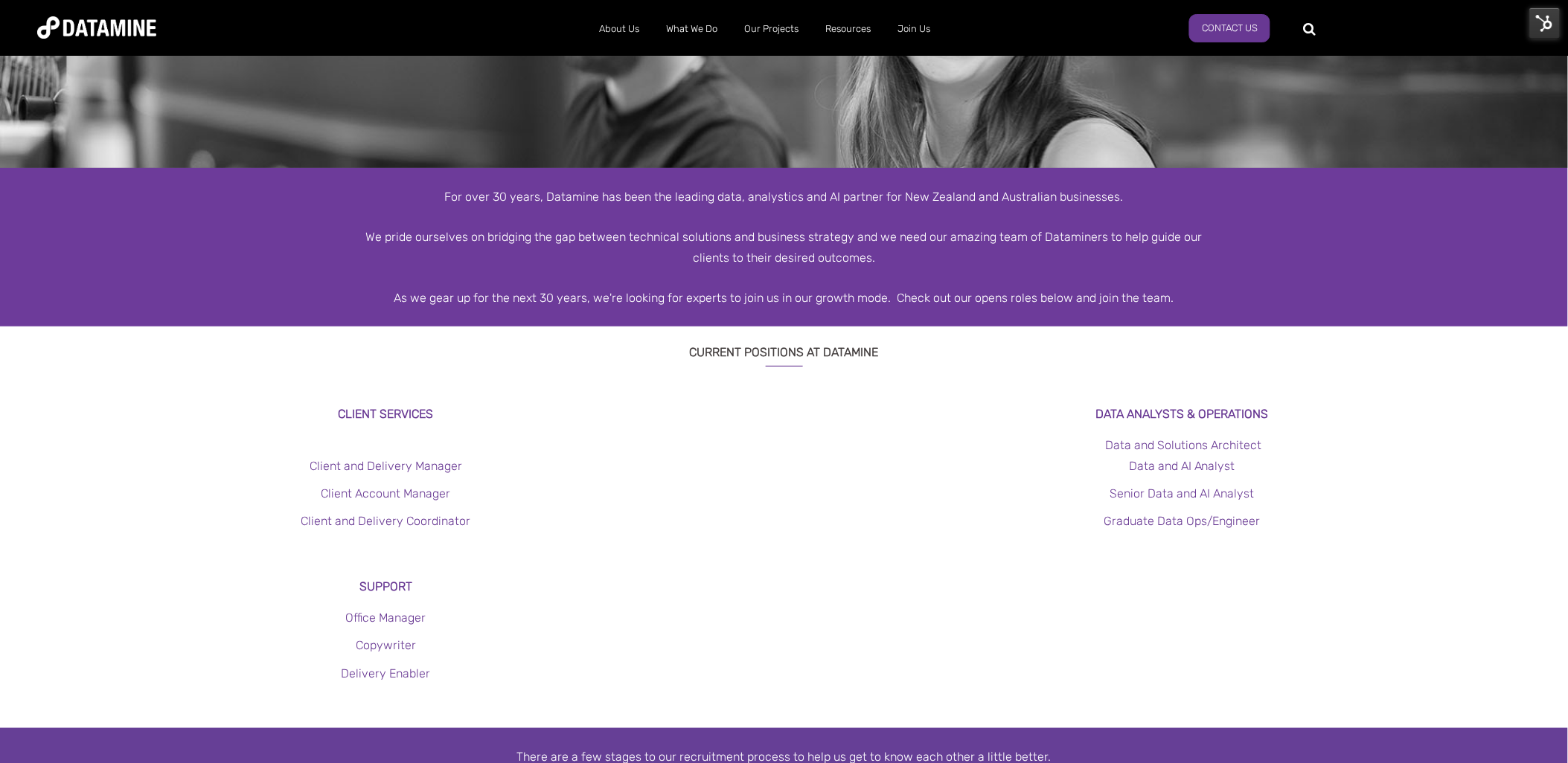
scroll to position [165, 0]
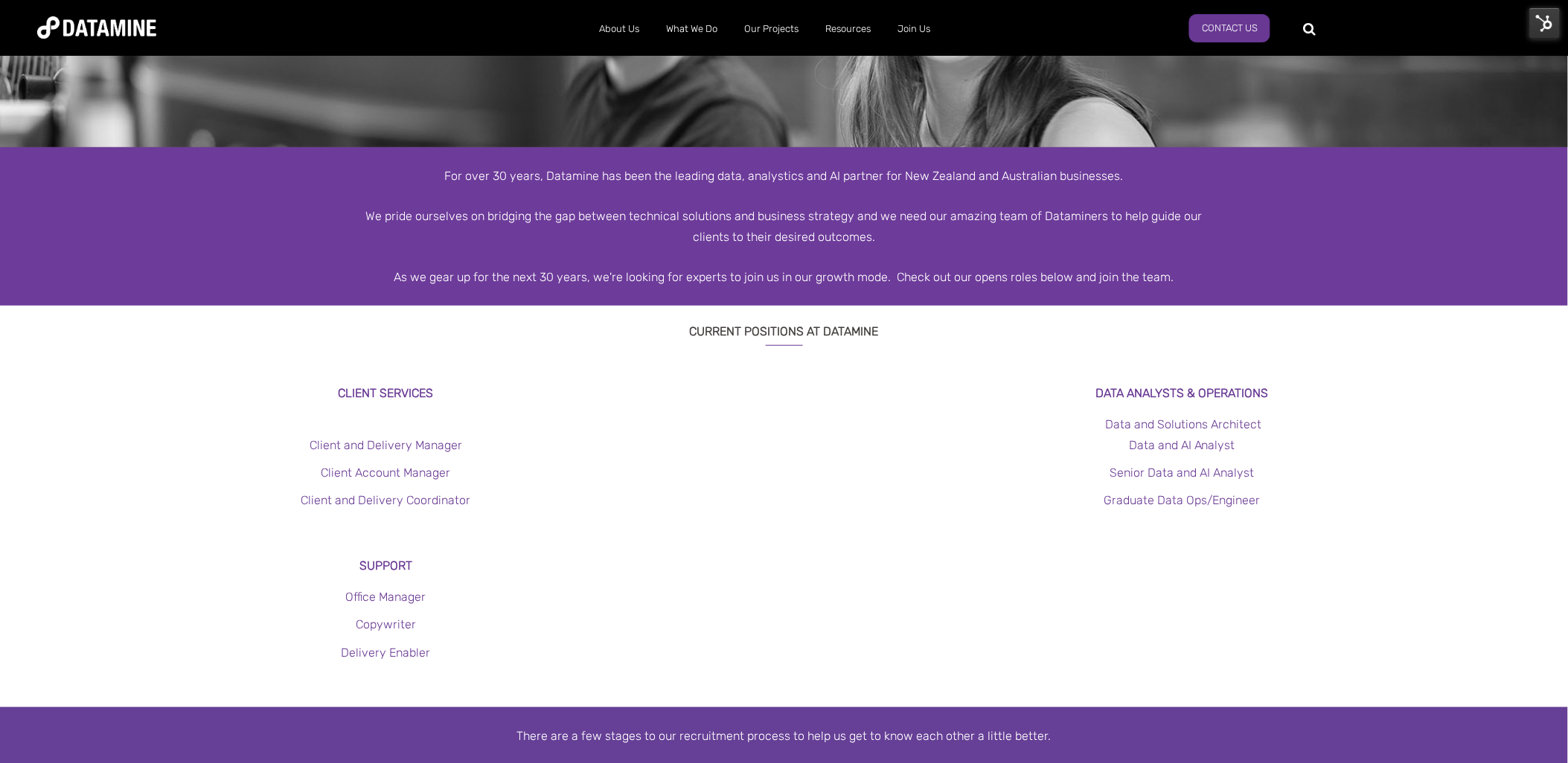
click at [1548, 26] on img at bounding box center [1545, 23] width 32 height 32
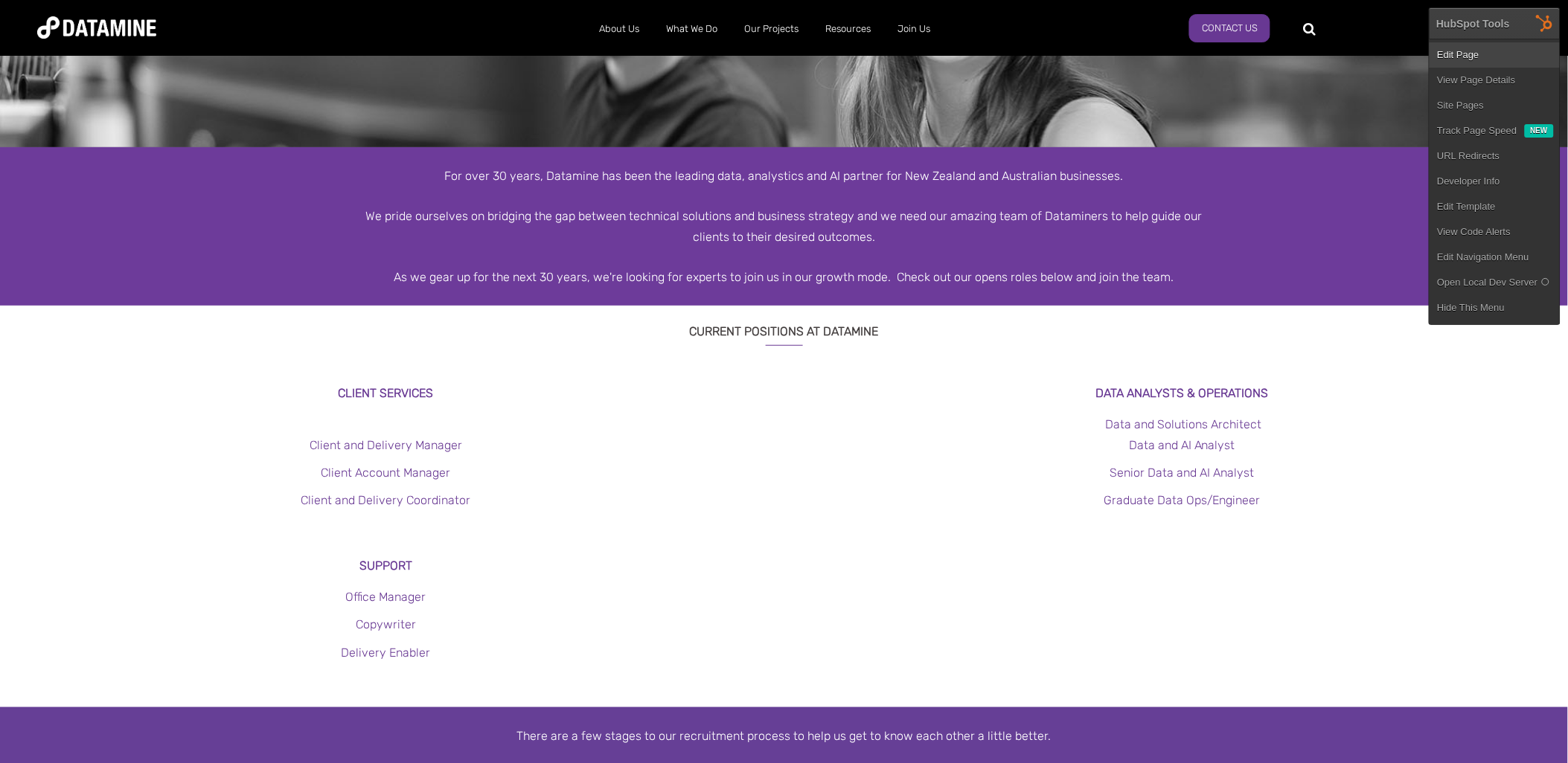
click at [1497, 48] on link "Edit Page" at bounding box center [1494, 55] width 130 height 26
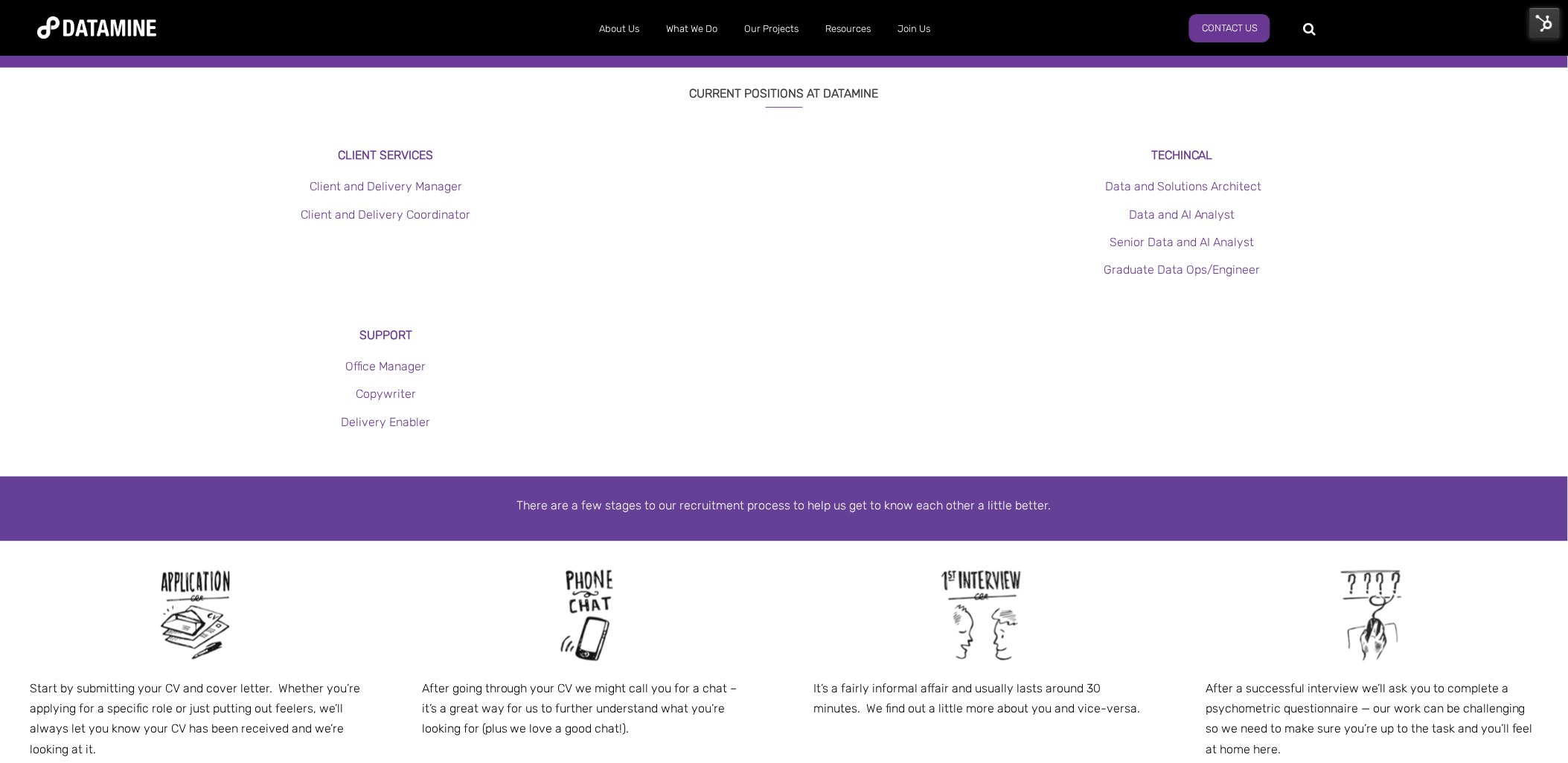
scroll to position [200, 0]
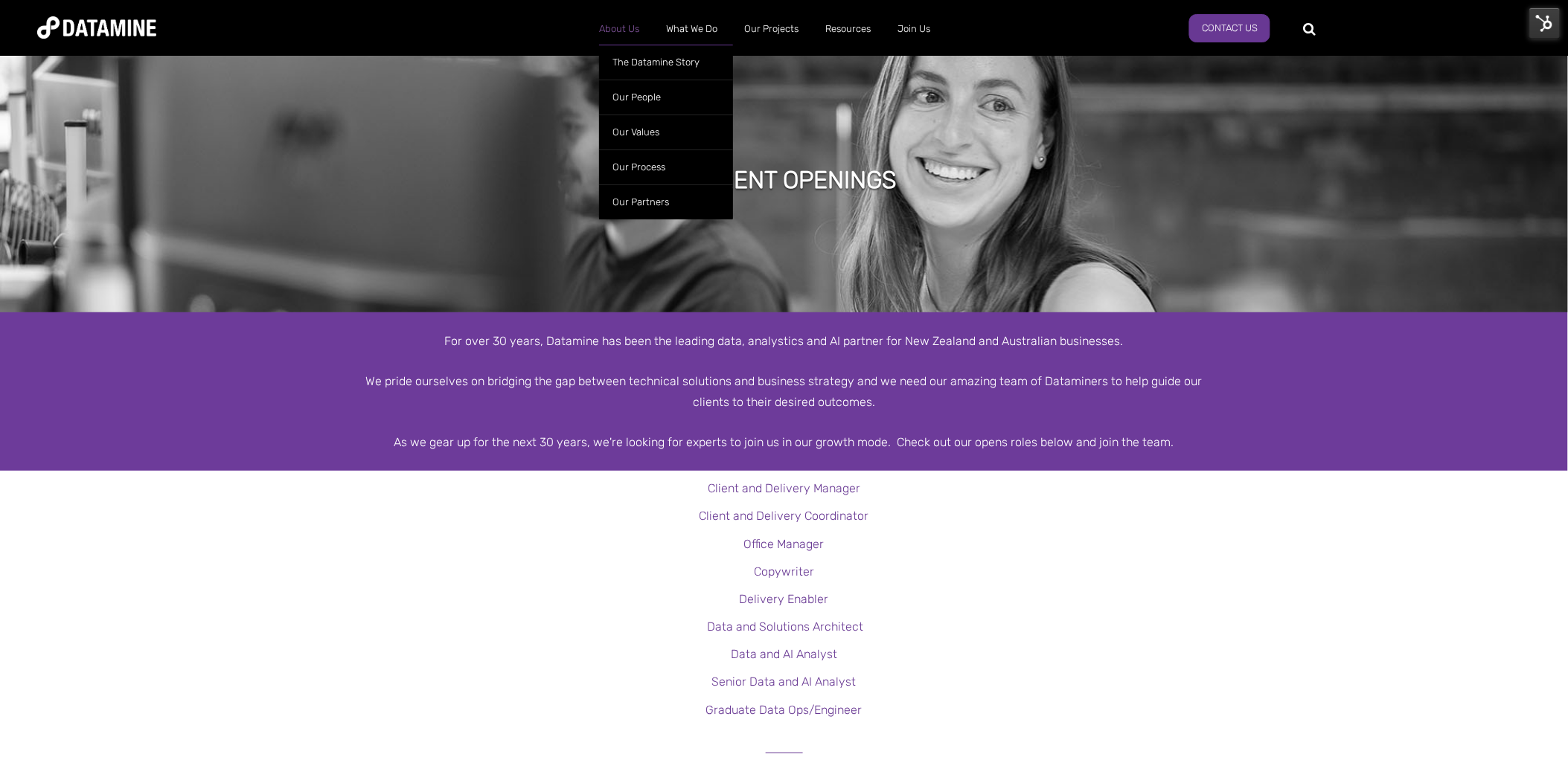
click at [625, 29] on link "About Us" at bounding box center [619, 29] width 67 height 39
